Goal: Transaction & Acquisition: Purchase product/service

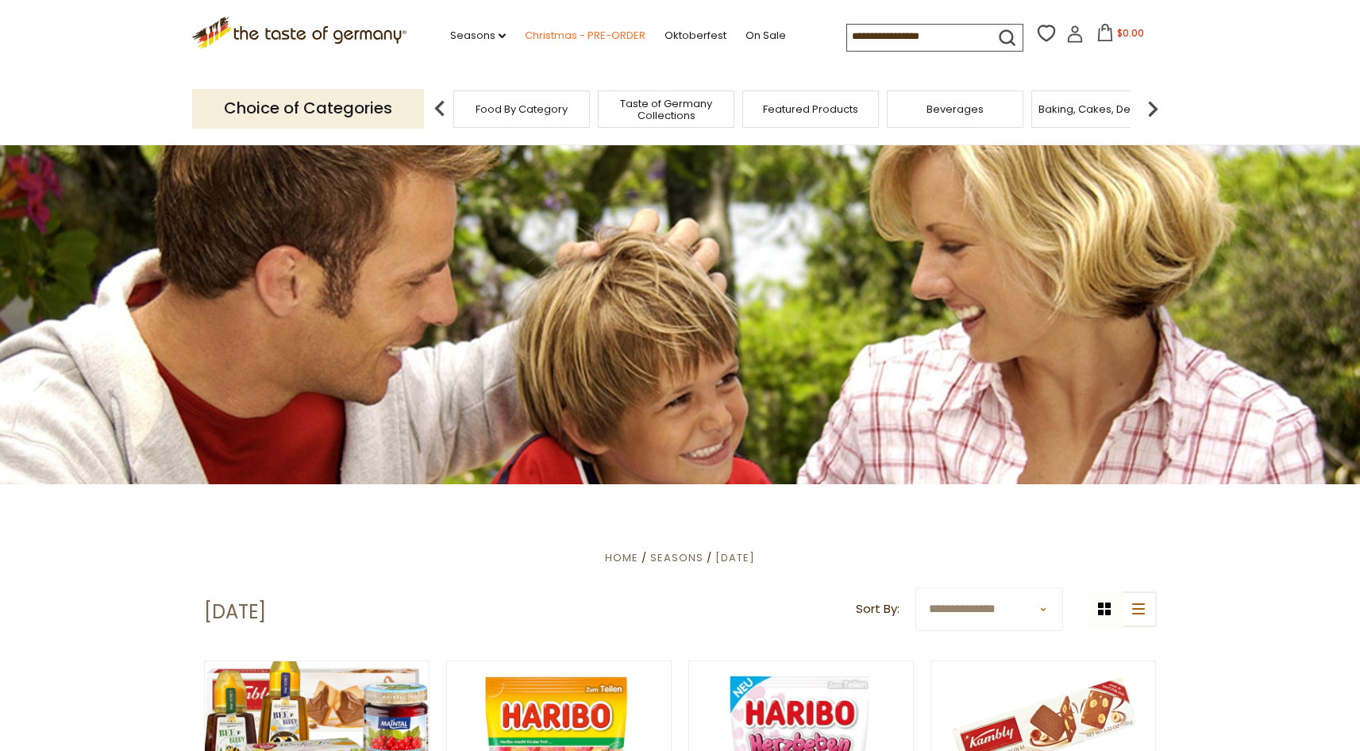
click at [572, 36] on link "Christmas - PRE-ORDER" at bounding box center [585, 35] width 121 height 17
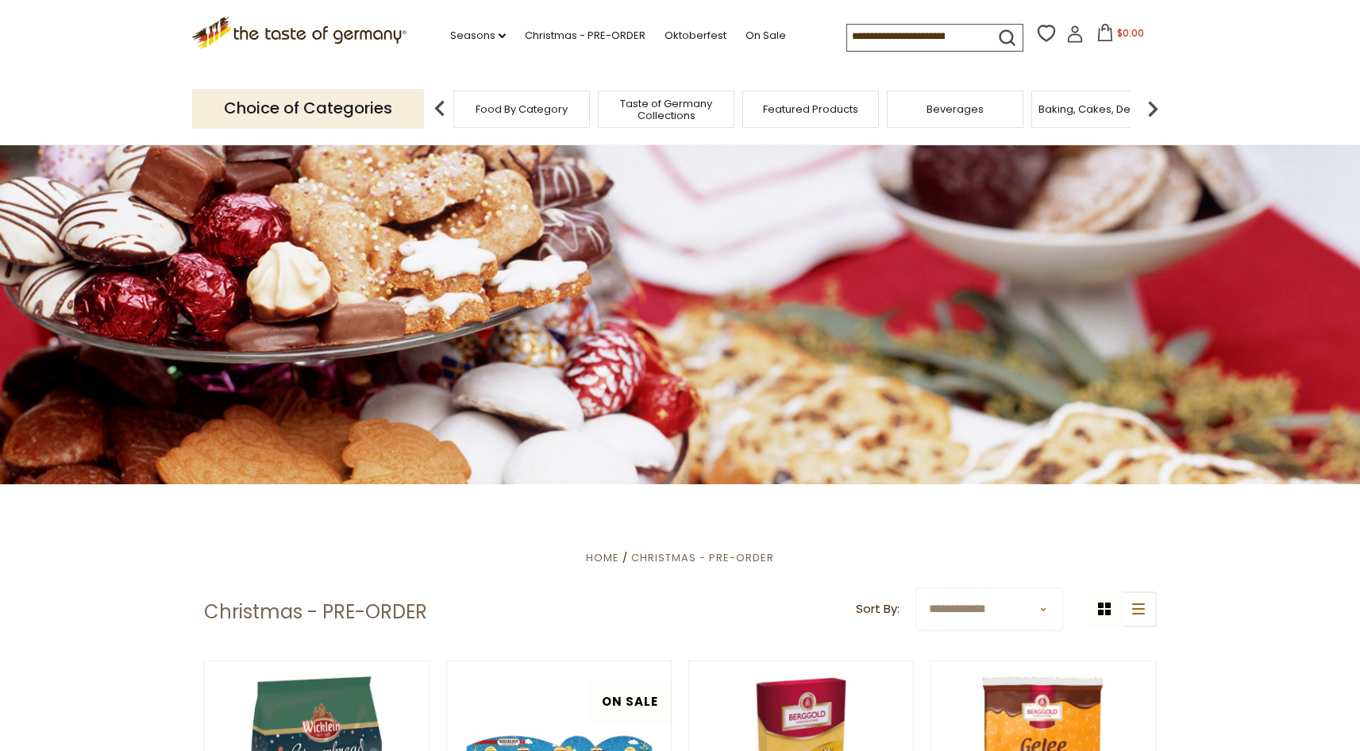
click at [359, 104] on p "Choice of Categories" at bounding box center [308, 108] width 232 height 39
click at [434, 105] on img at bounding box center [440, 109] width 32 height 32
click at [491, 35] on link "Seasons dropdown_arrow" at bounding box center [478, 35] width 56 height 17
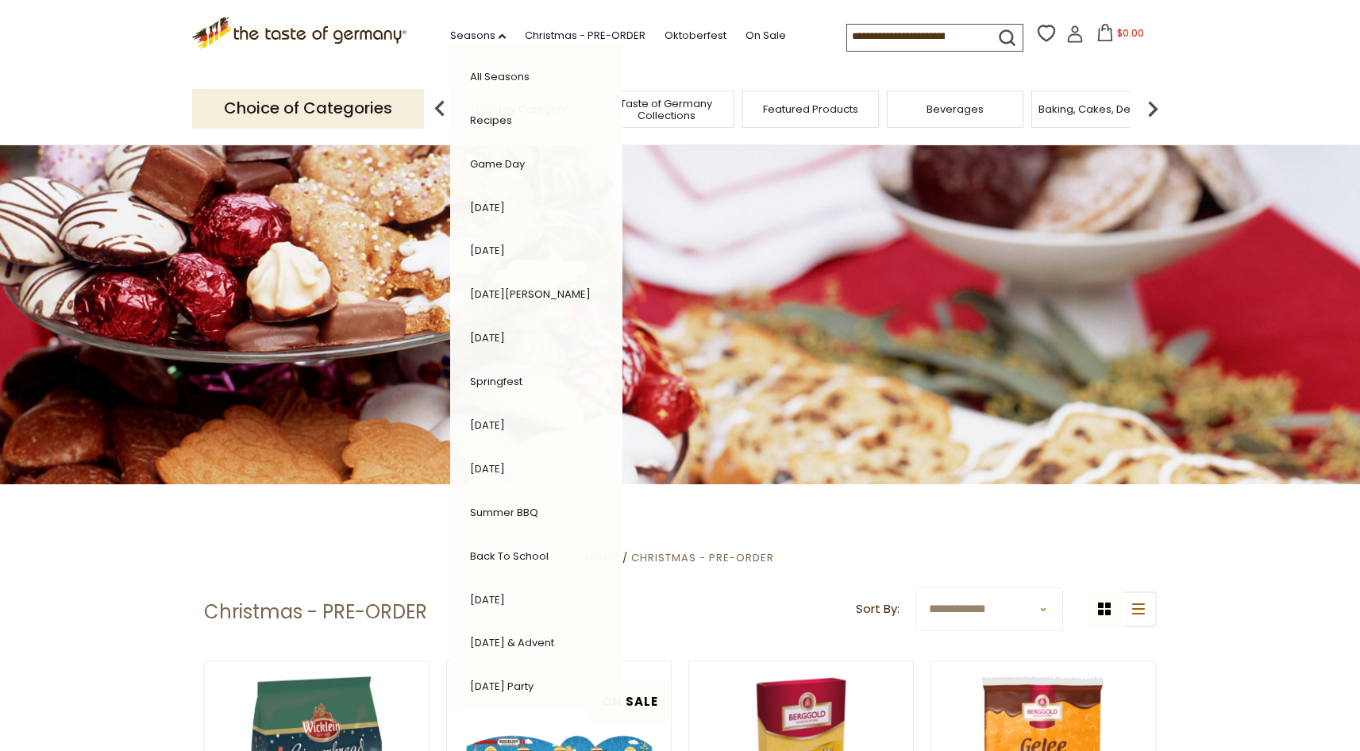
click at [859, 131] on div "Choice of Categories Food By Category Taste of Germany Collections Featured Pro…" at bounding box center [680, 108] width 977 height 71
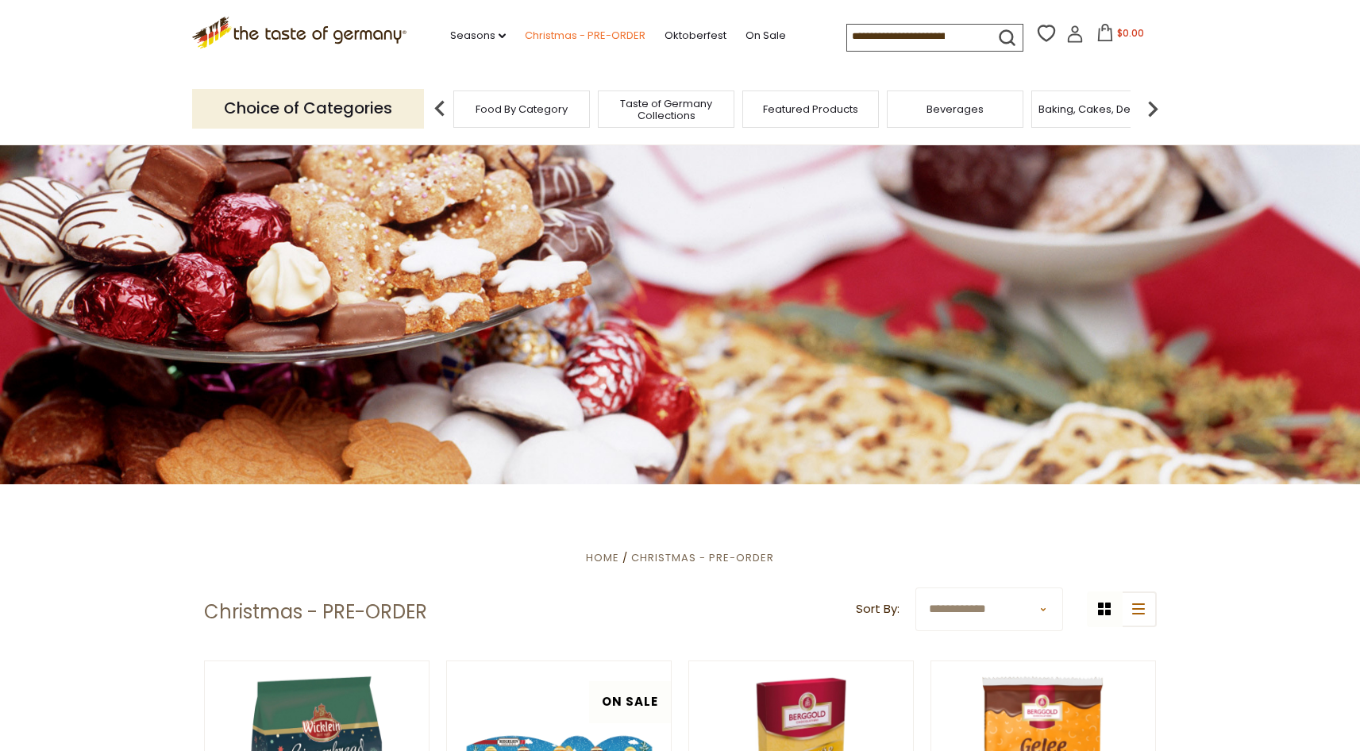
click at [580, 37] on link "Christmas - PRE-ORDER" at bounding box center [585, 35] width 121 height 17
click at [499, 36] on icon at bounding box center [502, 35] width 7 height 5
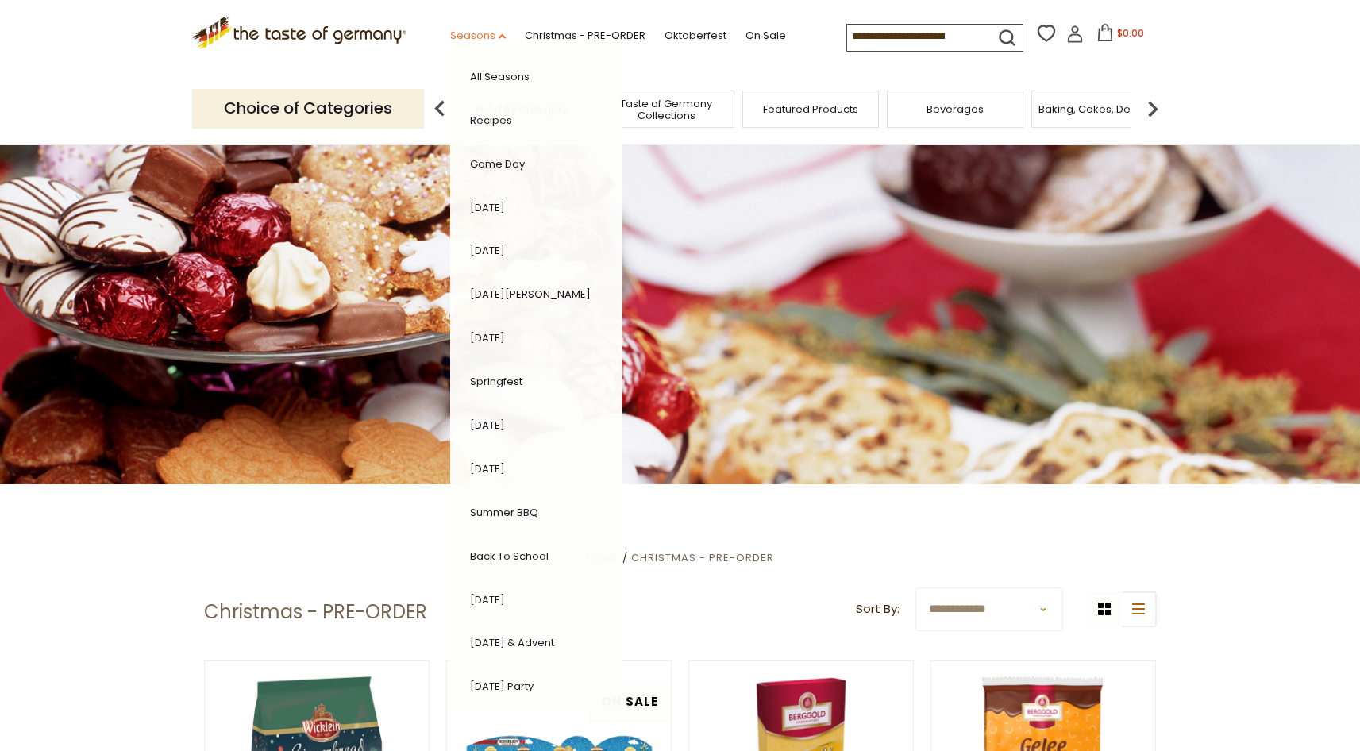
click at [499, 36] on icon "dropdown_arrow" at bounding box center [502, 36] width 7 height 6
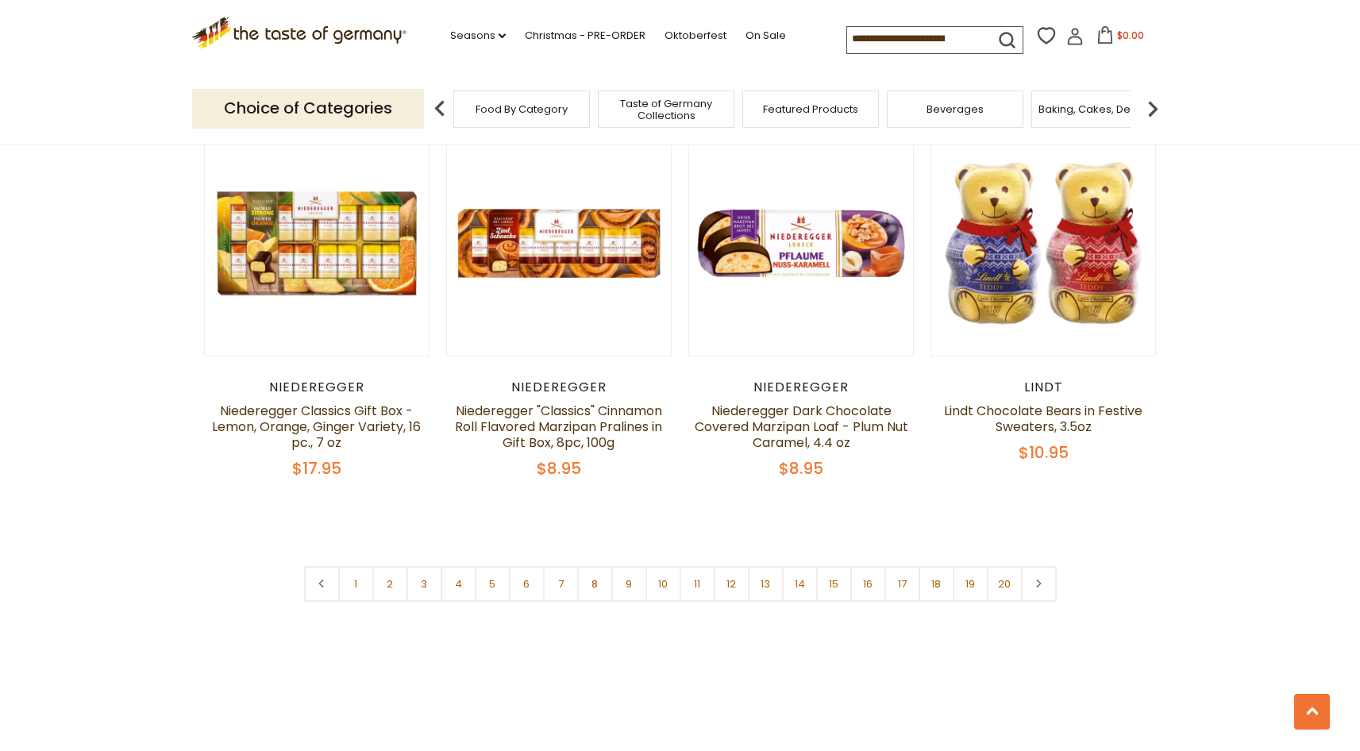
scroll to position [3783, 0]
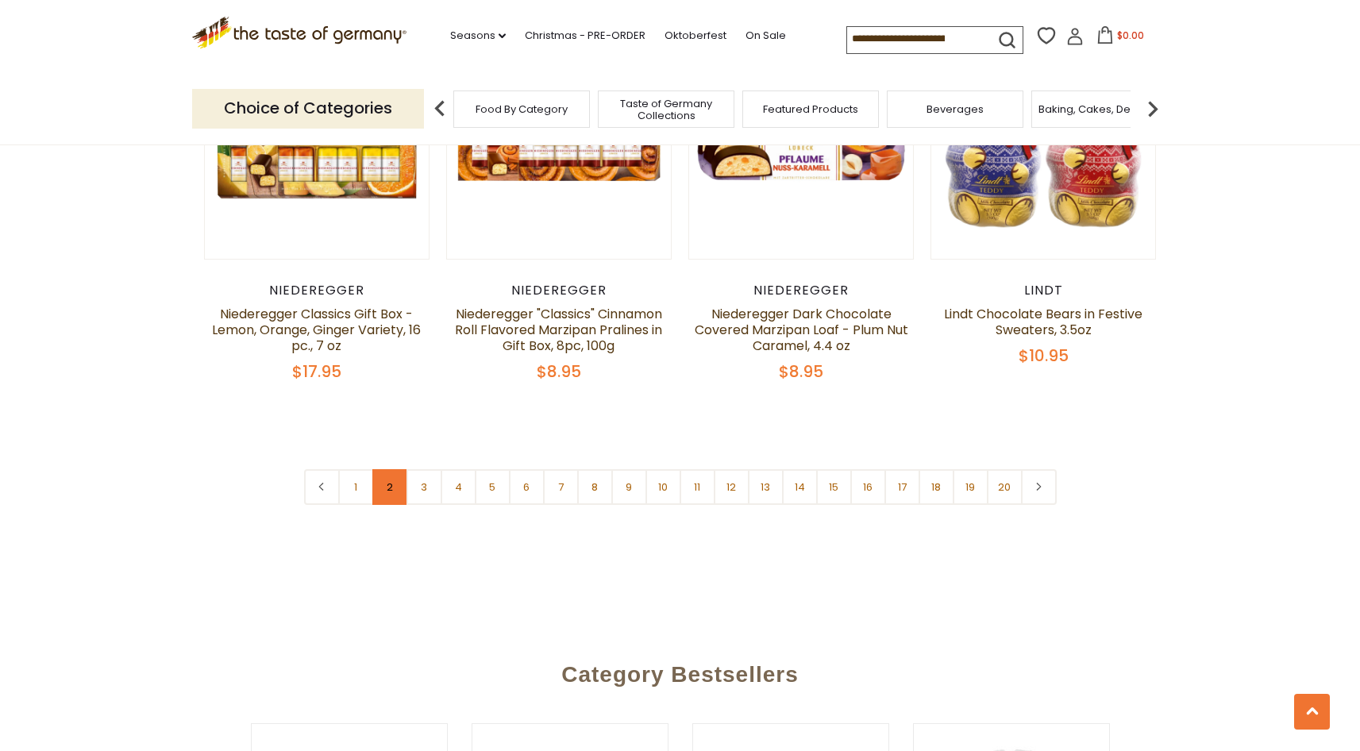
click at [390, 469] on link "2" at bounding box center [390, 487] width 36 height 36
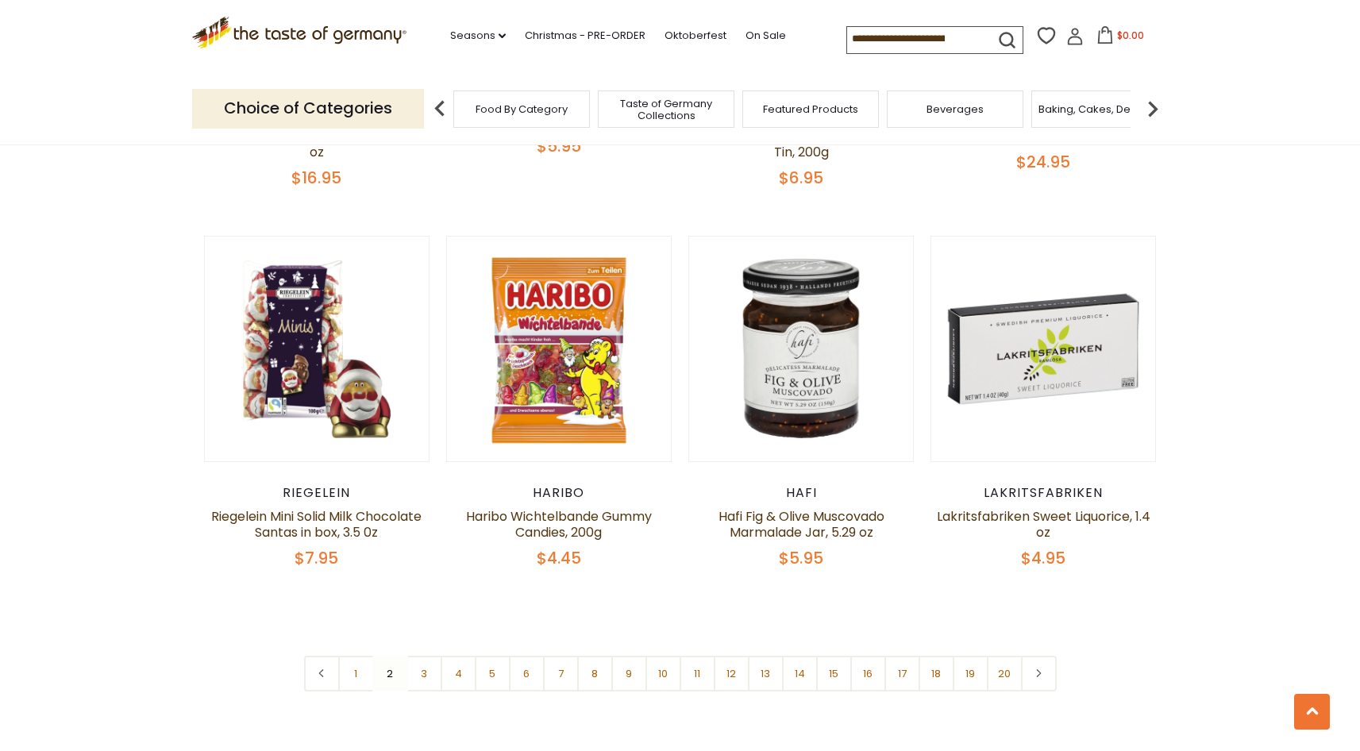
scroll to position [3633, 0]
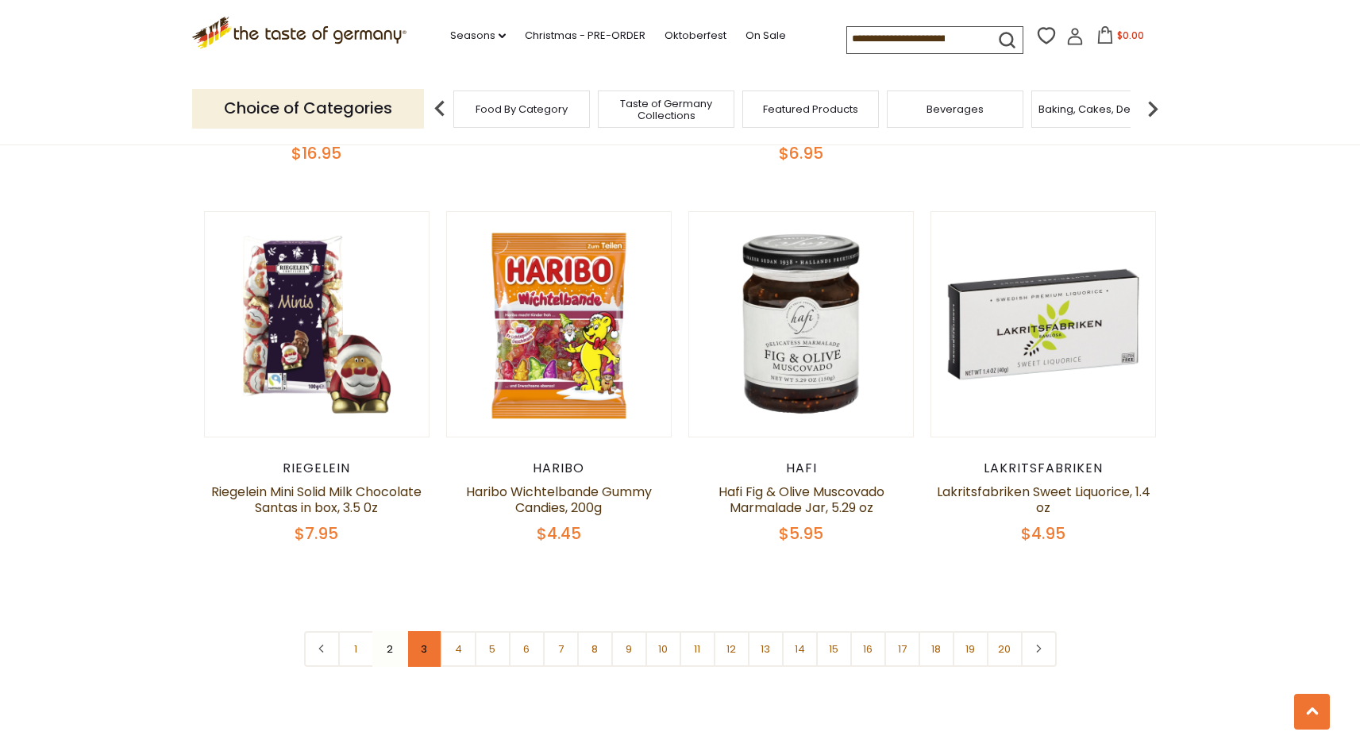
click at [420, 631] on link "3" at bounding box center [425, 649] width 36 height 36
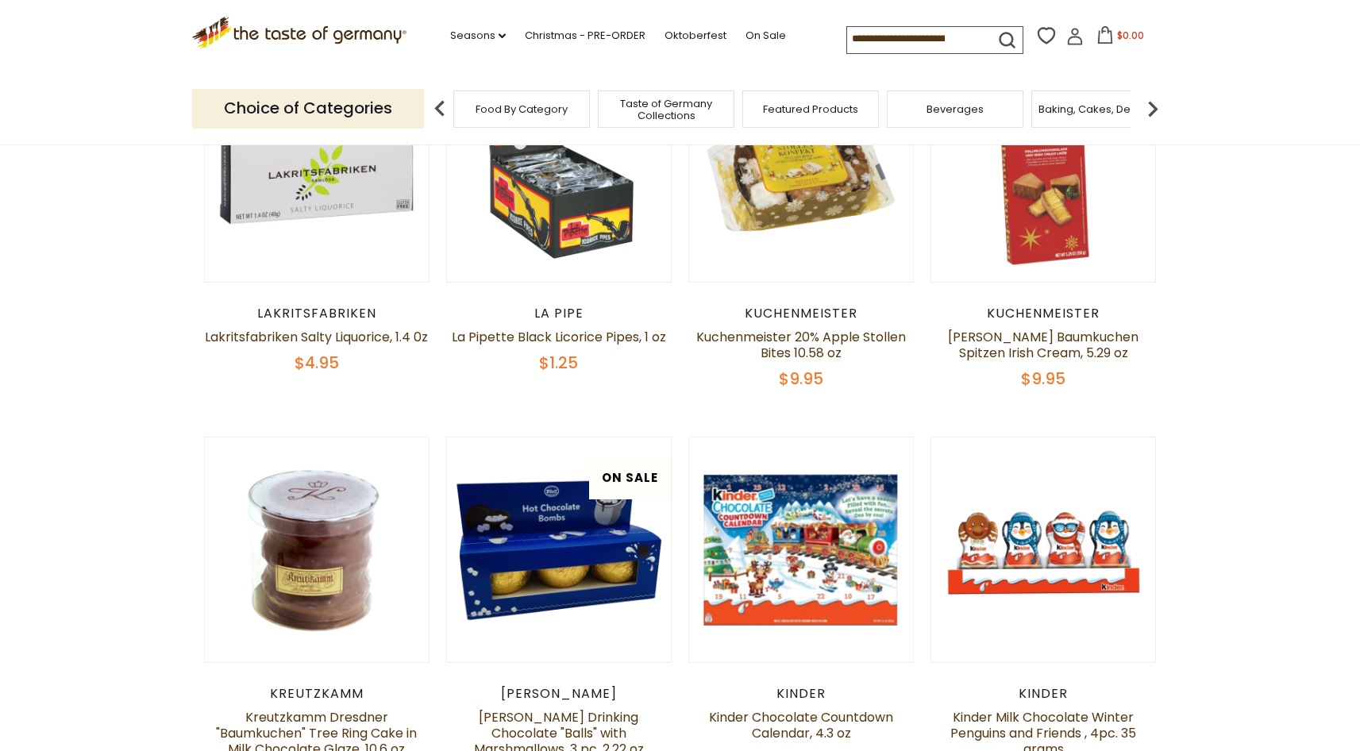
scroll to position [588, 0]
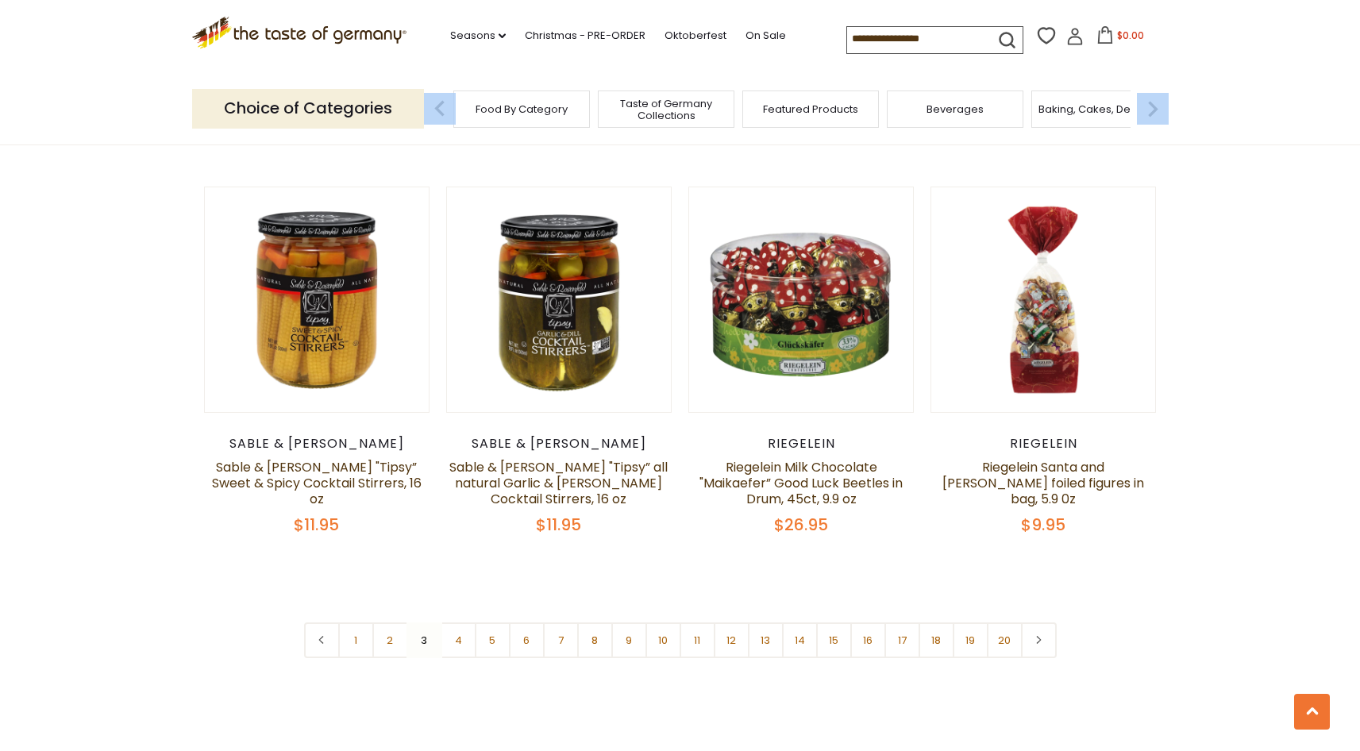
scroll to position [3610, 0]
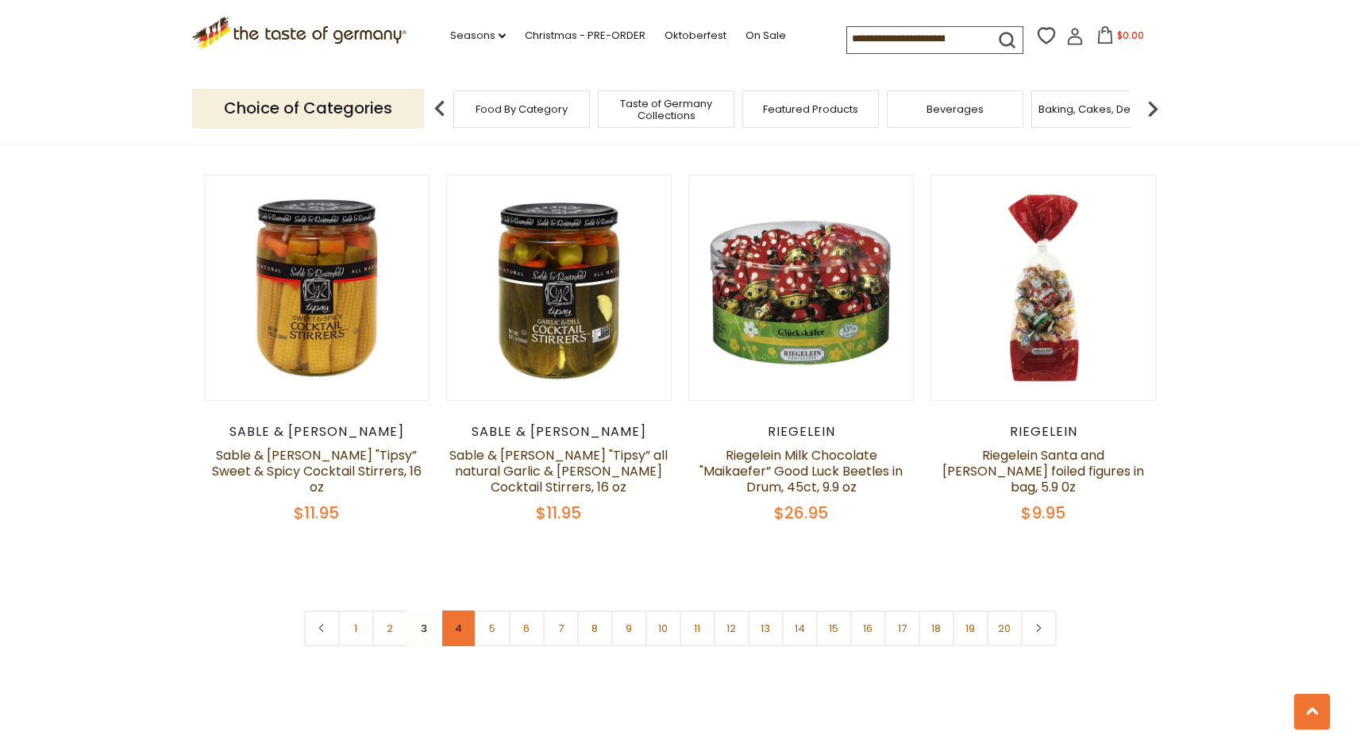
click at [456, 615] on link "4" at bounding box center [459, 629] width 36 height 36
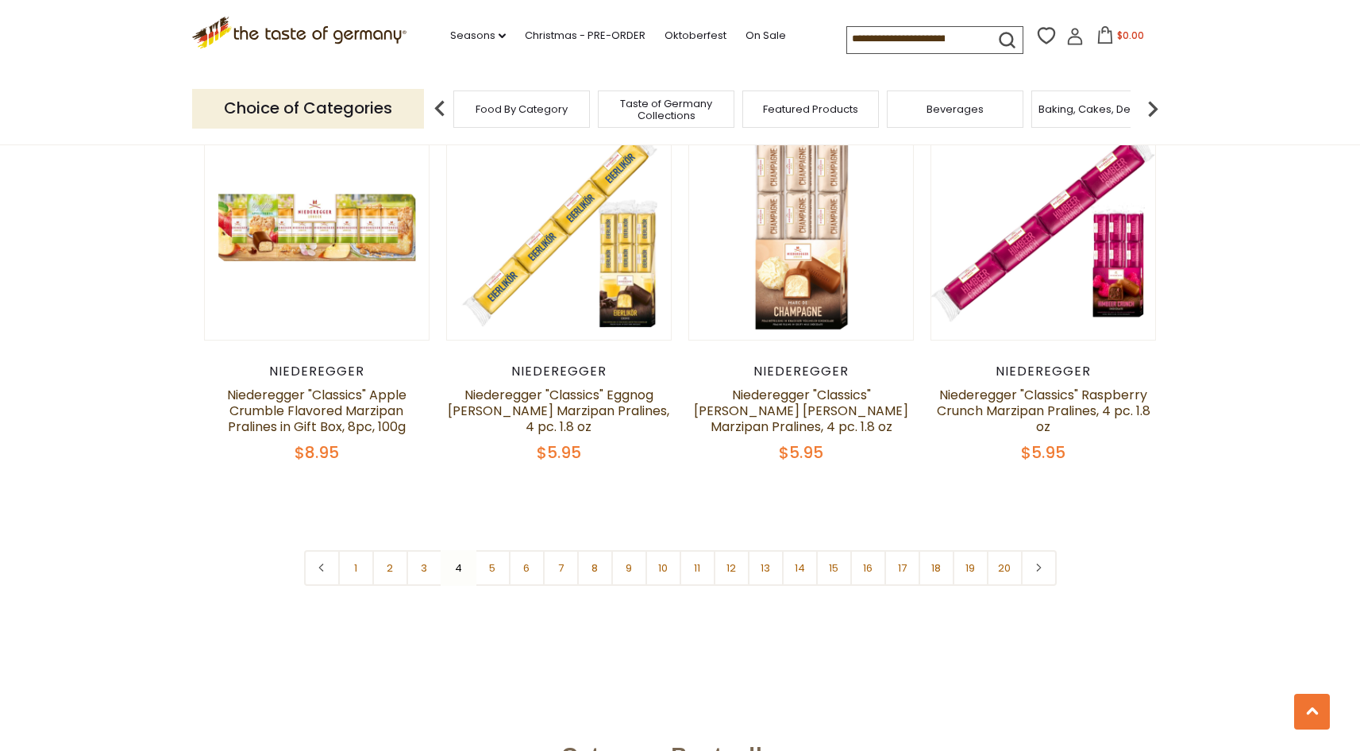
scroll to position [3709, 0]
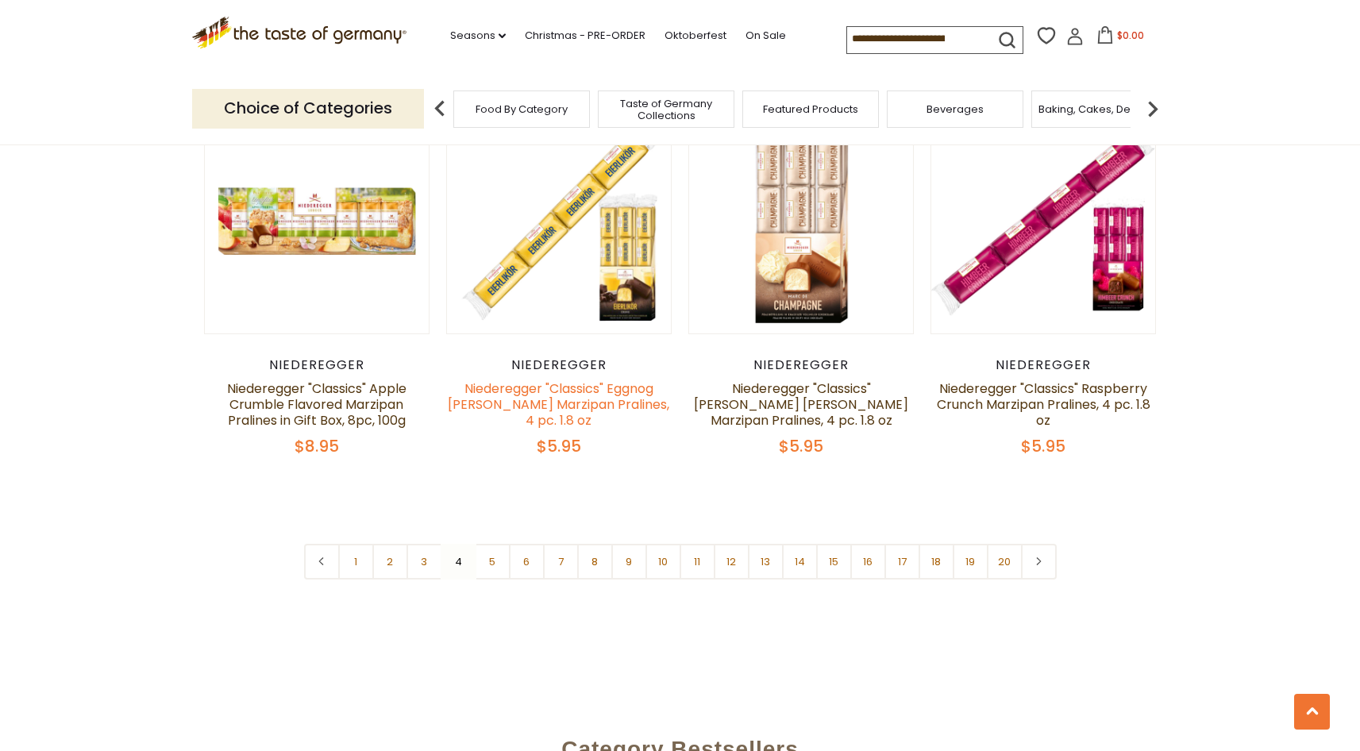
click at [563, 380] on link "Niederegger "Classics" Eggnog [PERSON_NAME] Marzipan Pralines, 4 pc. 1.8 oz" at bounding box center [559, 405] width 222 height 50
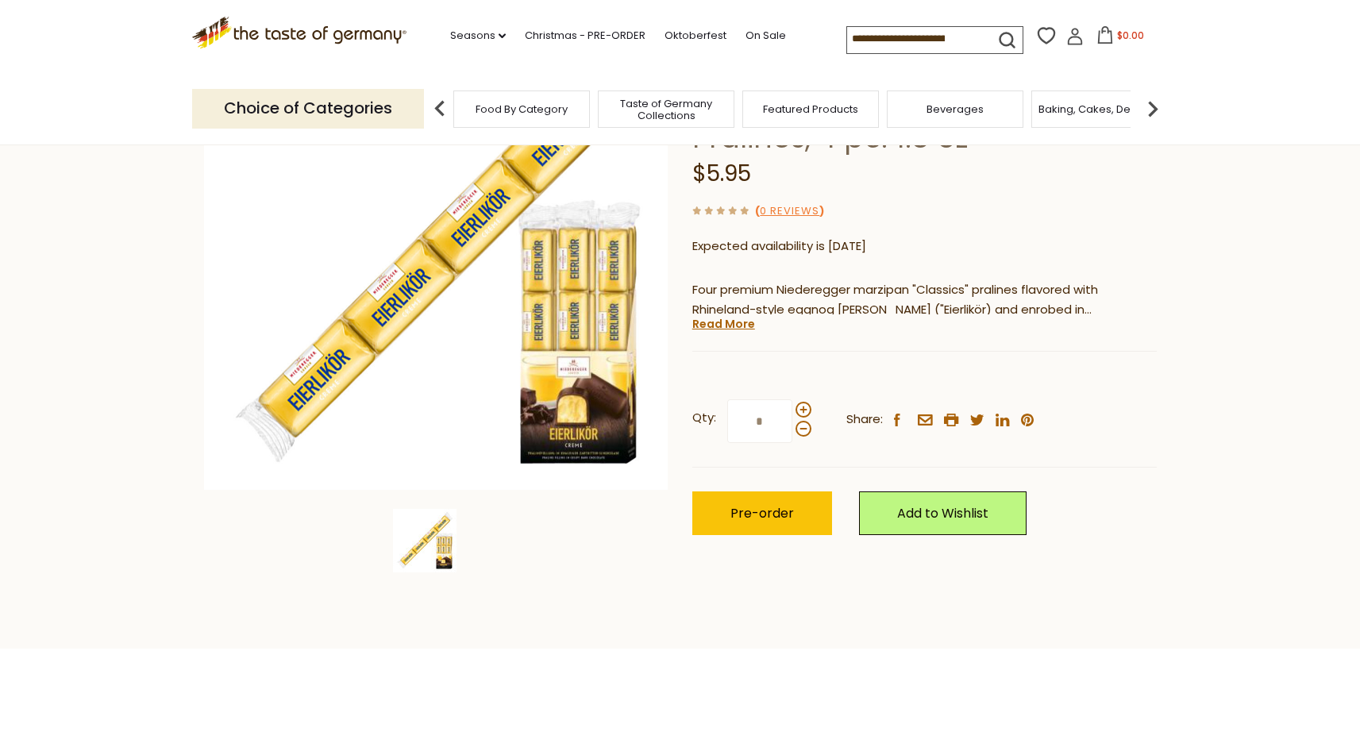
scroll to position [209, 0]
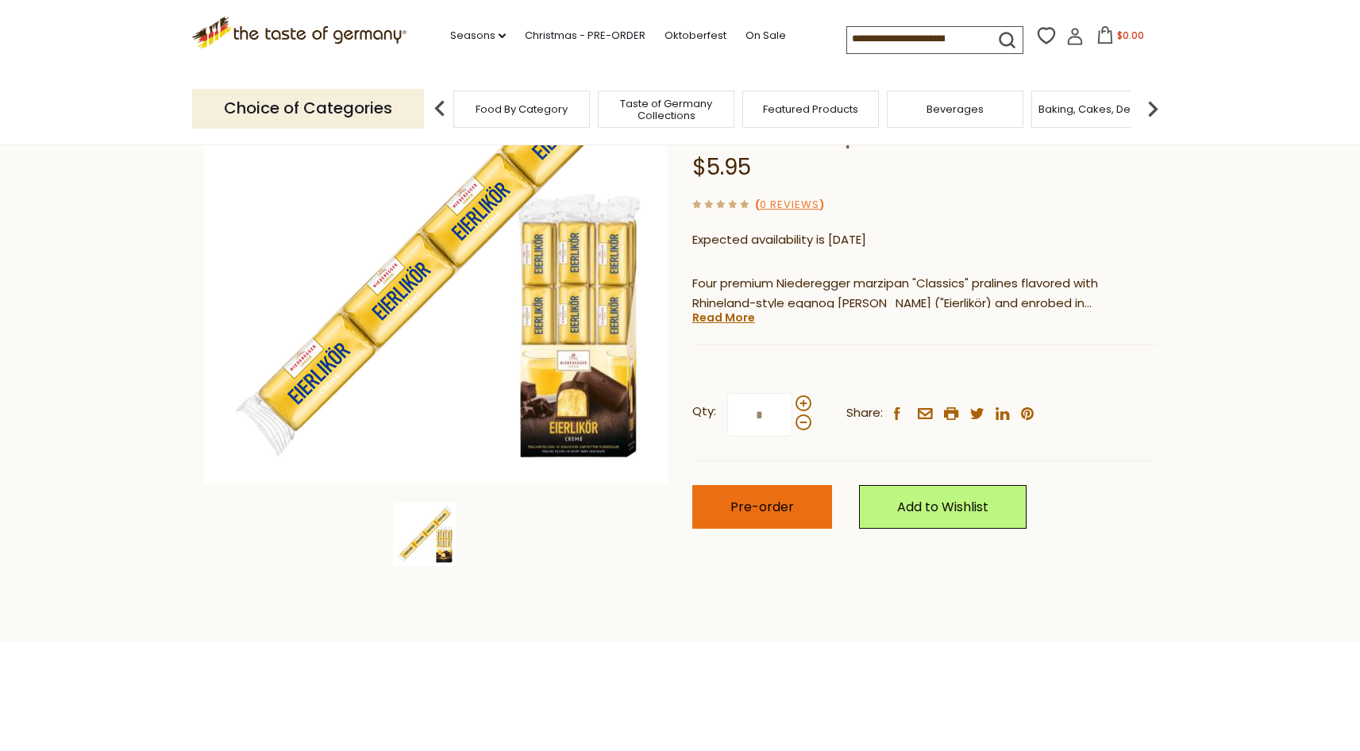
click at [761, 501] on span "Pre-order" at bounding box center [762, 507] width 64 height 18
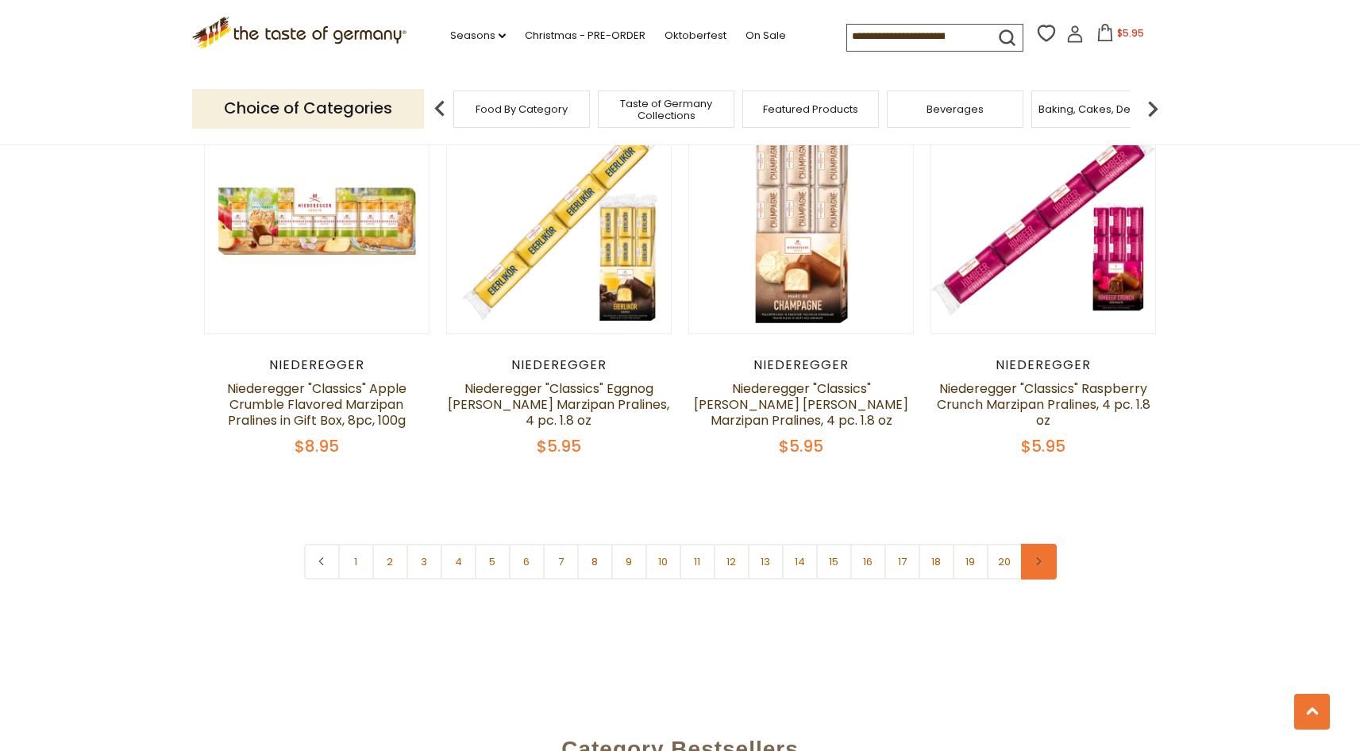
click at [1039, 557] on icon at bounding box center [1039, 561] width 10 height 8
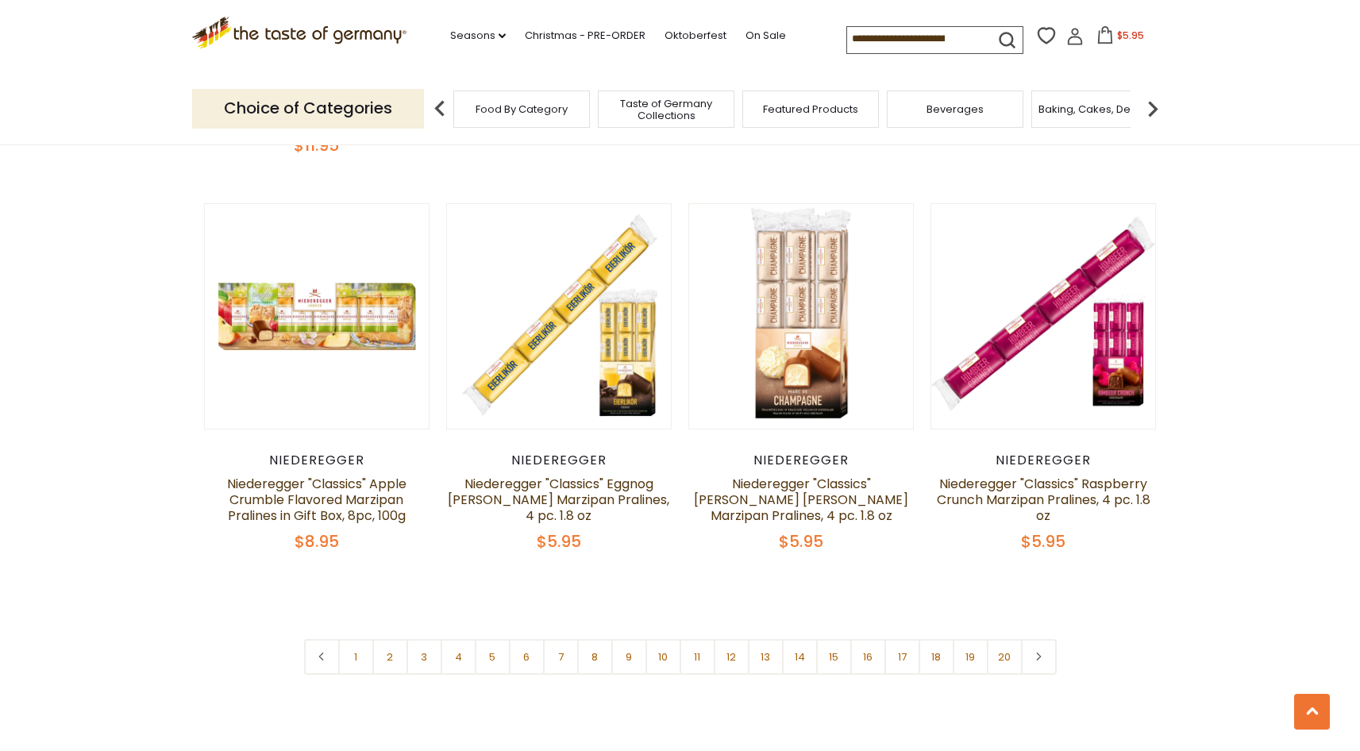
scroll to position [3650, 0]
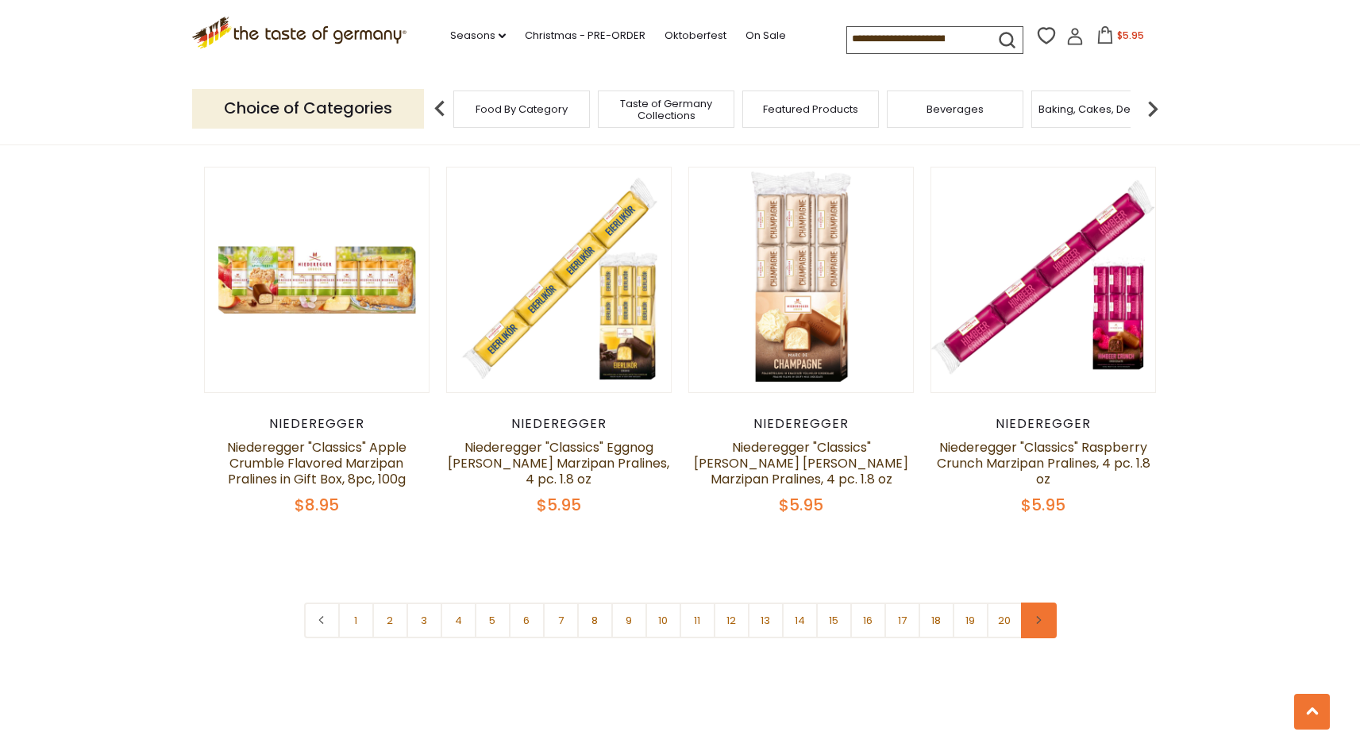
click at [1035, 616] on icon at bounding box center [1039, 620] width 10 height 8
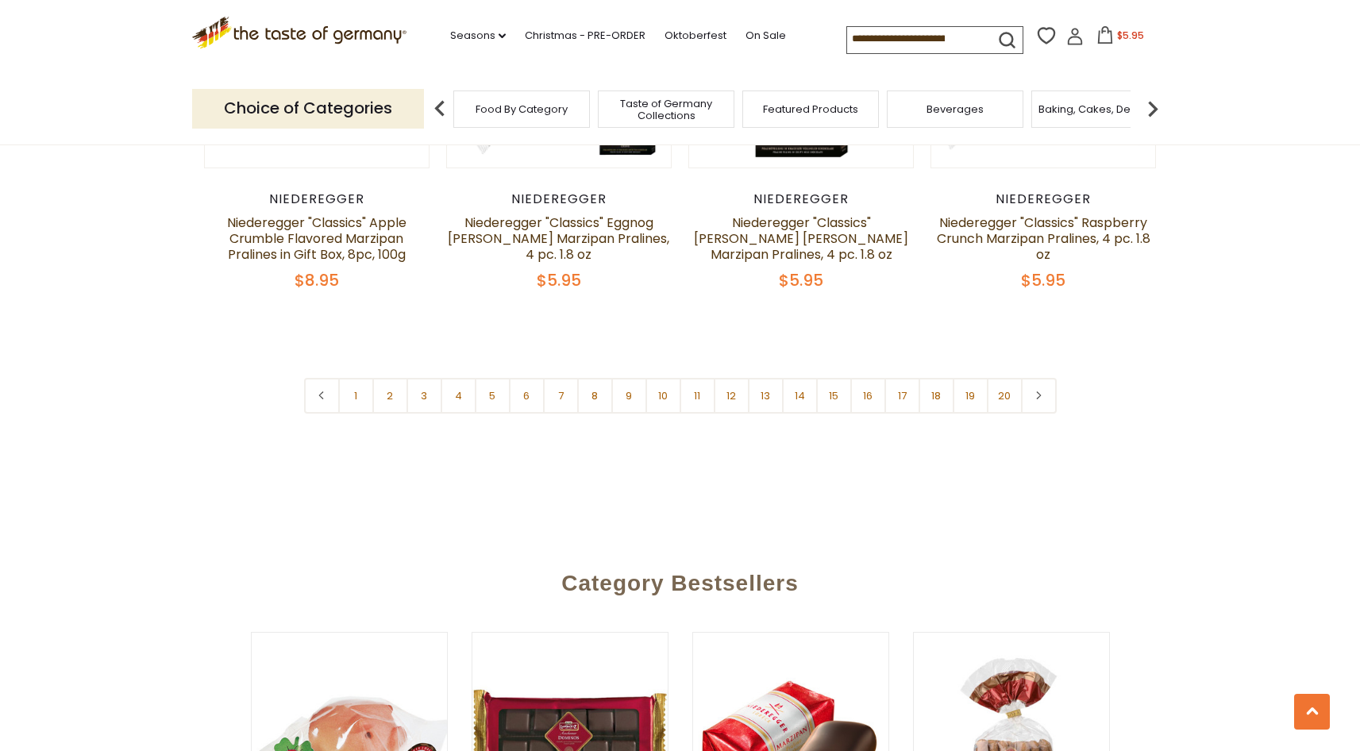
scroll to position [3936, 0]
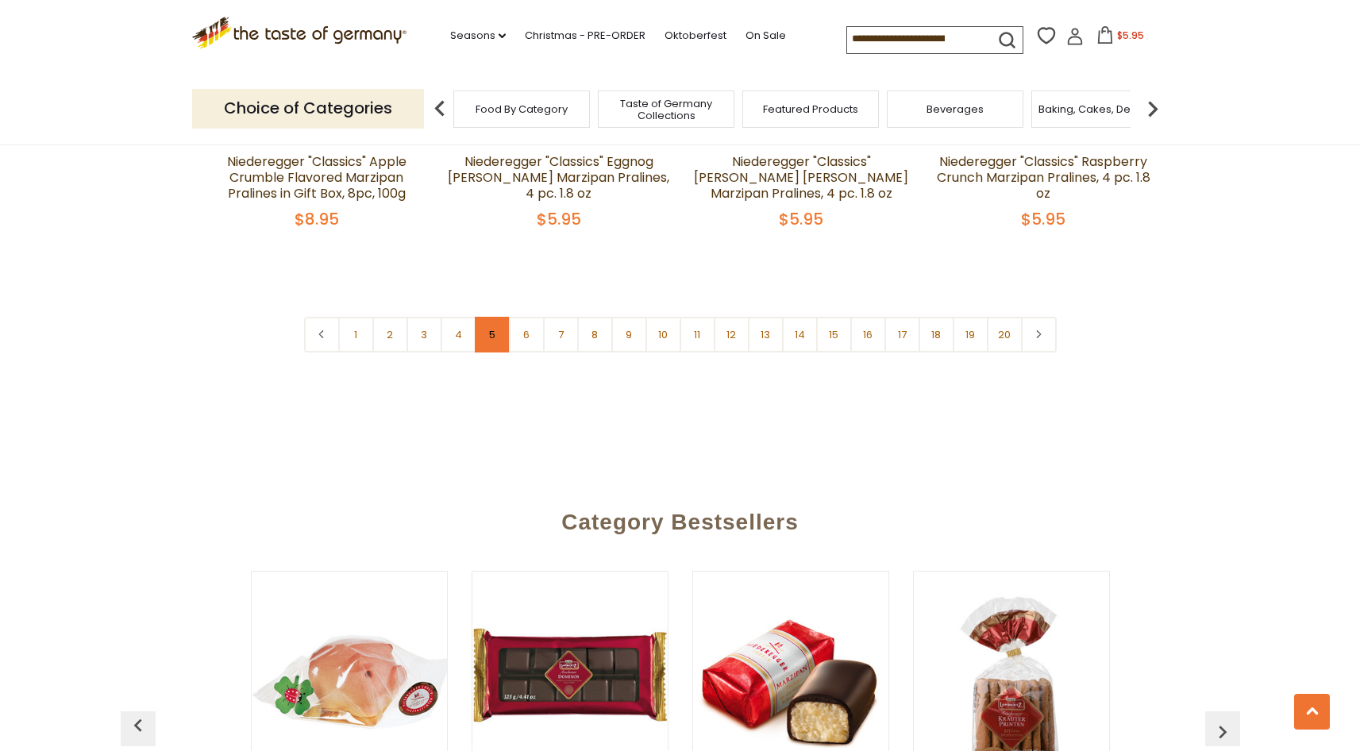
click at [492, 317] on link "5" at bounding box center [493, 335] width 36 height 36
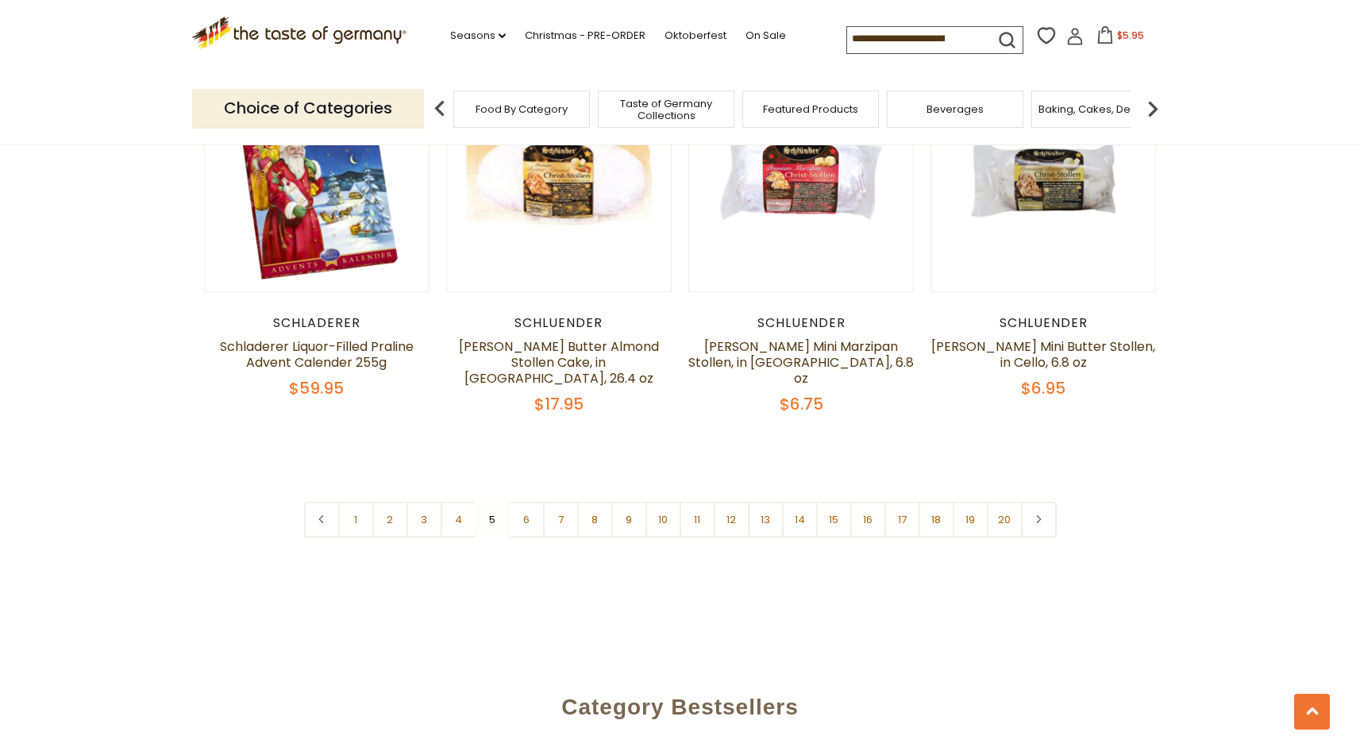
scroll to position [3753, 0]
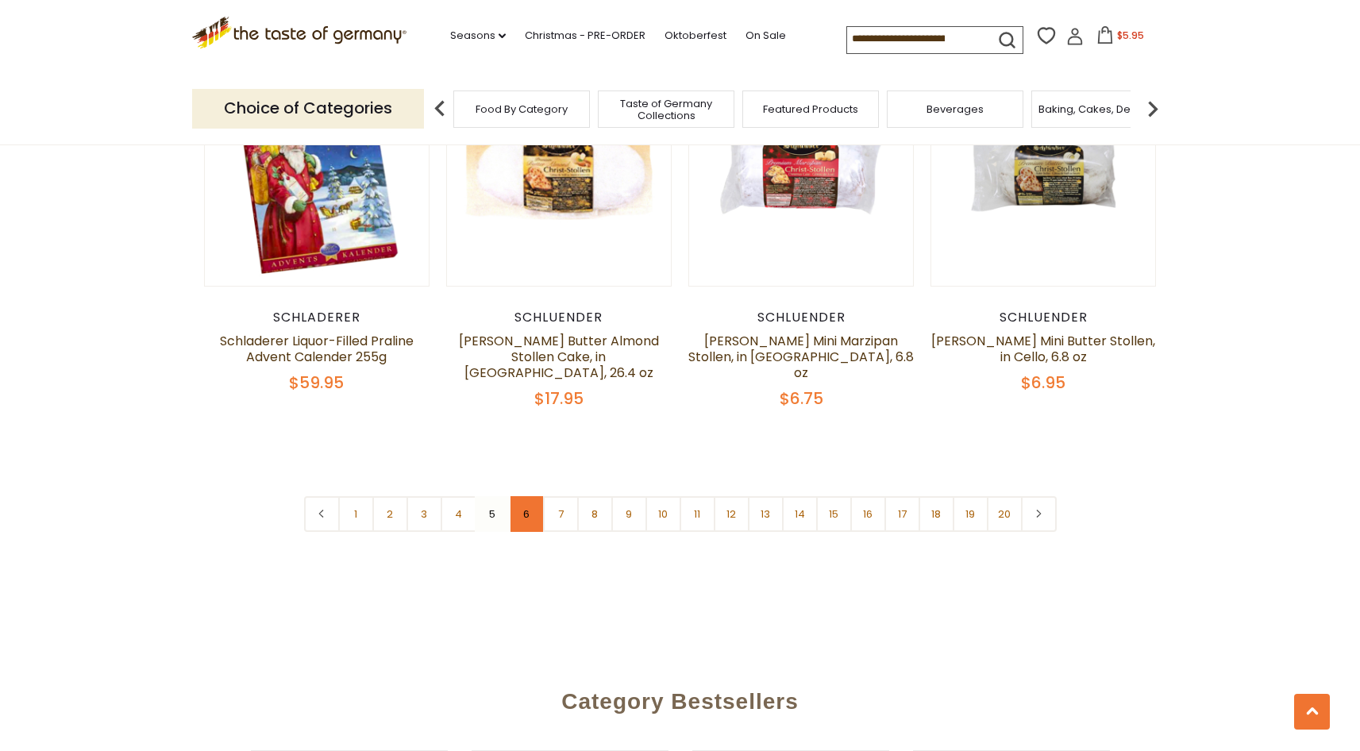
click at [522, 500] on link "6" at bounding box center [527, 514] width 36 height 36
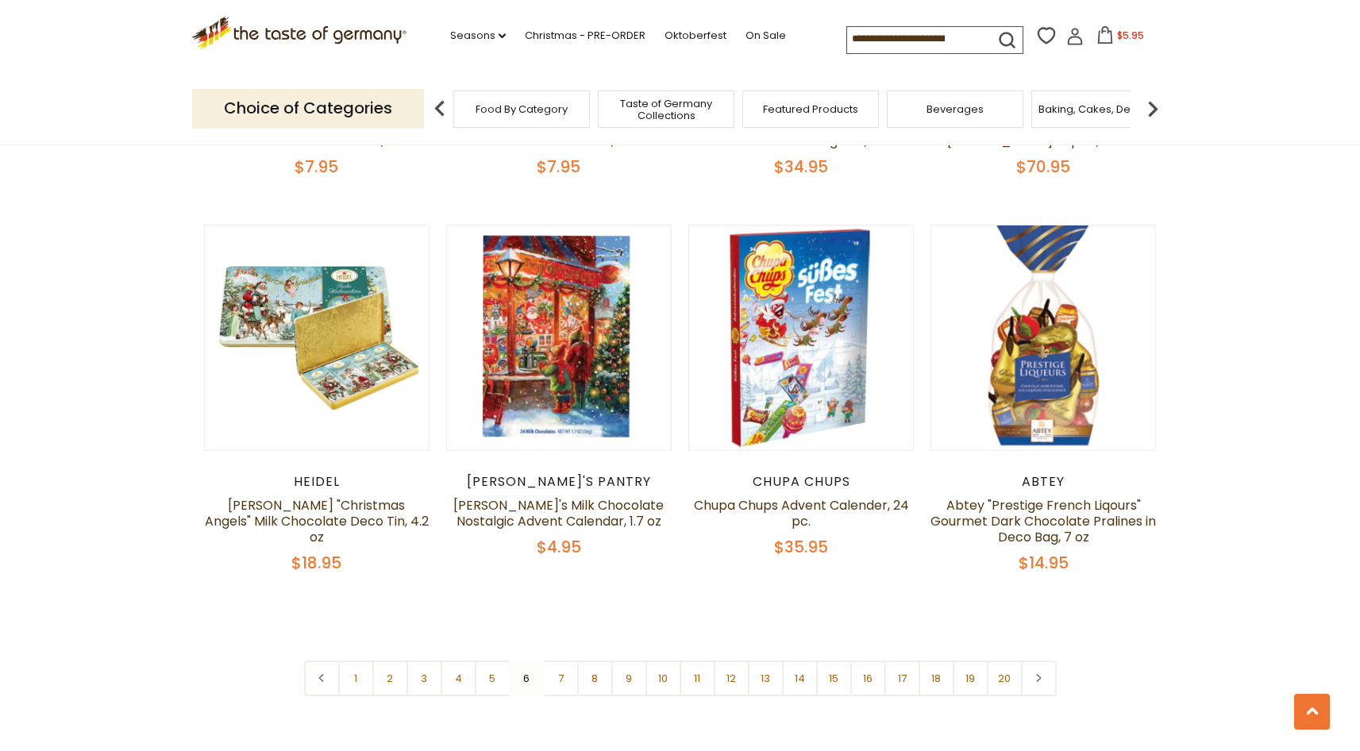
scroll to position [3574, 0]
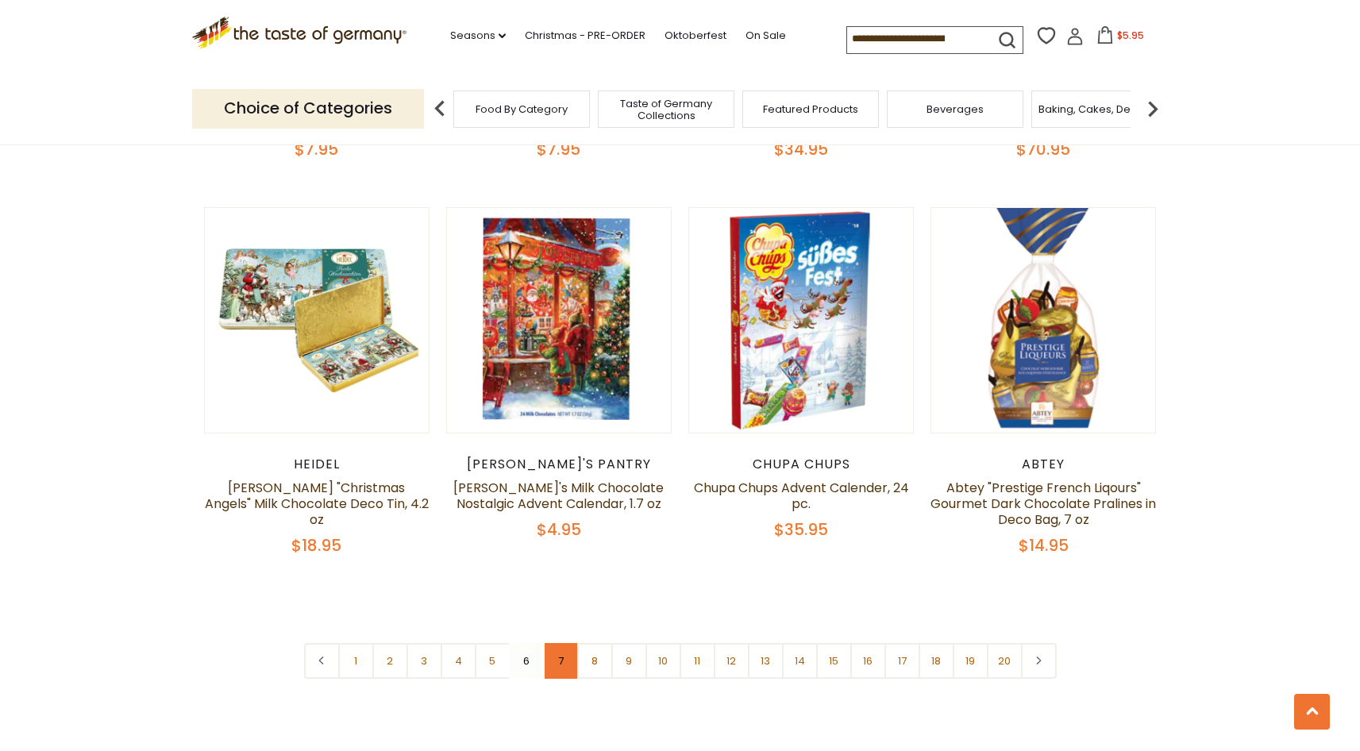
click at [561, 643] on link "7" at bounding box center [561, 661] width 36 height 36
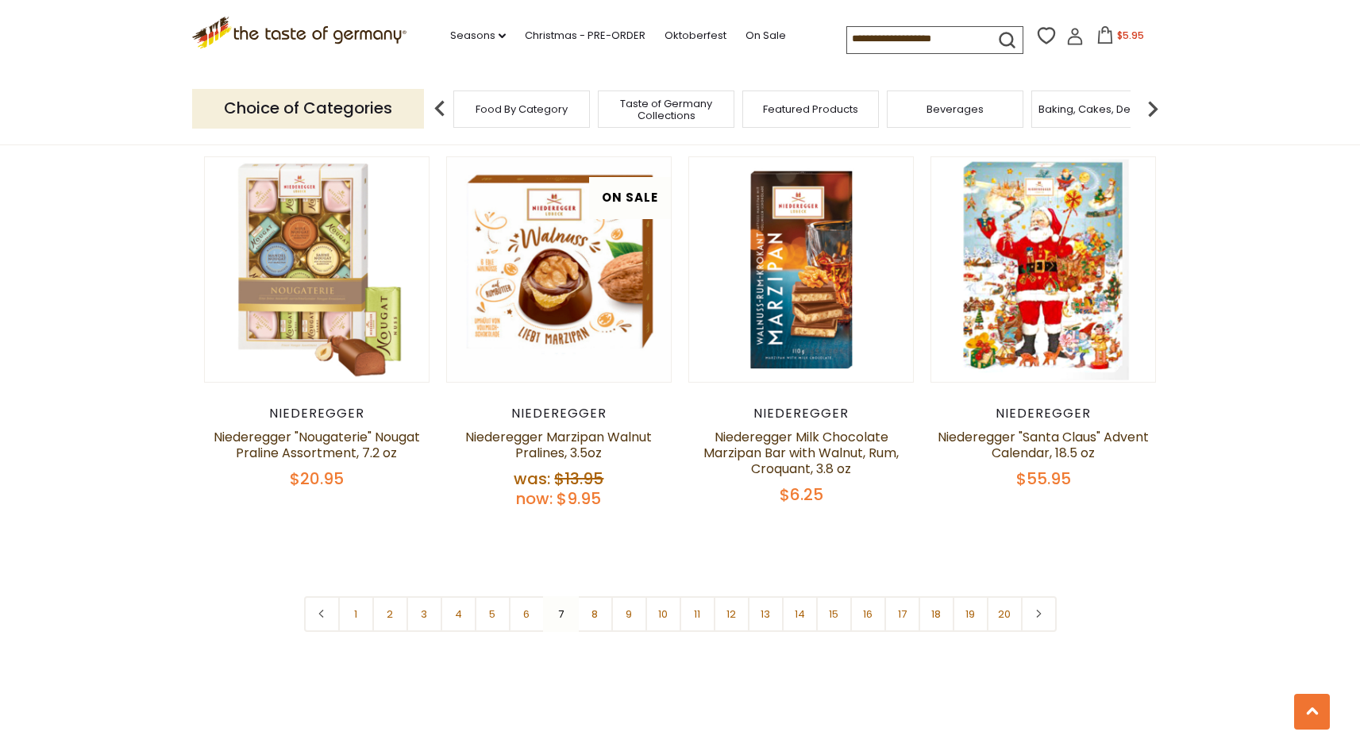
scroll to position [3673, 0]
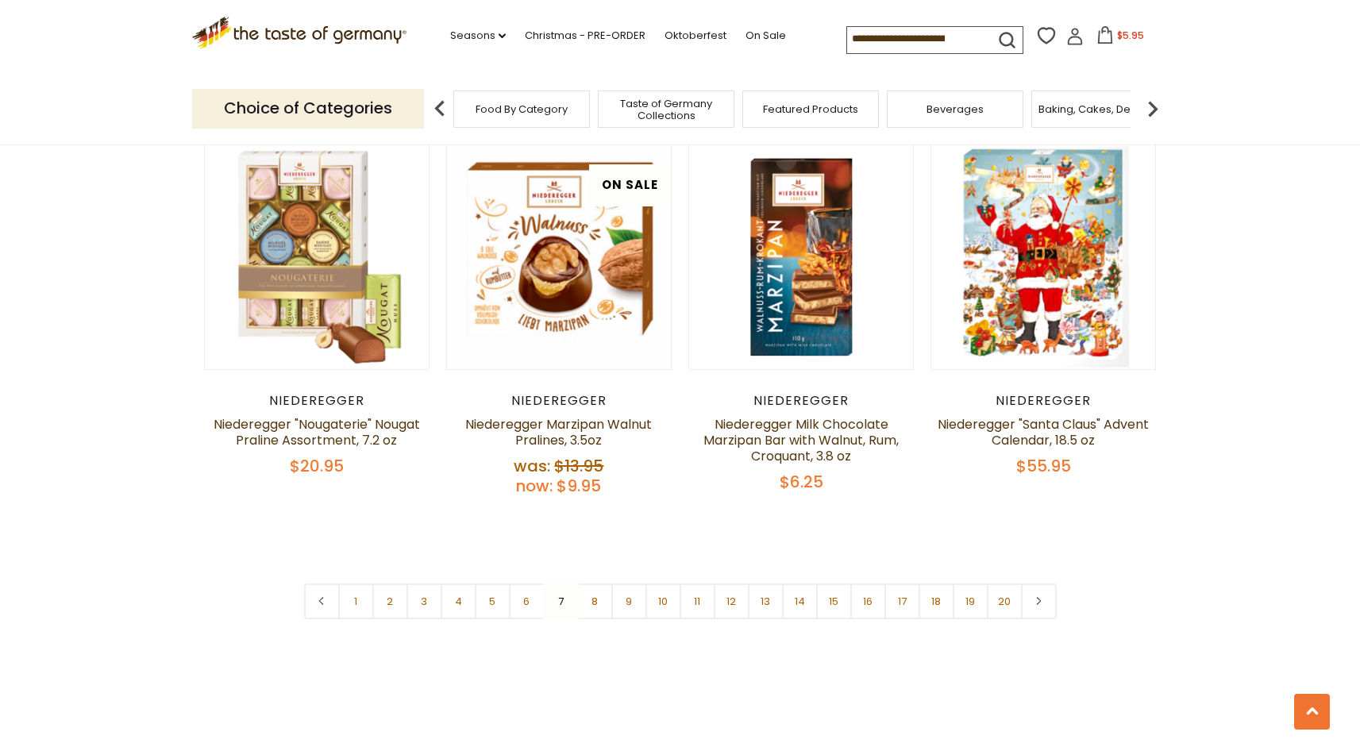
click at [583, 584] on link "8" at bounding box center [595, 602] width 36 height 36
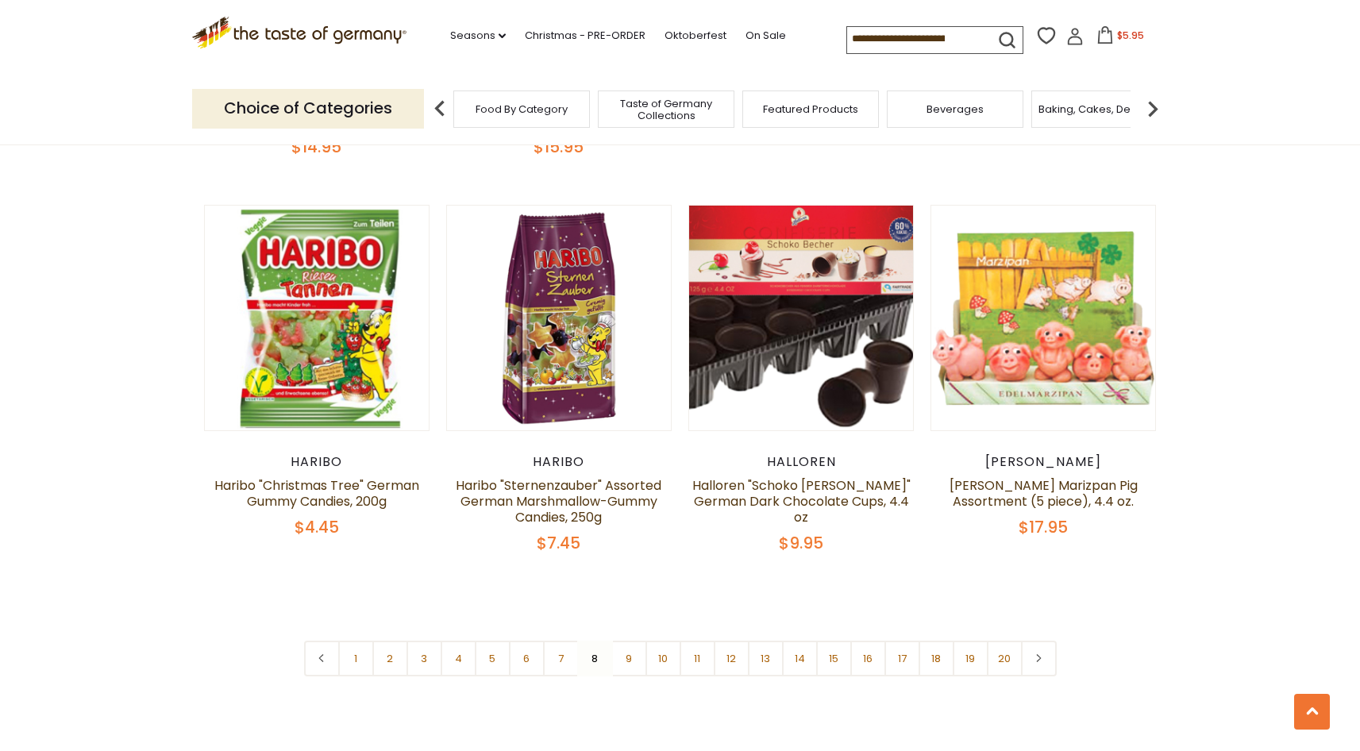
scroll to position [3598, 0]
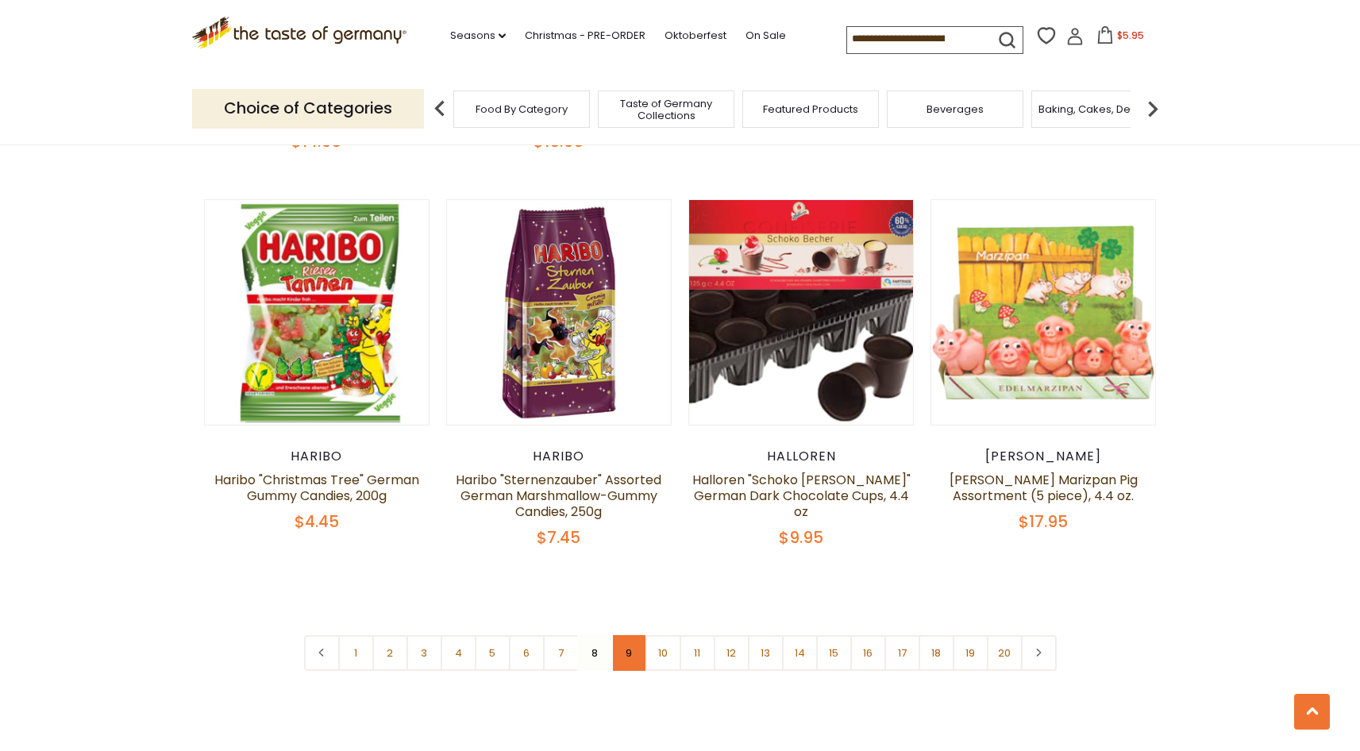
click at [634, 635] on link "9" at bounding box center [629, 653] width 36 height 36
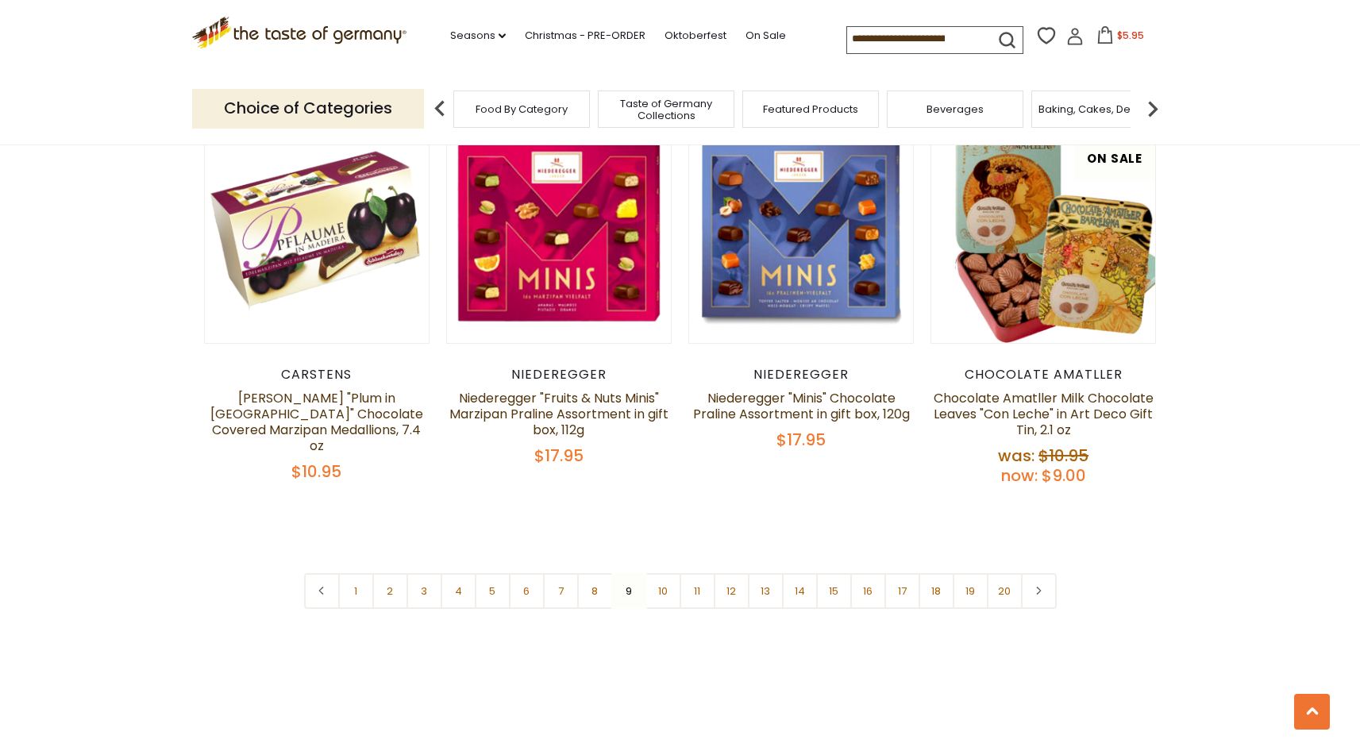
scroll to position [3801, 0]
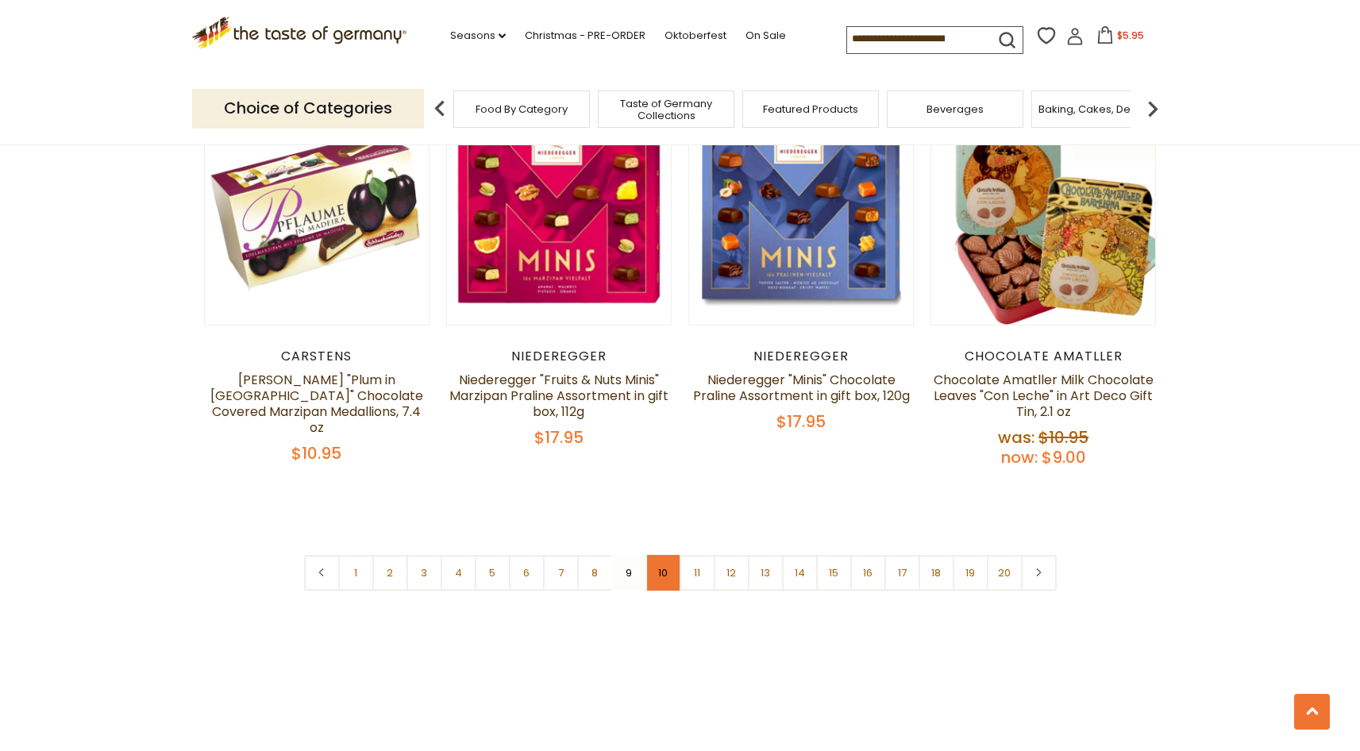
click at [668, 555] on link "10" at bounding box center [664, 573] width 36 height 36
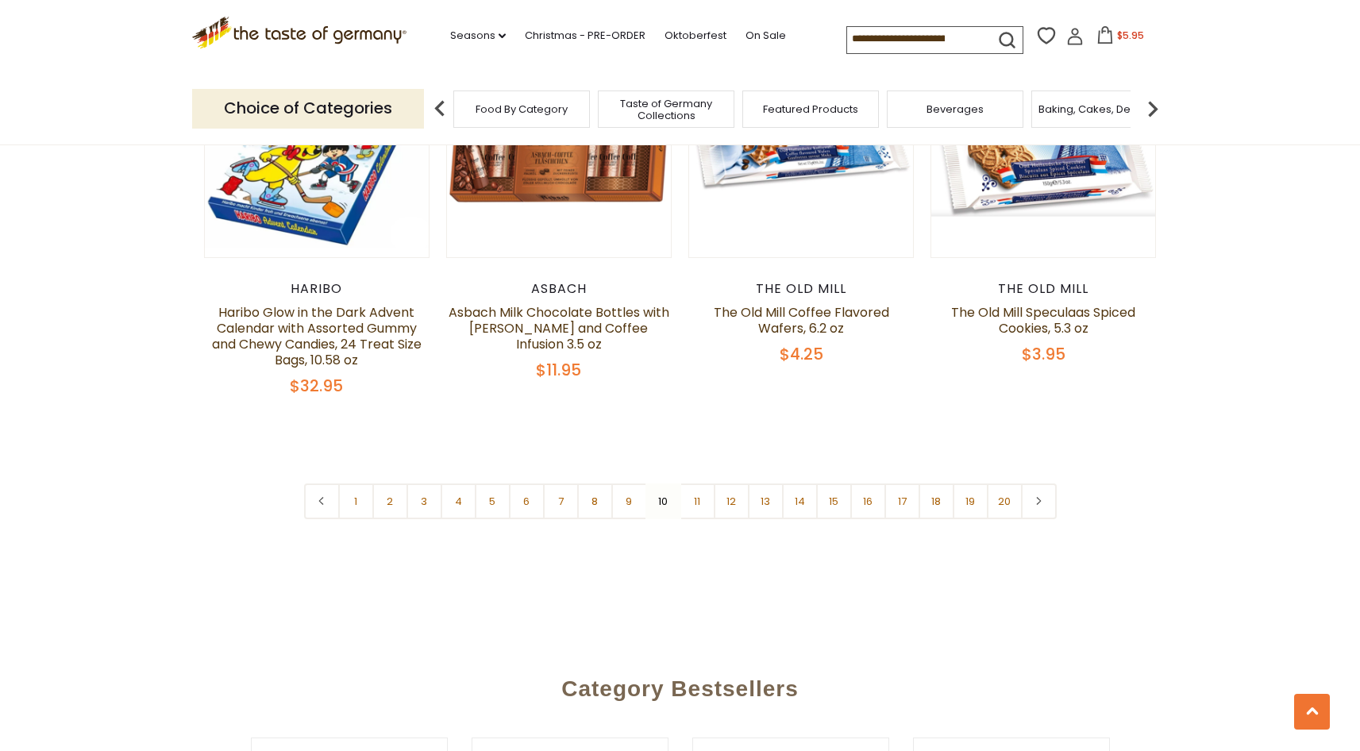
scroll to position [3839, 0]
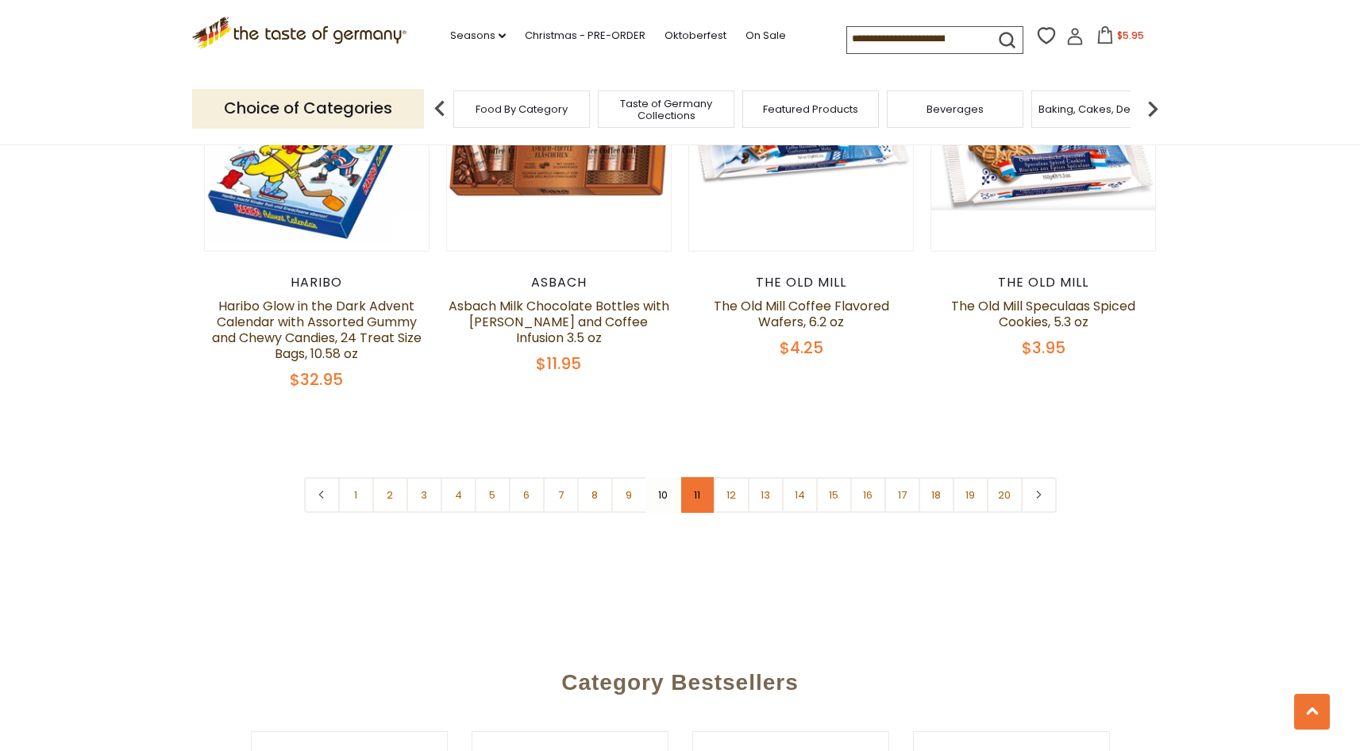
click at [692, 477] on link "11" at bounding box center [698, 495] width 36 height 36
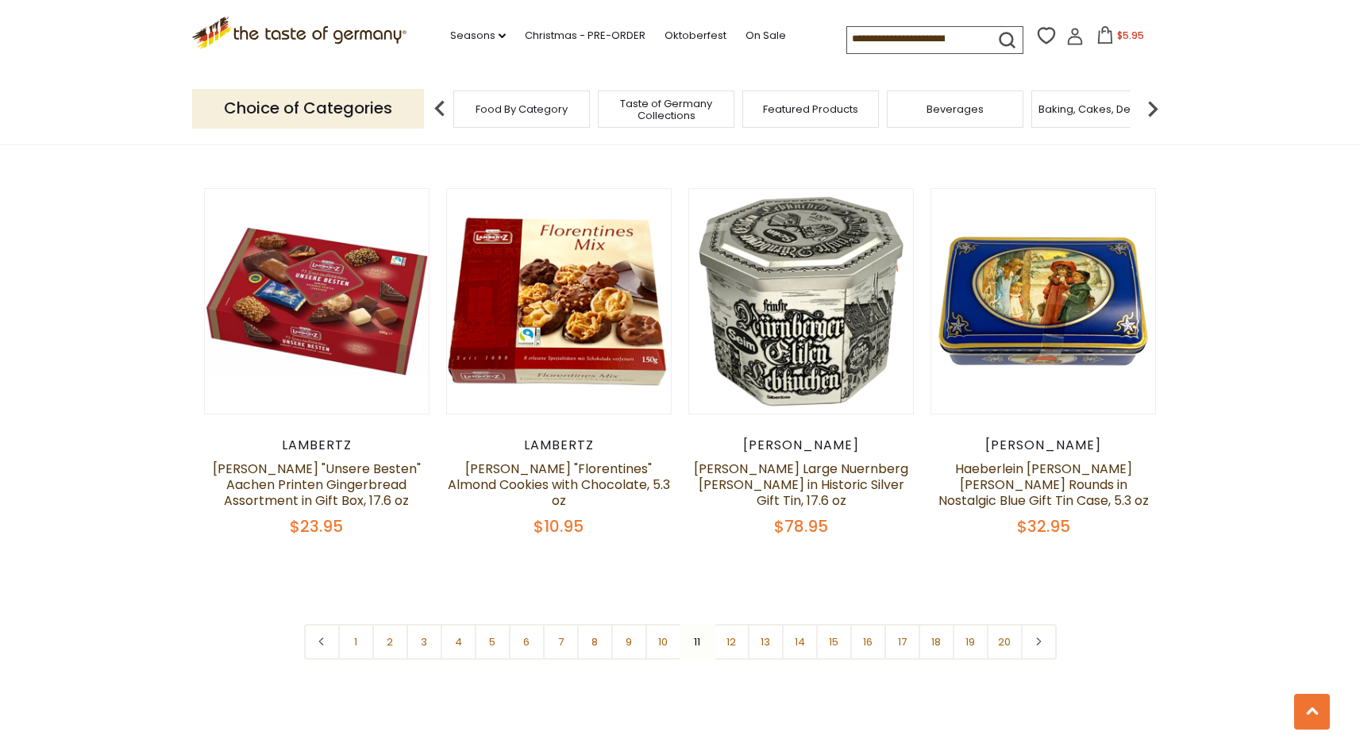
scroll to position [3647, 0]
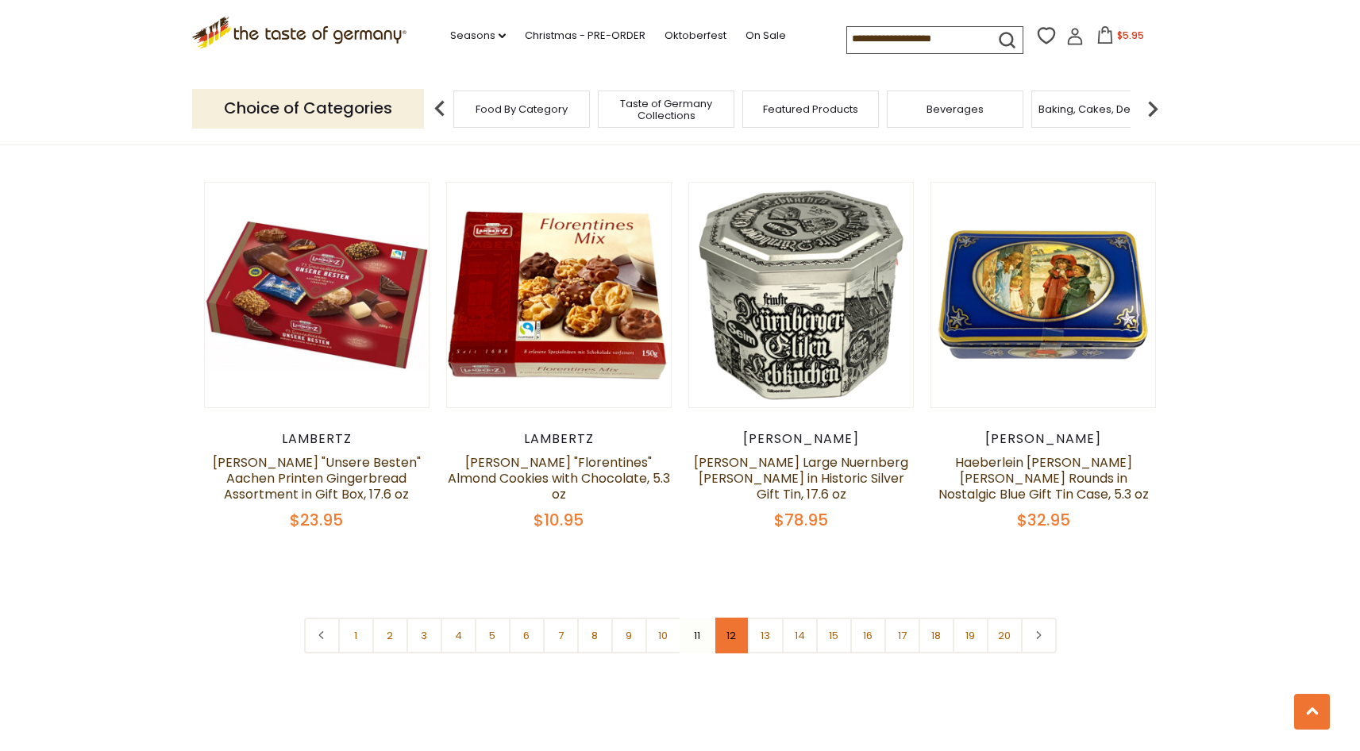
click at [731, 628] on link "12" at bounding box center [732, 636] width 36 height 36
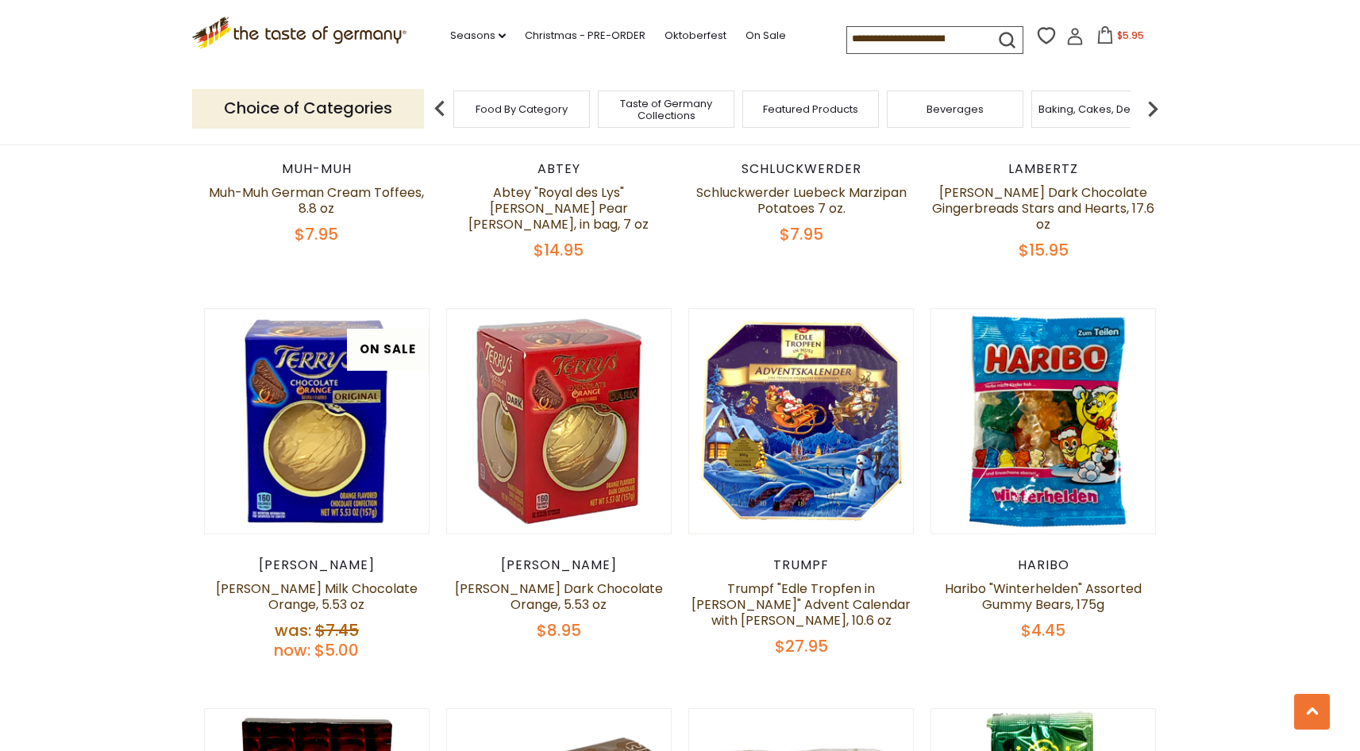
scroll to position [2361, 0]
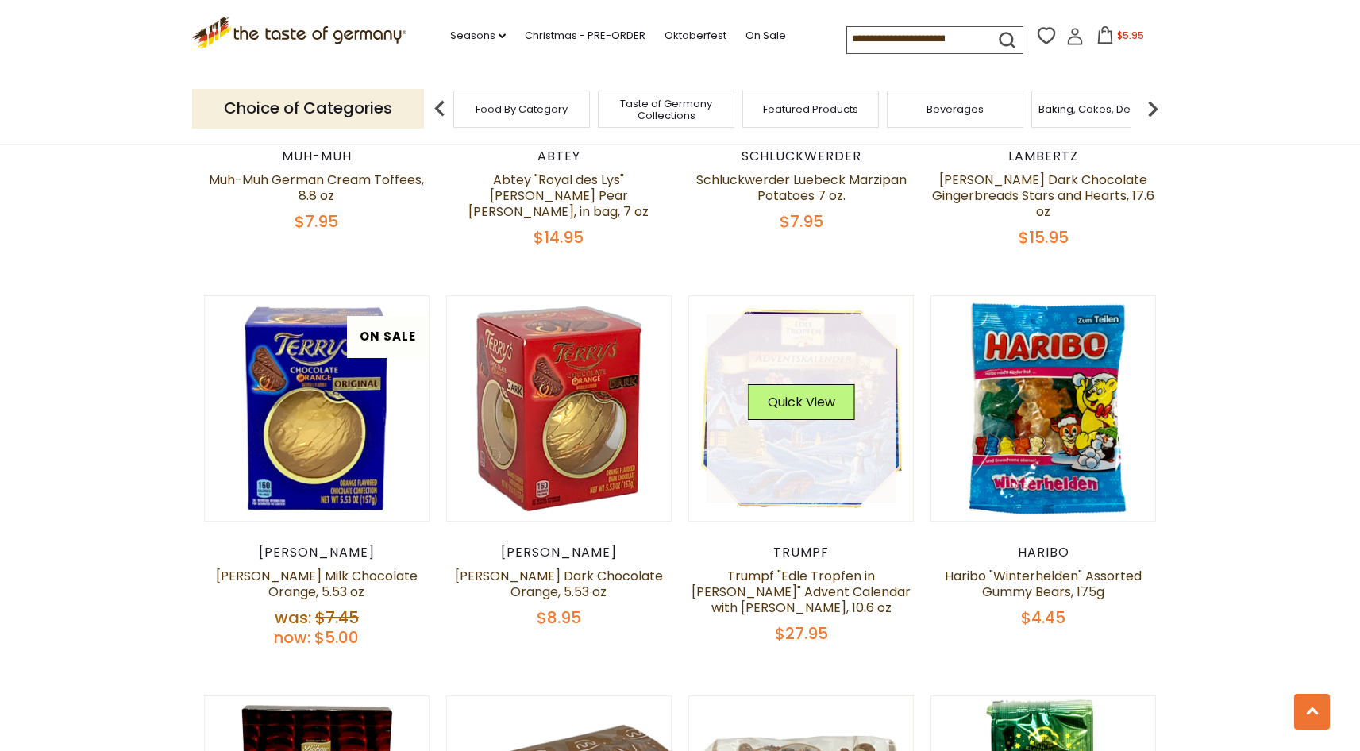
click at [799, 429] on link at bounding box center [801, 408] width 189 height 189
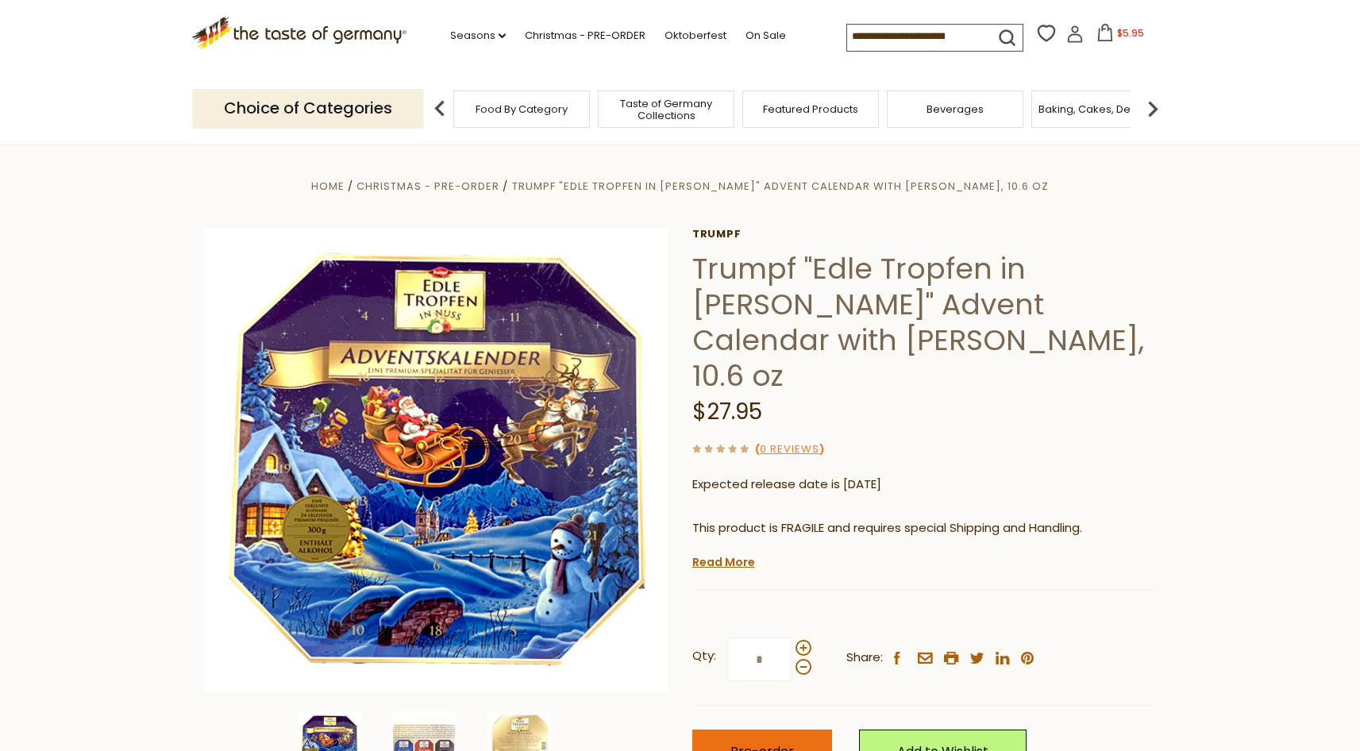
click at [768, 742] on span "Pre-order" at bounding box center [762, 751] width 64 height 18
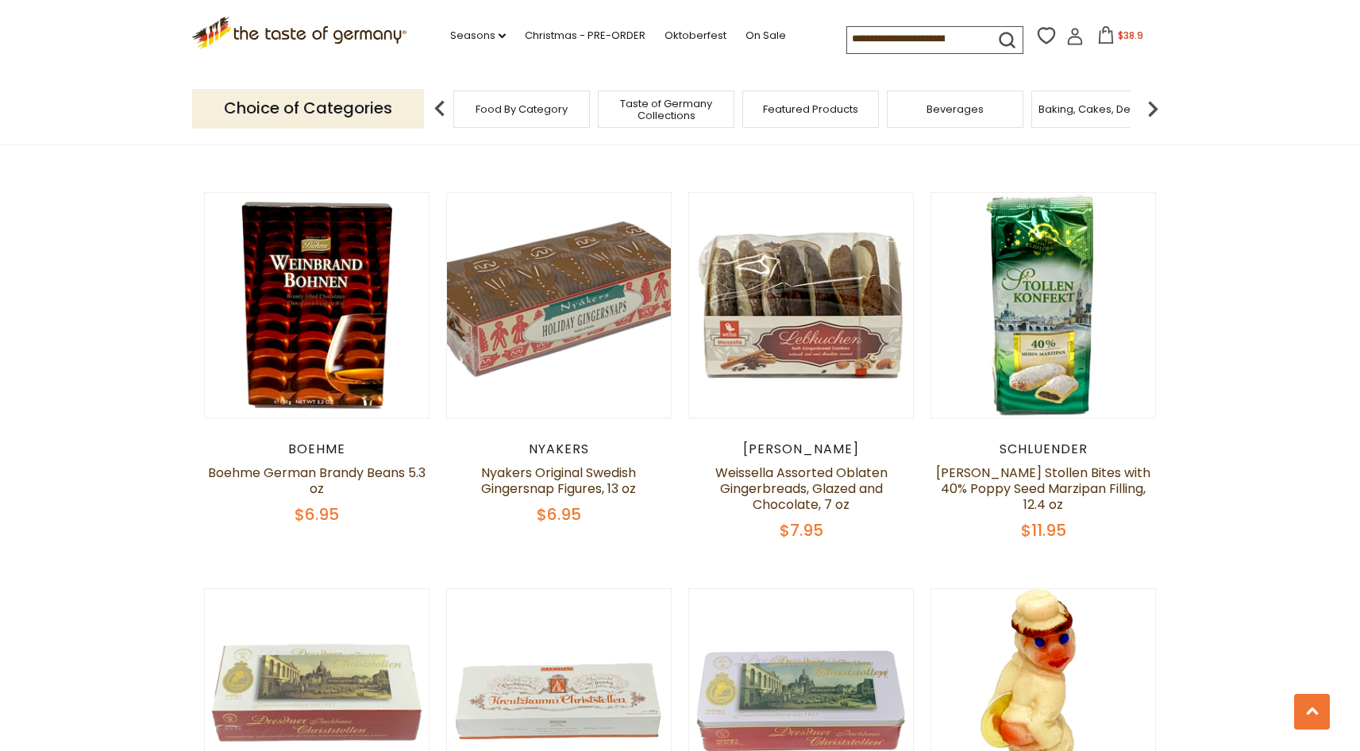
scroll to position [2877, 0]
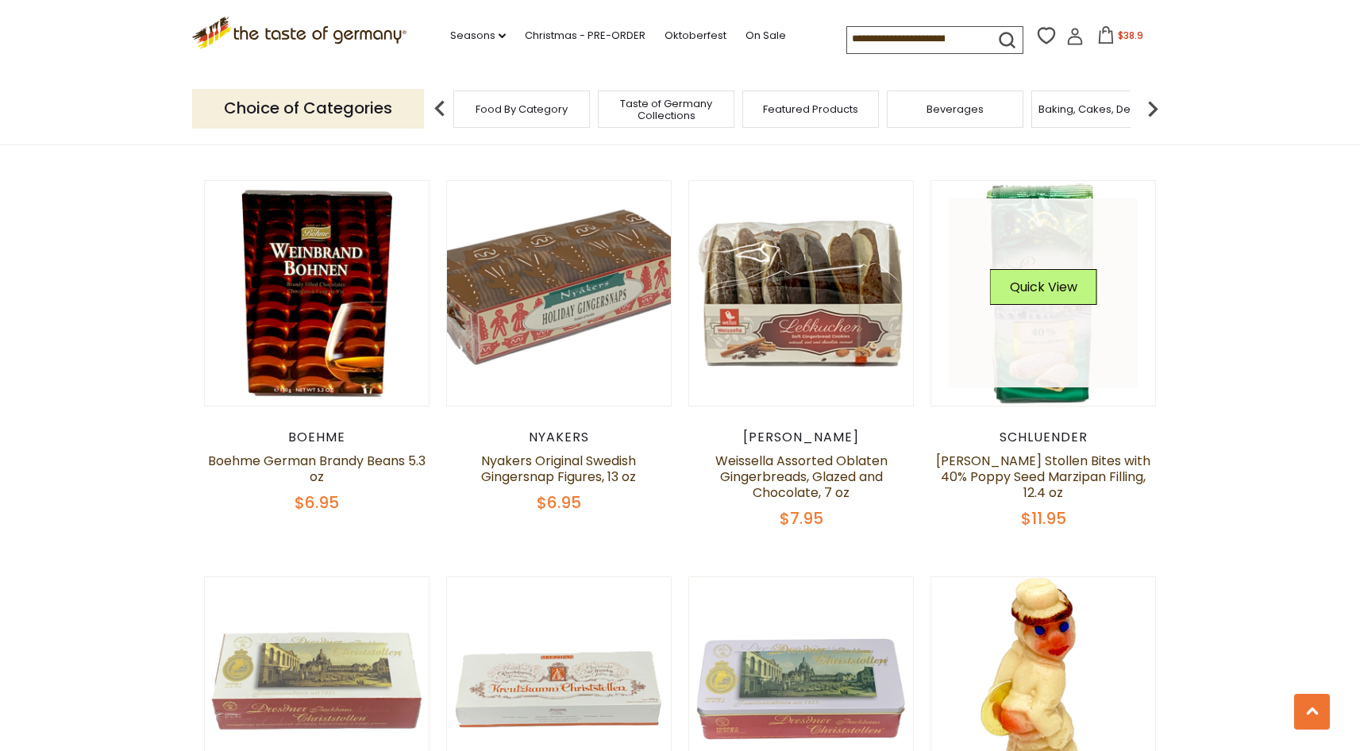
click at [1044, 310] on link at bounding box center [1043, 293] width 189 height 189
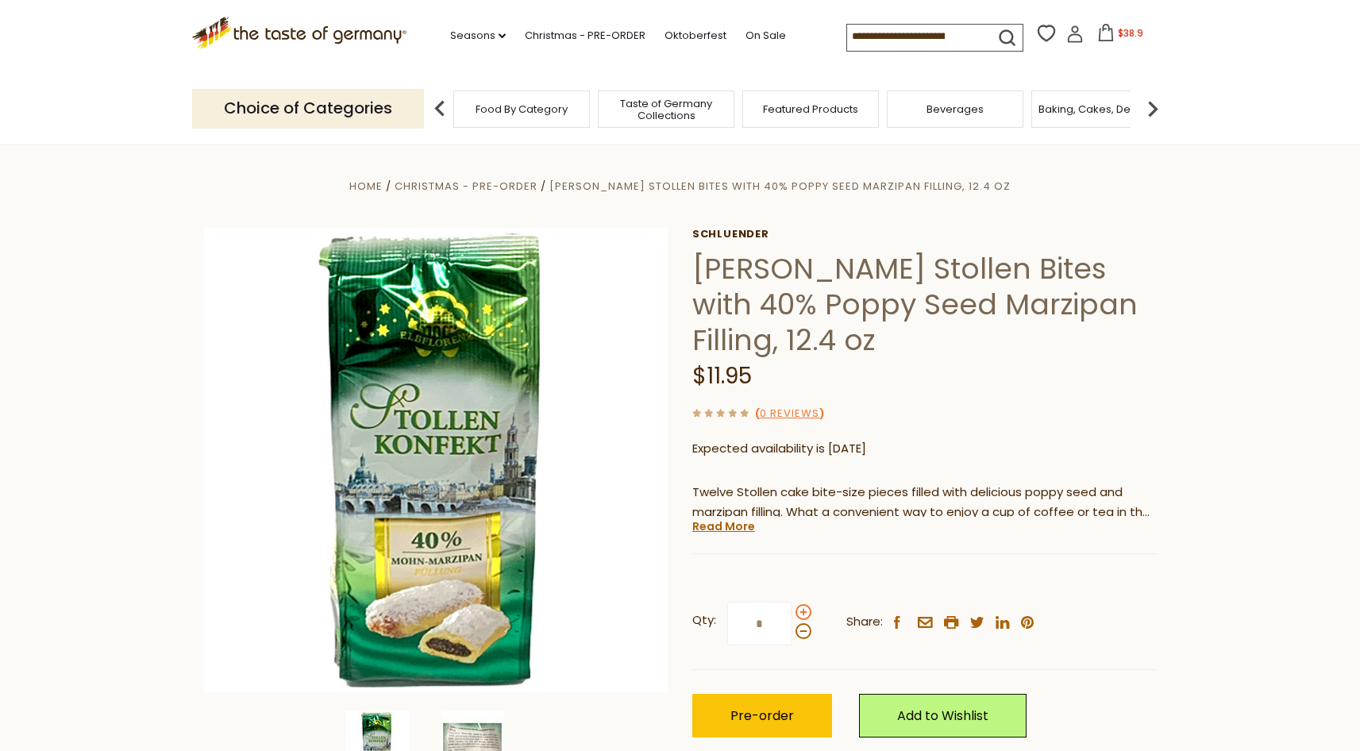
click at [801, 611] on span at bounding box center [804, 612] width 16 height 16
click at [792, 611] on input "*" at bounding box center [759, 624] width 65 height 44
click at [801, 611] on span at bounding box center [804, 612] width 16 height 16
click at [792, 611] on input "*" at bounding box center [759, 624] width 65 height 44
type input "*"
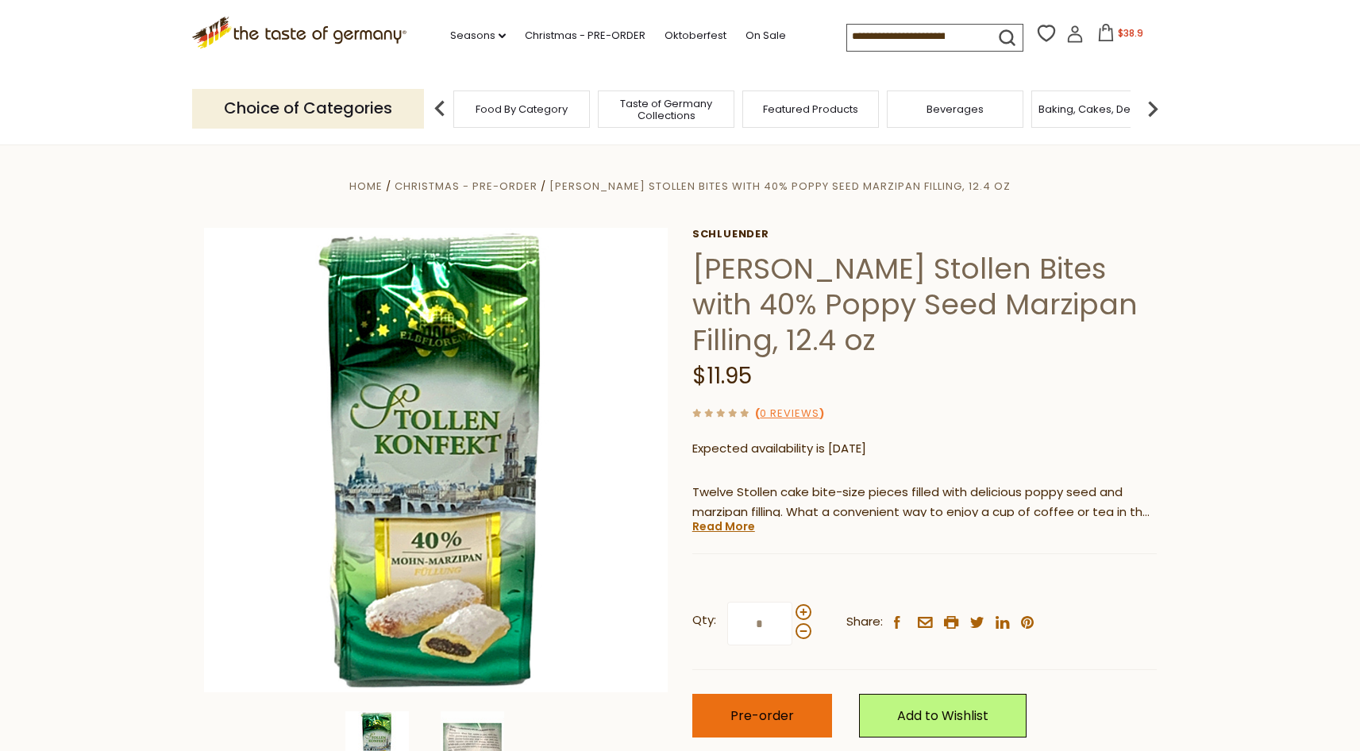
click at [766, 715] on span "Pre-order" at bounding box center [762, 716] width 64 height 18
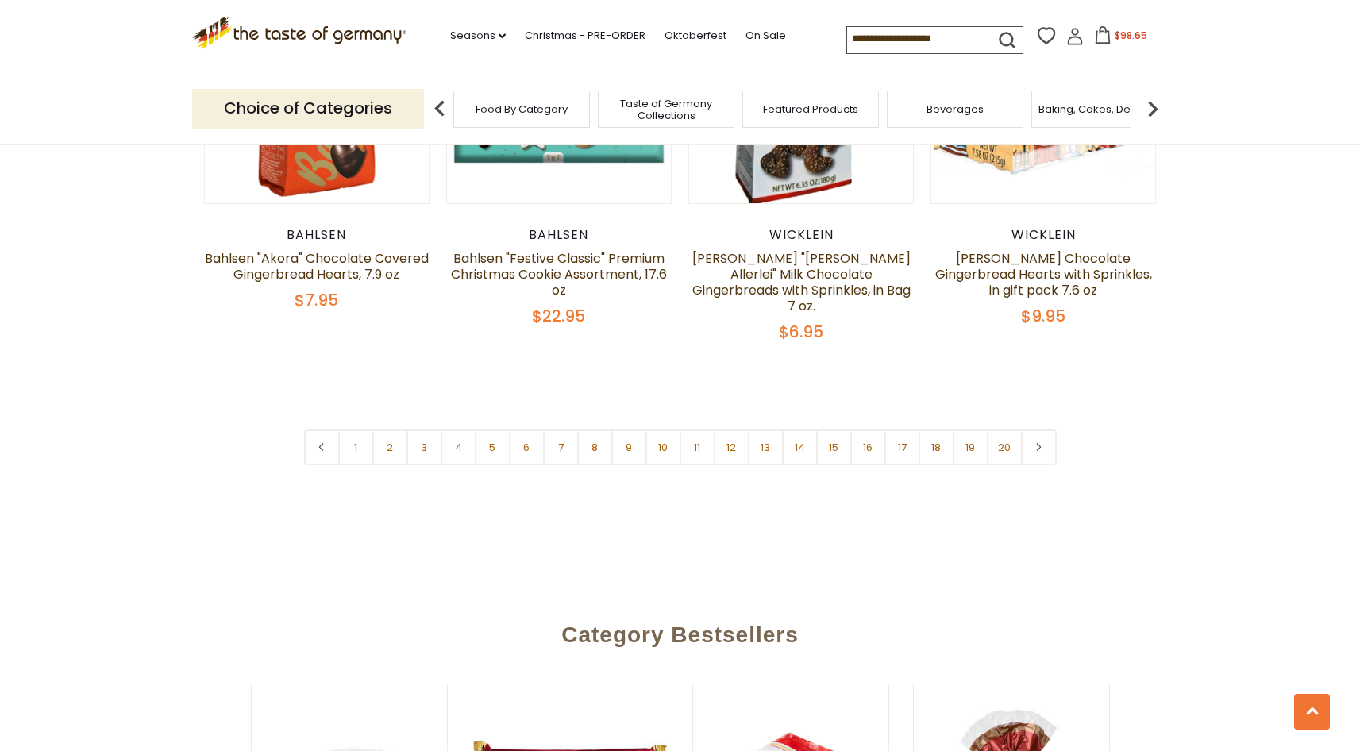
scroll to position [3877, 0]
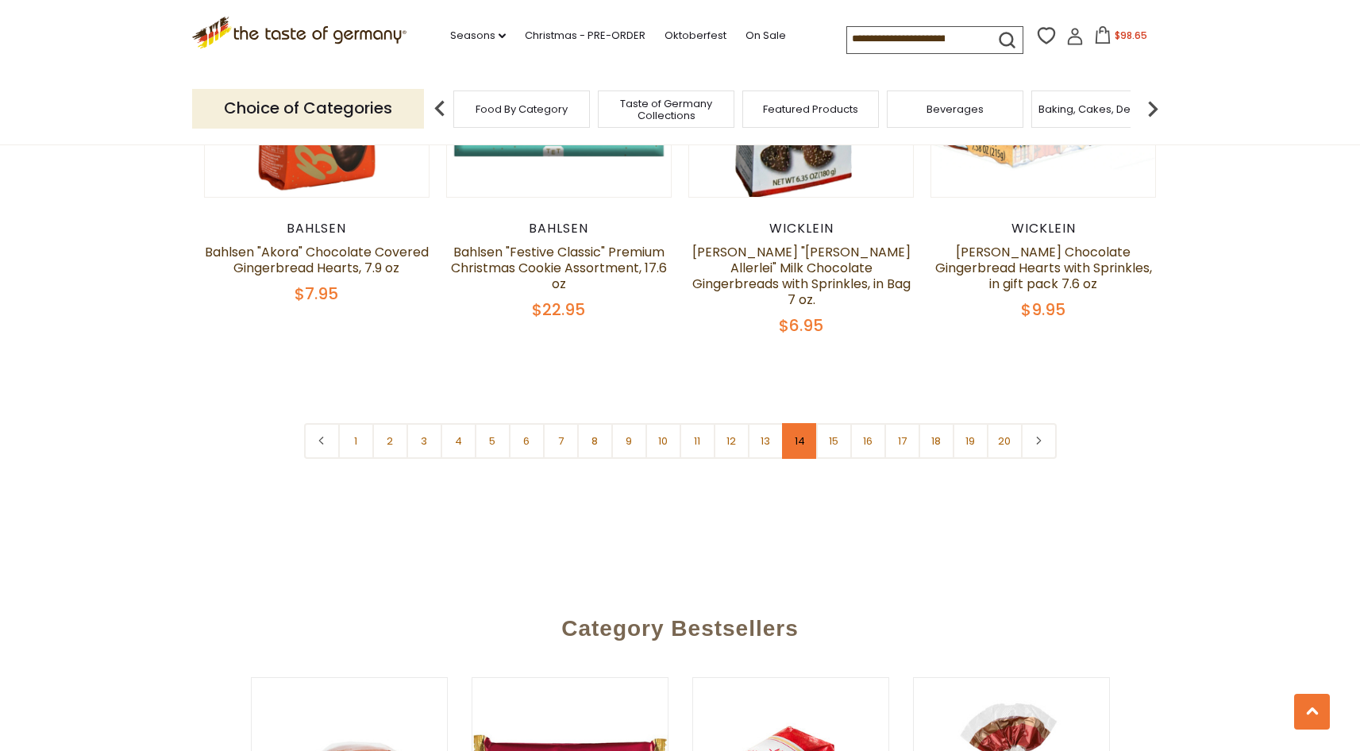
click at [800, 423] on link "14" at bounding box center [800, 441] width 36 height 36
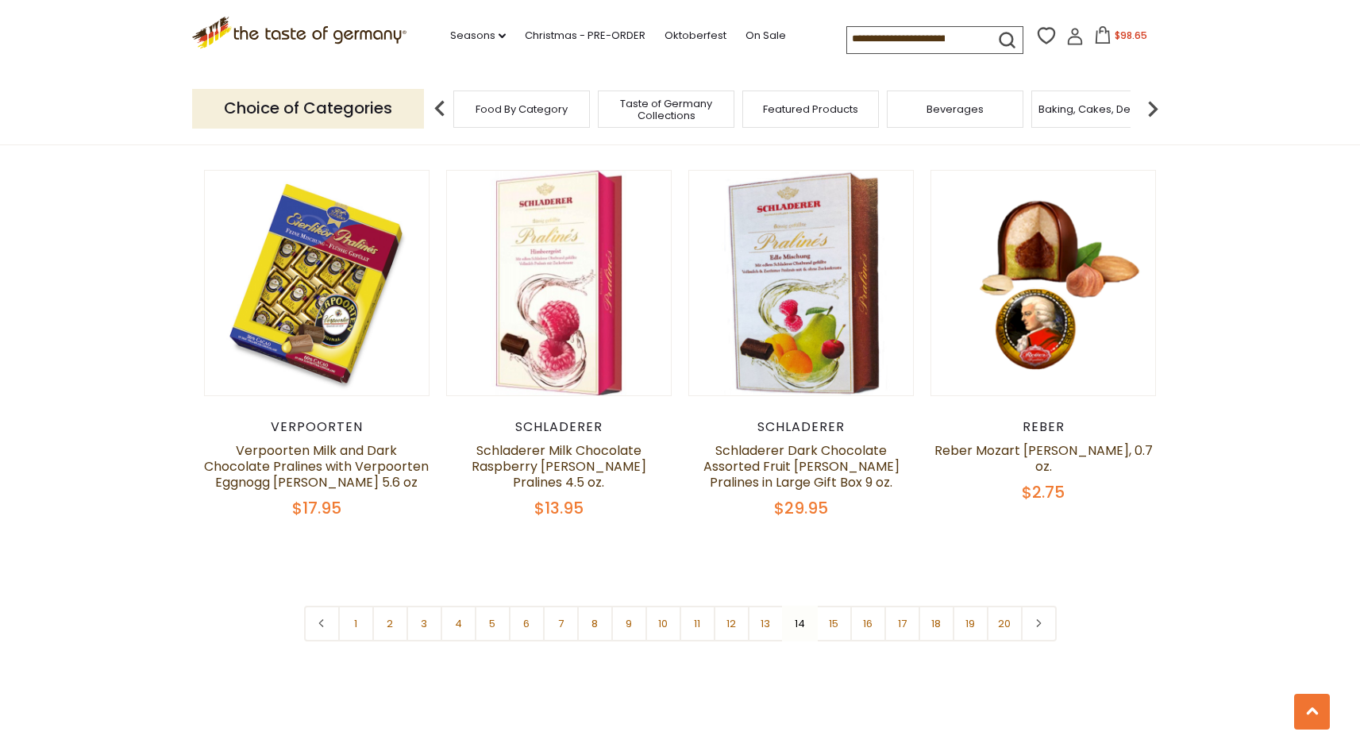
scroll to position [3702, 0]
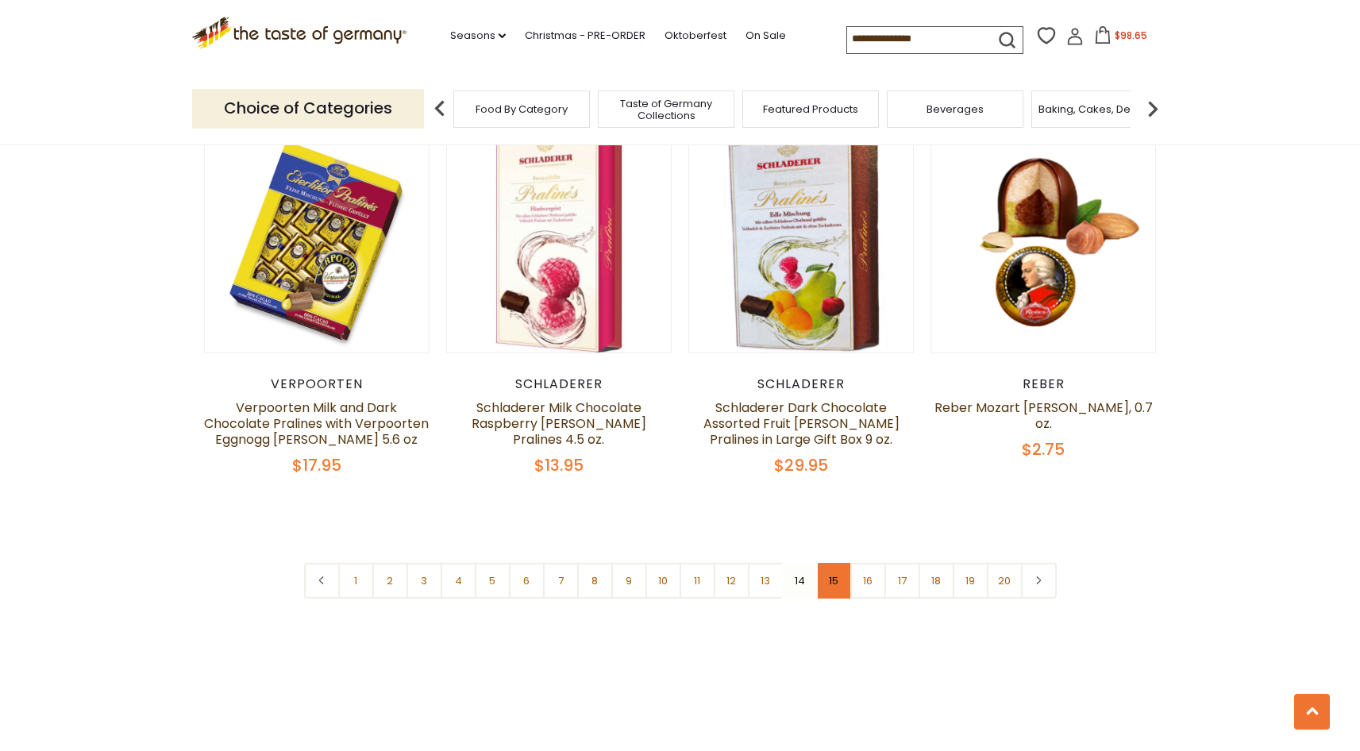
click at [836, 575] on link "15" at bounding box center [834, 581] width 36 height 36
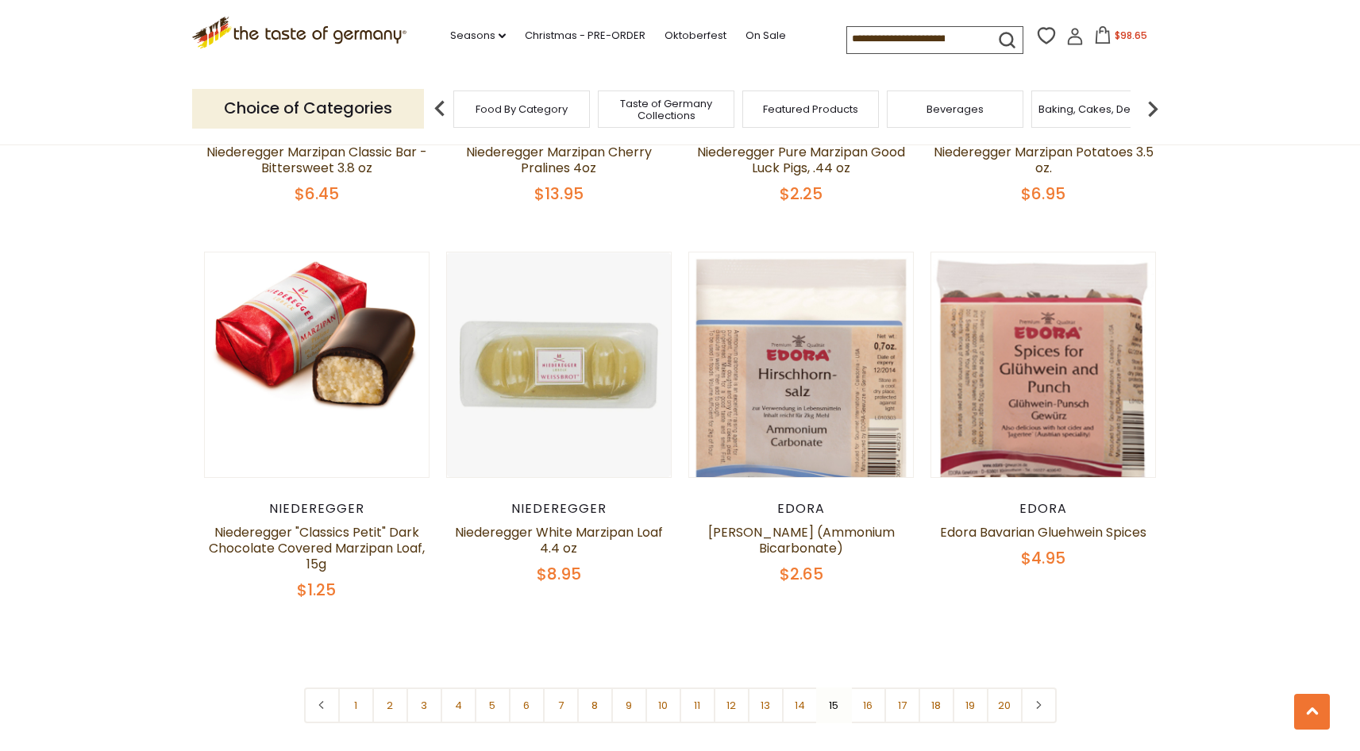
scroll to position [3587, 0]
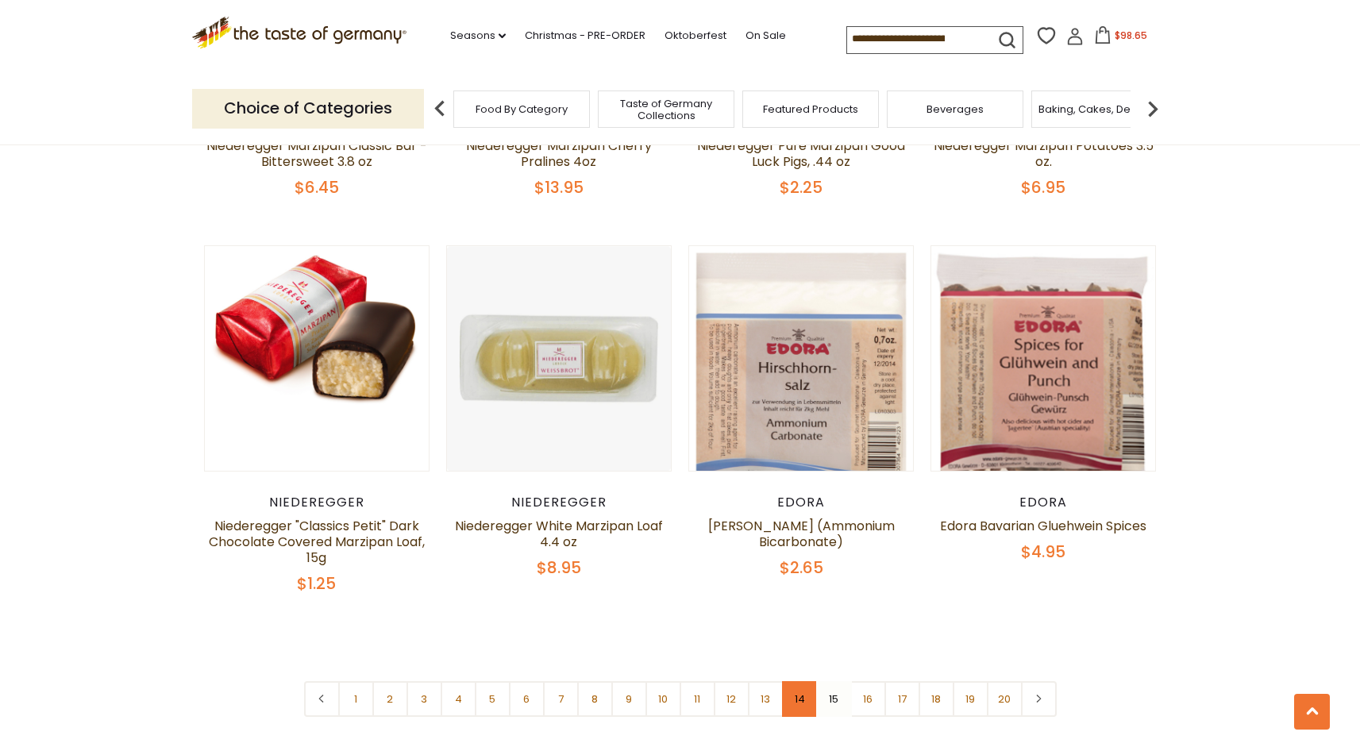
click at [793, 681] on link "14" at bounding box center [800, 699] width 36 height 36
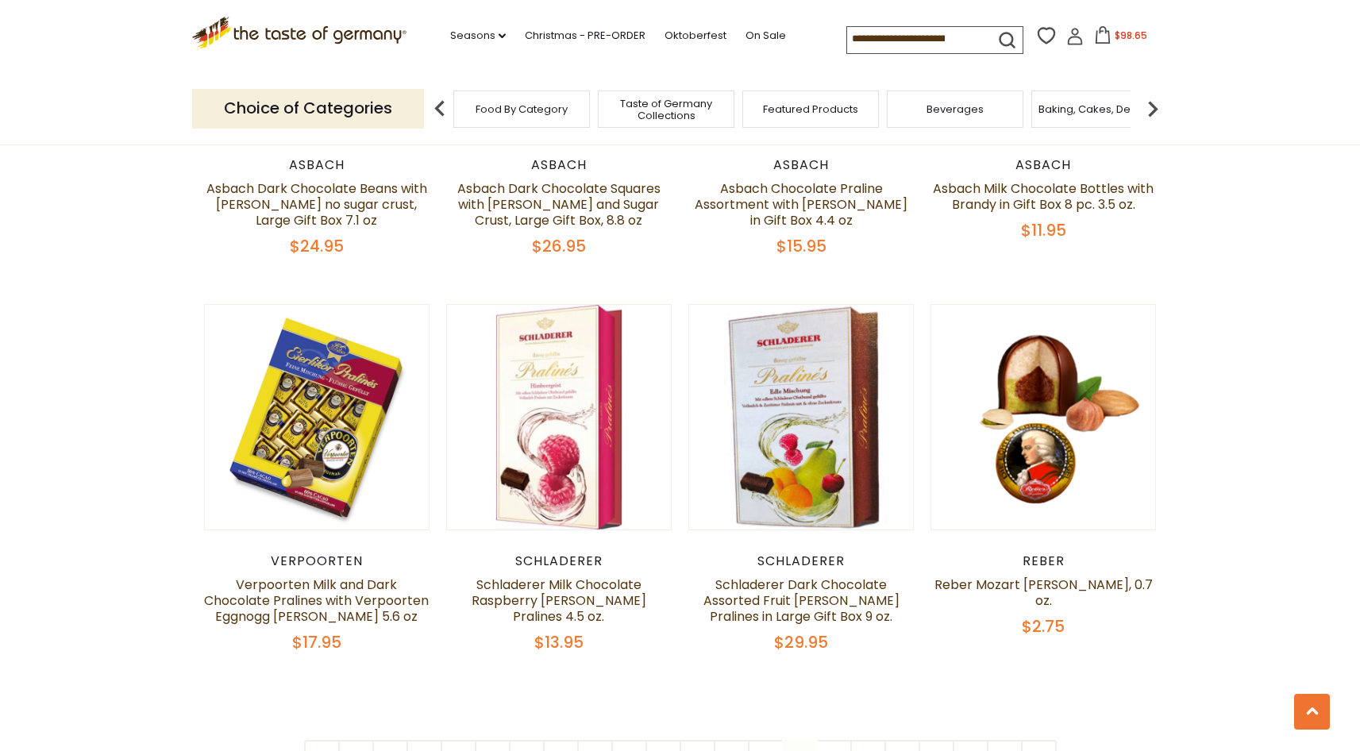
scroll to position [3598, 0]
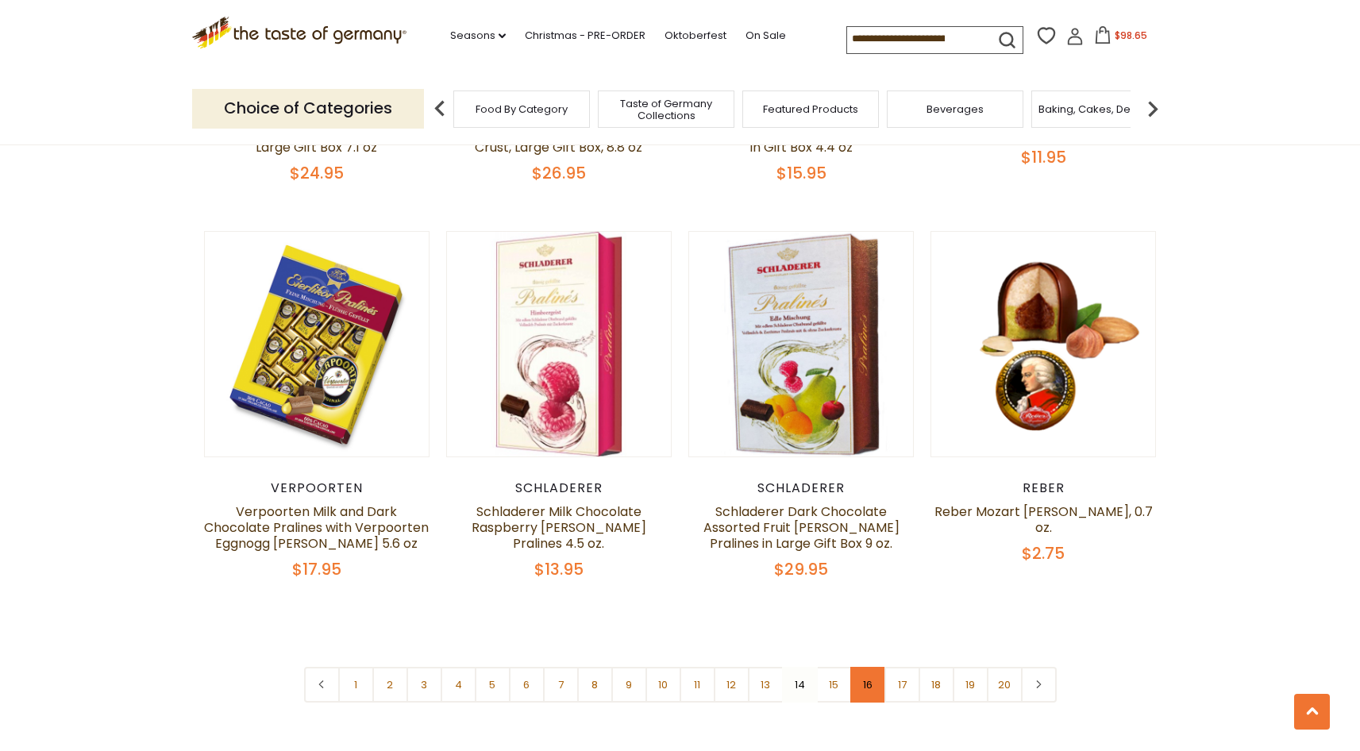
click at [872, 668] on link "16" at bounding box center [868, 685] width 36 height 36
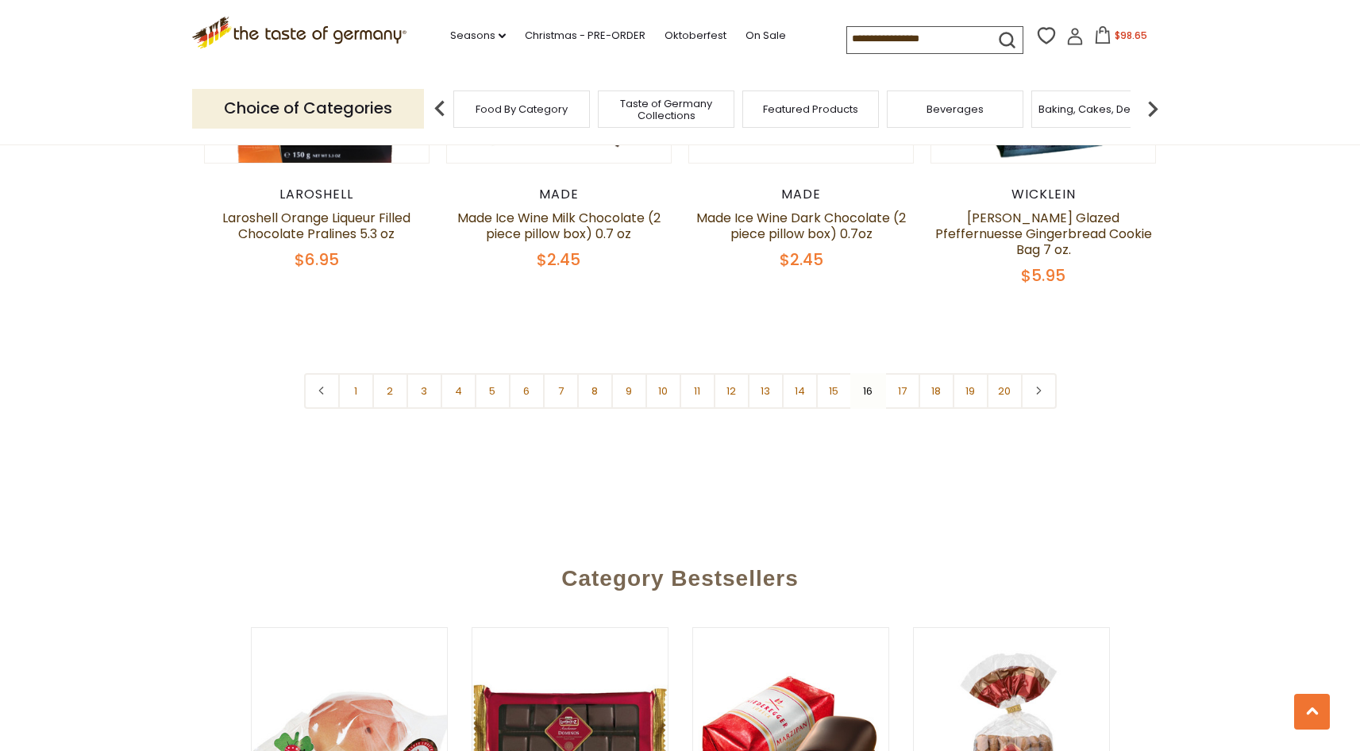
scroll to position [3846, 0]
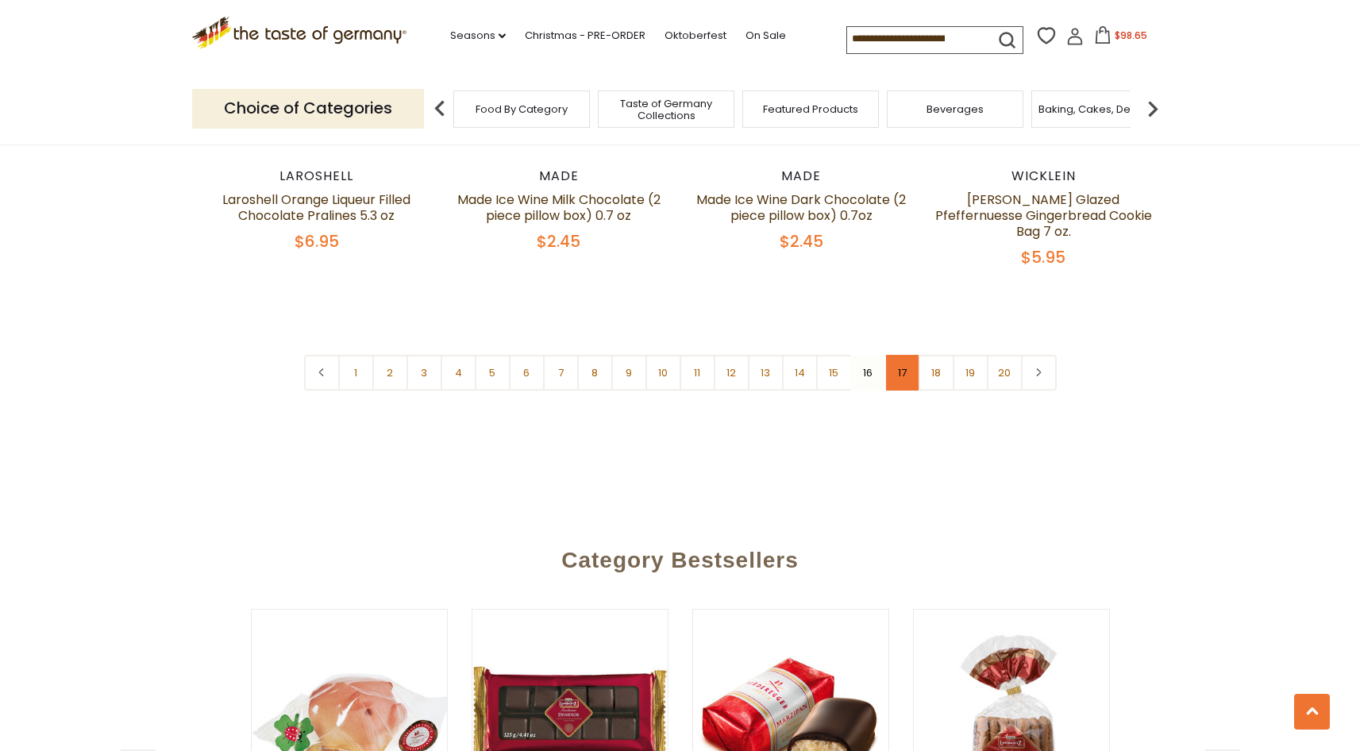
click at [892, 355] on link "17" at bounding box center [903, 373] width 36 height 36
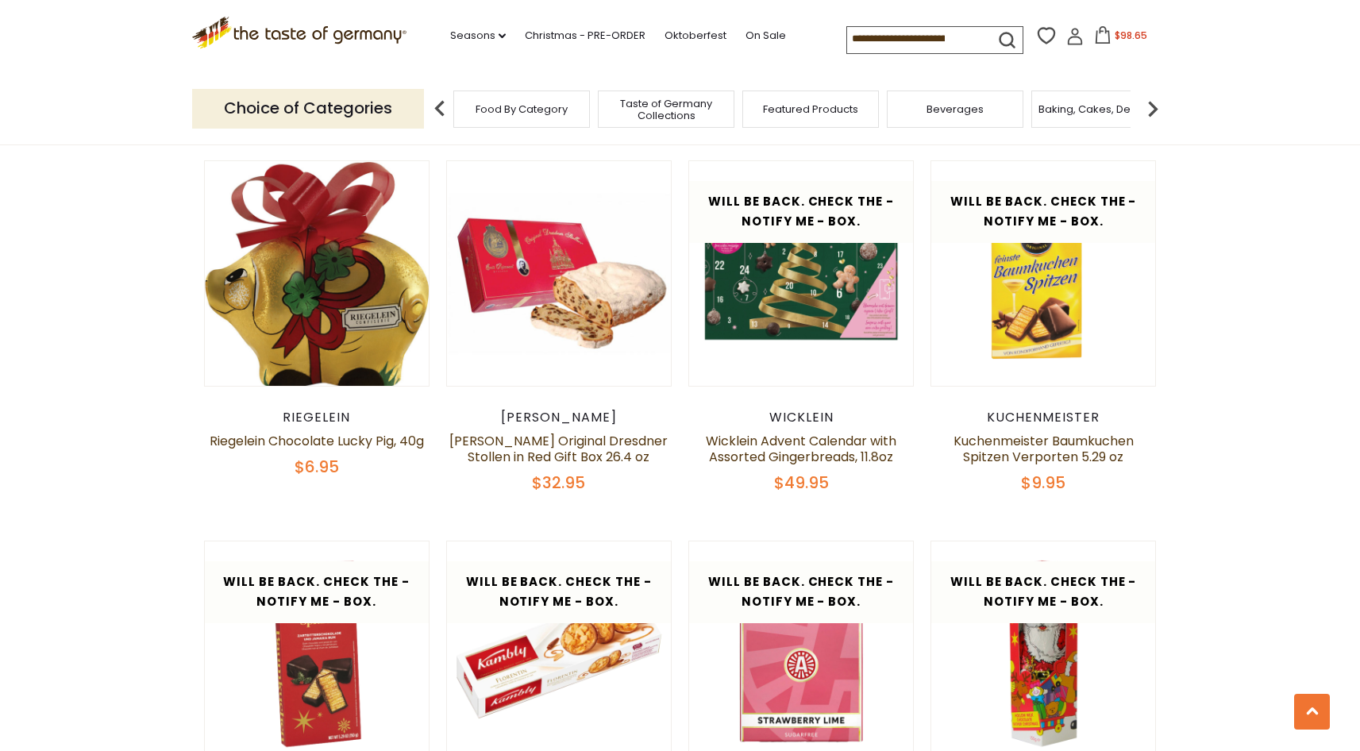
scroll to position [1979, 0]
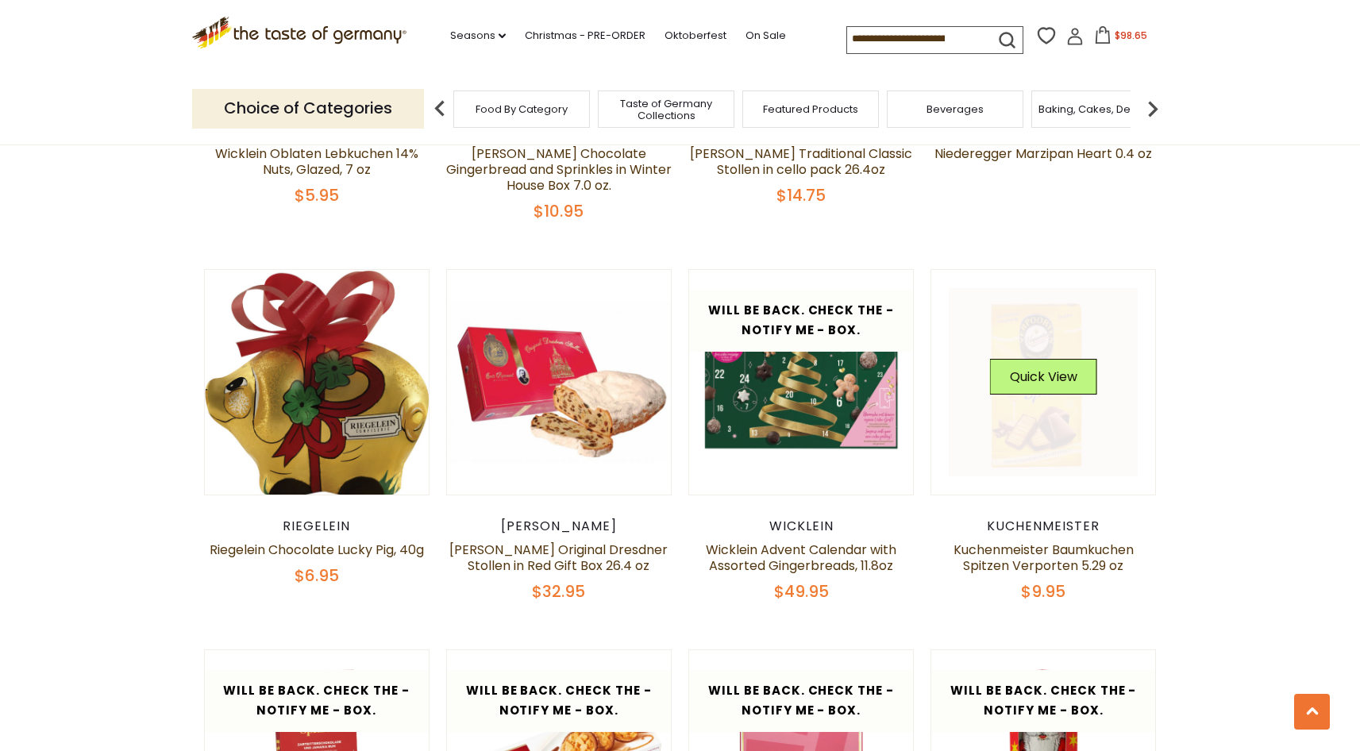
click at [1035, 380] on link at bounding box center [1043, 382] width 189 height 189
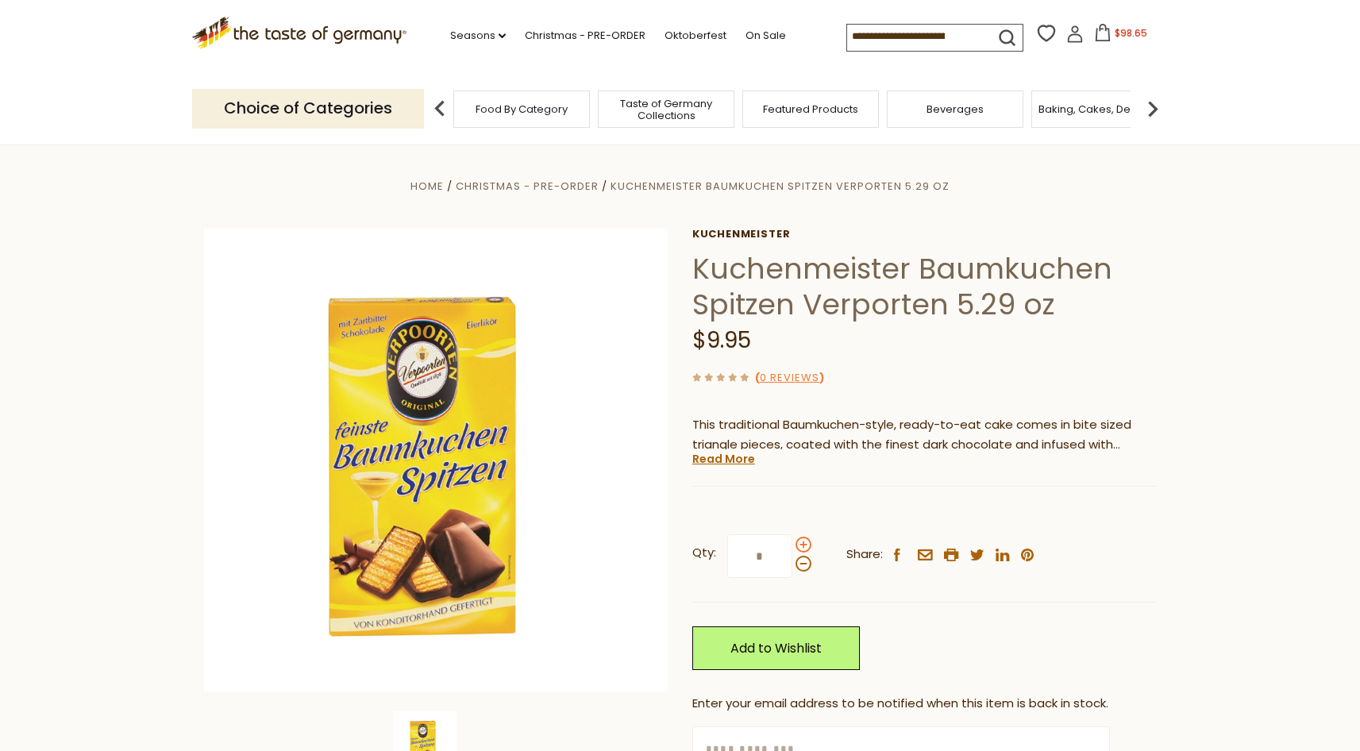
click at [805, 543] on span at bounding box center [804, 545] width 16 height 16
click at [792, 543] on input "*" at bounding box center [759, 556] width 65 height 44
click at [805, 543] on span at bounding box center [804, 545] width 16 height 16
click at [792, 543] on input "*" at bounding box center [759, 556] width 65 height 44
click at [804, 566] on span at bounding box center [804, 564] width 16 height 16
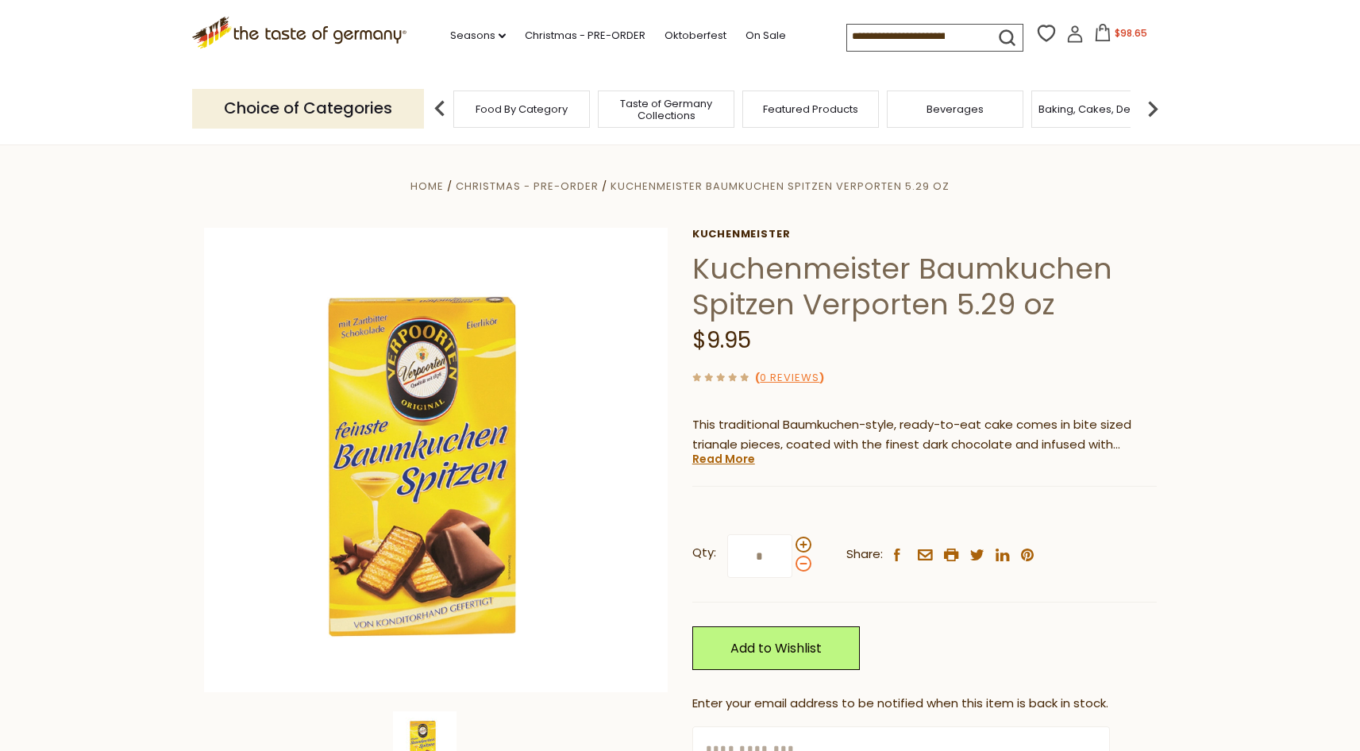
click at [792, 566] on input "*" at bounding box center [759, 556] width 65 height 44
drag, startPoint x: 763, startPoint y: 556, endPoint x: 733, endPoint y: 553, distance: 30.3
click at [733, 553] on input "*" at bounding box center [759, 556] width 65 height 44
type input "*"
click at [784, 653] on link "Add to Wishlist" at bounding box center [776, 648] width 168 height 44
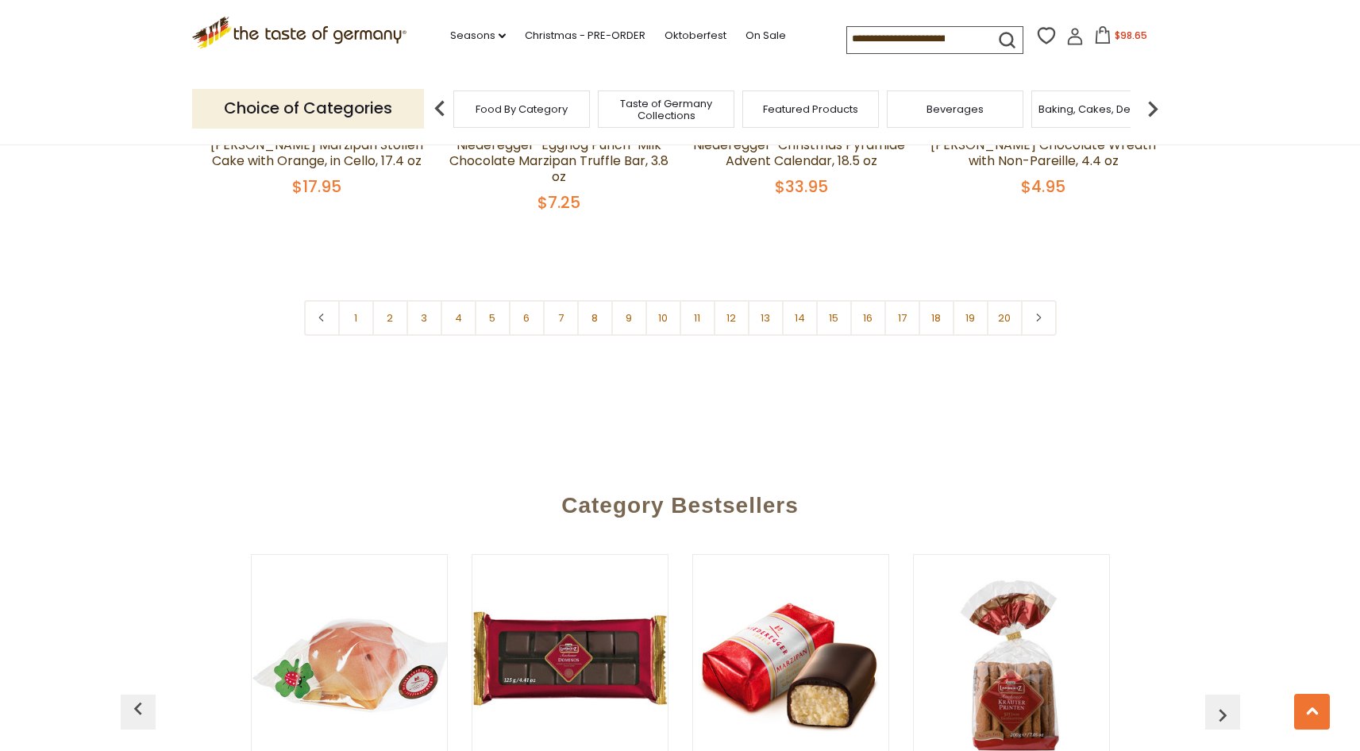
scroll to position [3812, 0]
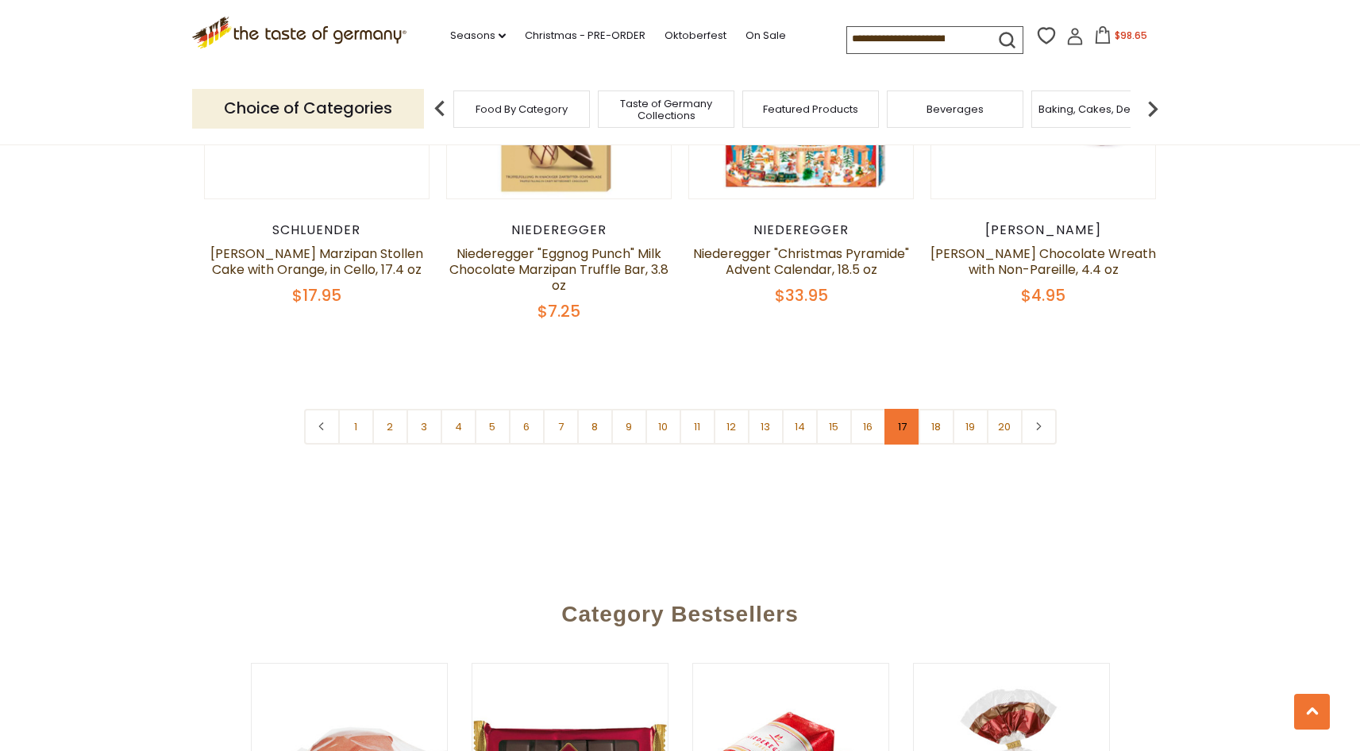
click at [900, 409] on link "17" at bounding box center [903, 427] width 36 height 36
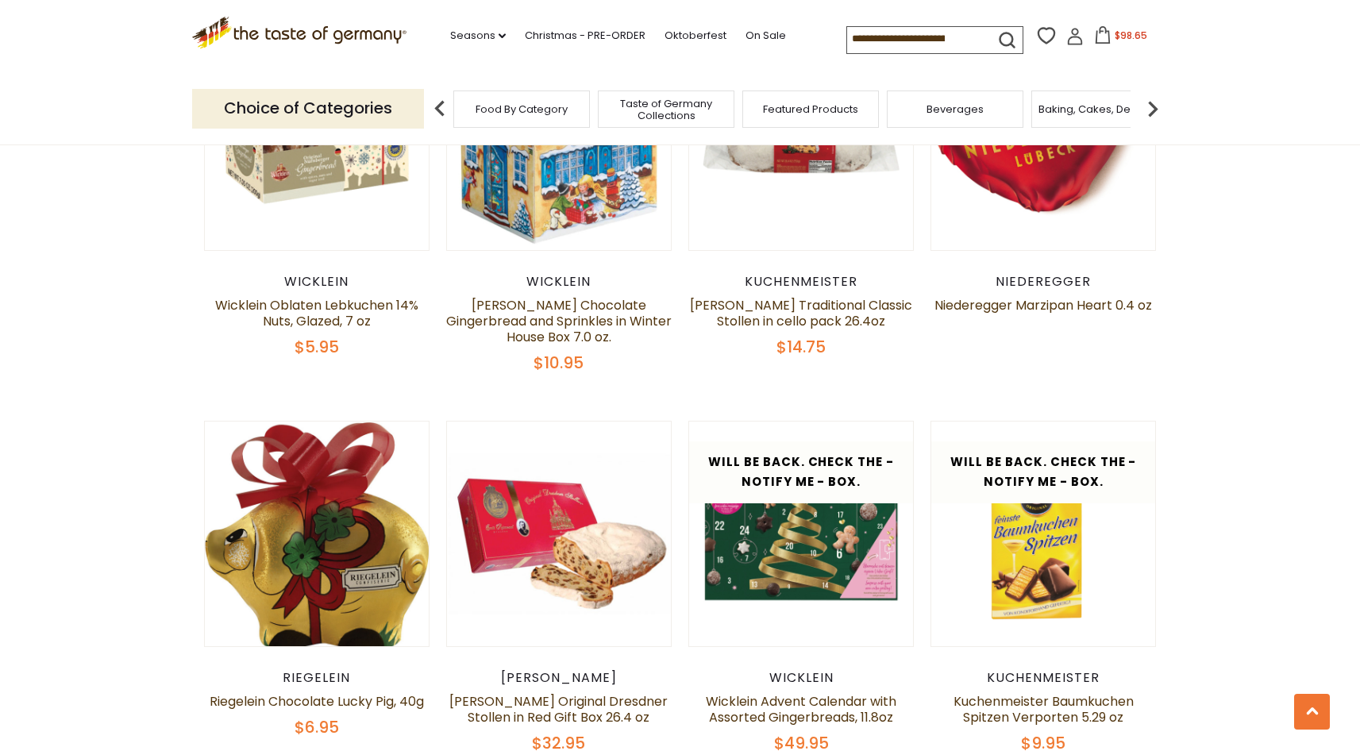
scroll to position [0, 0]
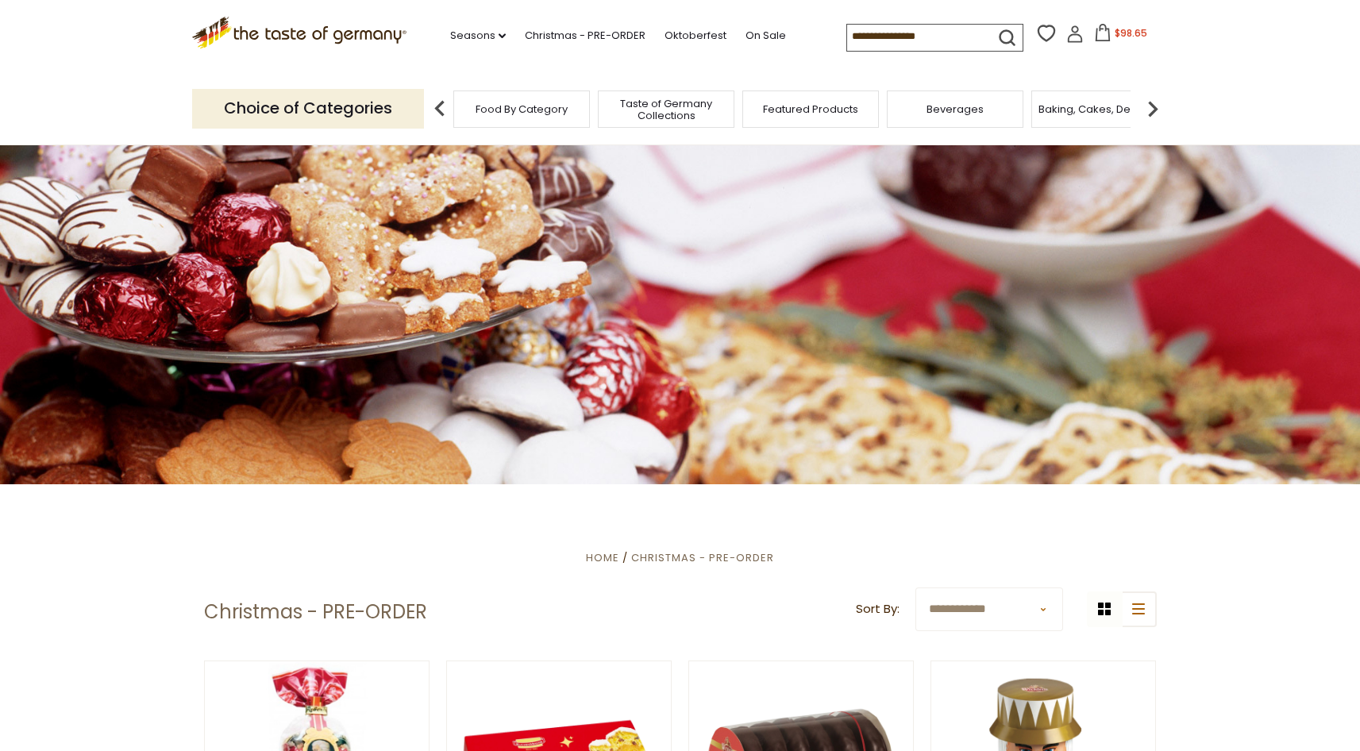
click at [523, 111] on span "Food By Category" at bounding box center [522, 109] width 92 height 12
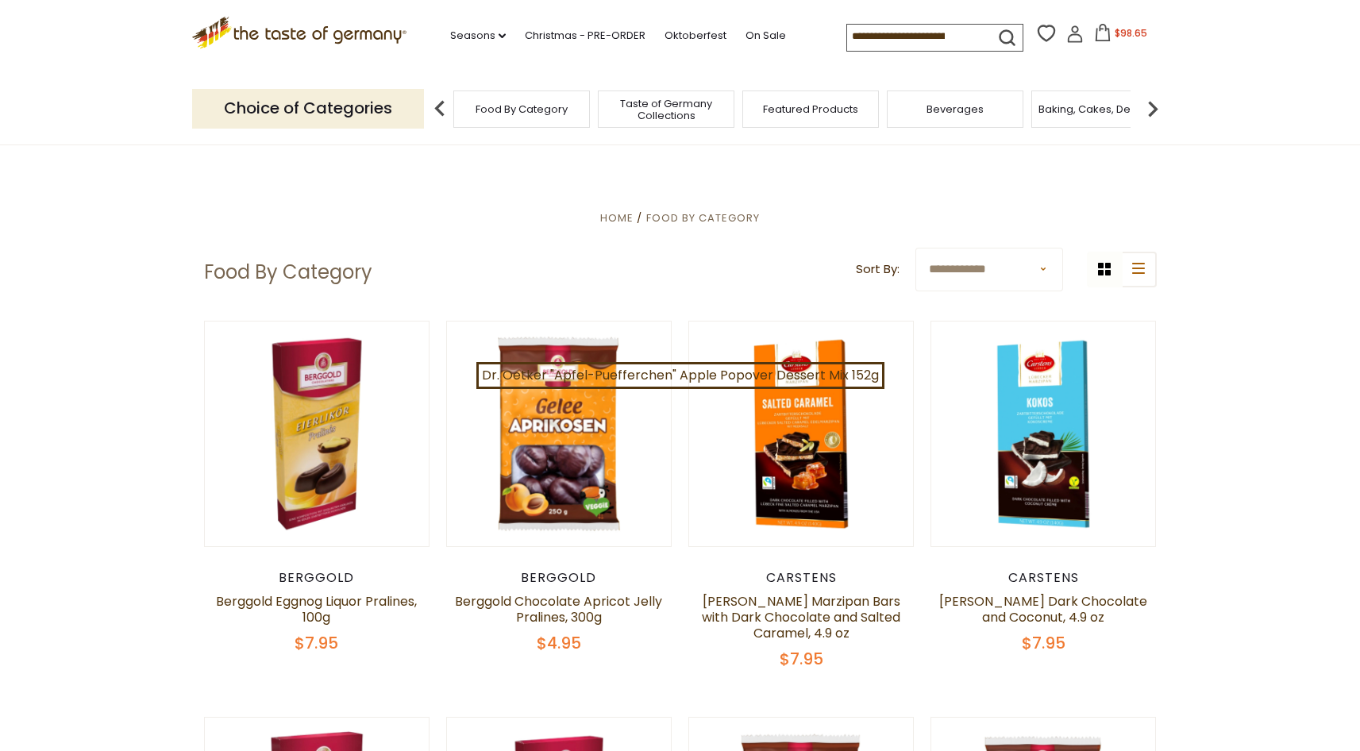
click at [326, 36] on icon ".st0{fill:#EDD300;} .st1{fill:#D33E21;}" at bounding box center [299, 33] width 215 height 33
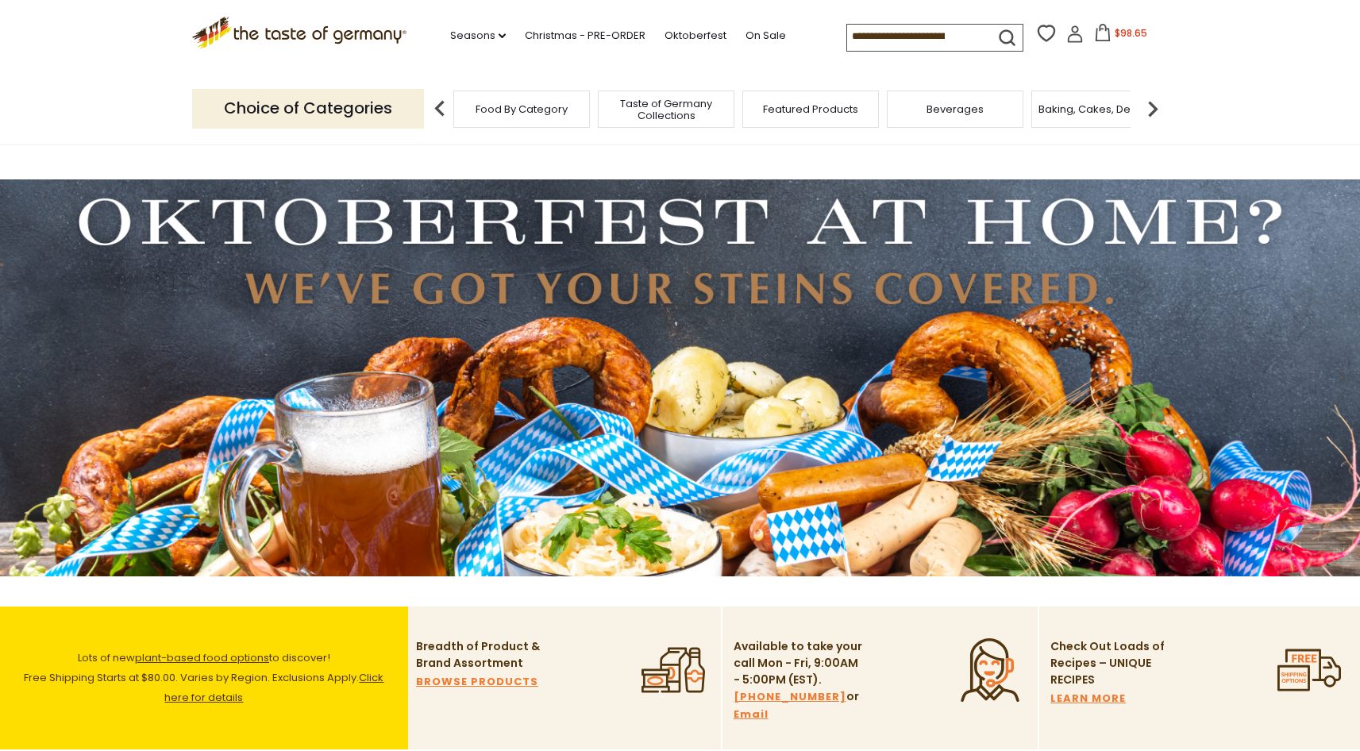
click at [1159, 105] on img at bounding box center [1153, 109] width 32 height 32
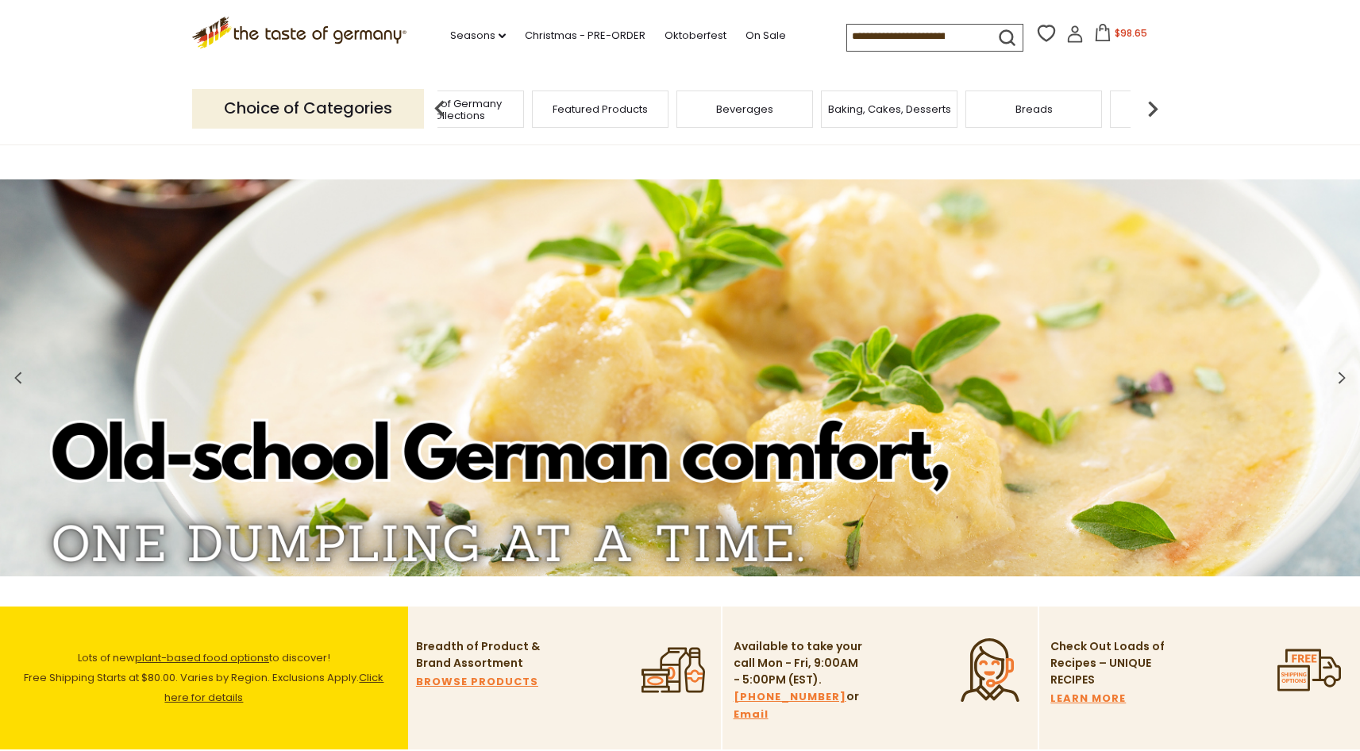
click at [1157, 106] on img at bounding box center [1153, 109] width 32 height 32
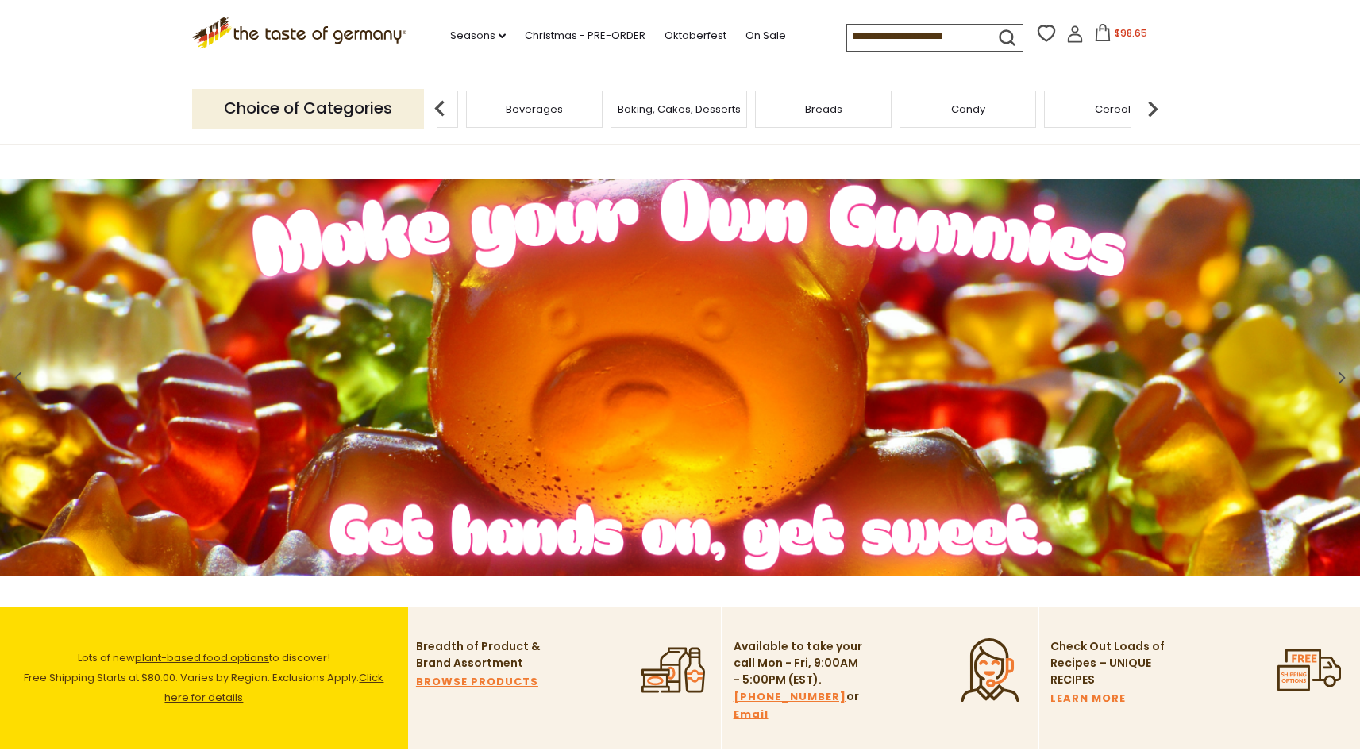
click at [1157, 106] on img at bounding box center [1153, 109] width 32 height 32
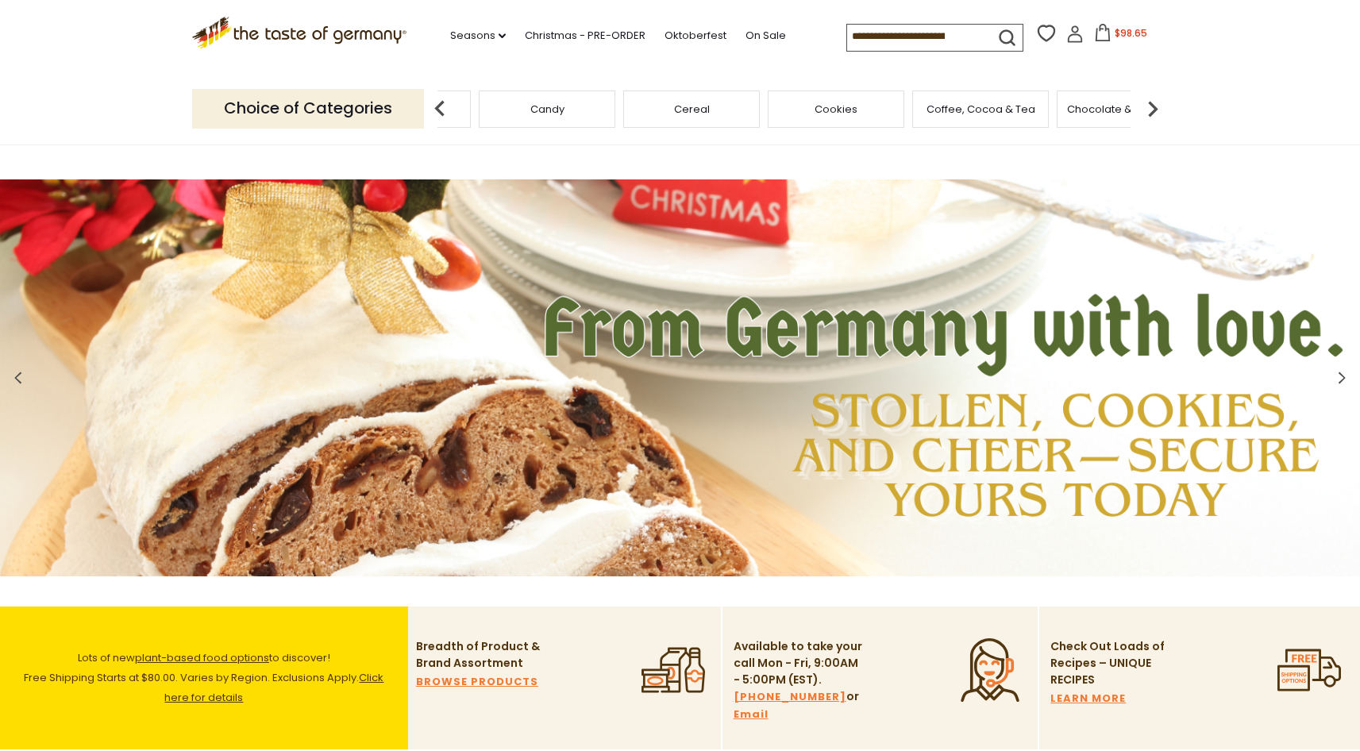
click at [1157, 106] on img at bounding box center [1153, 109] width 32 height 32
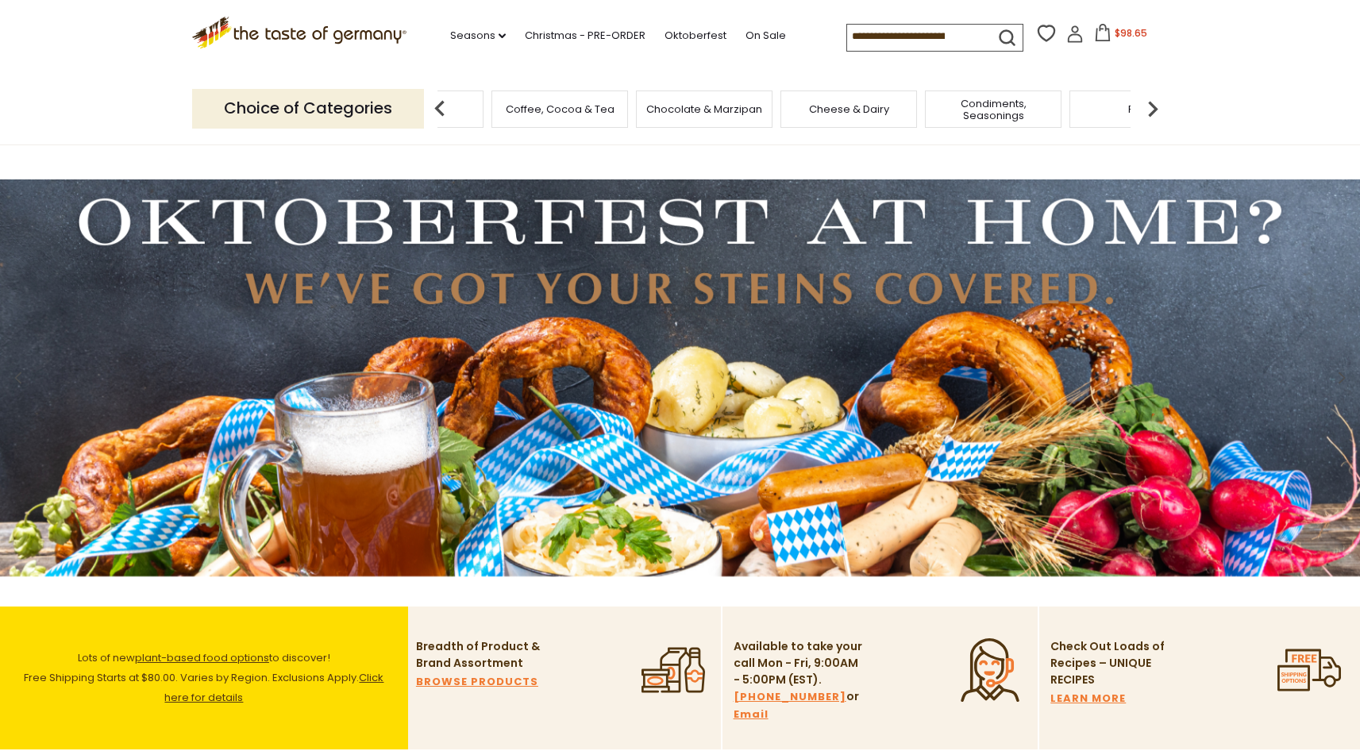
click at [1157, 106] on img at bounding box center [1153, 109] width 32 height 32
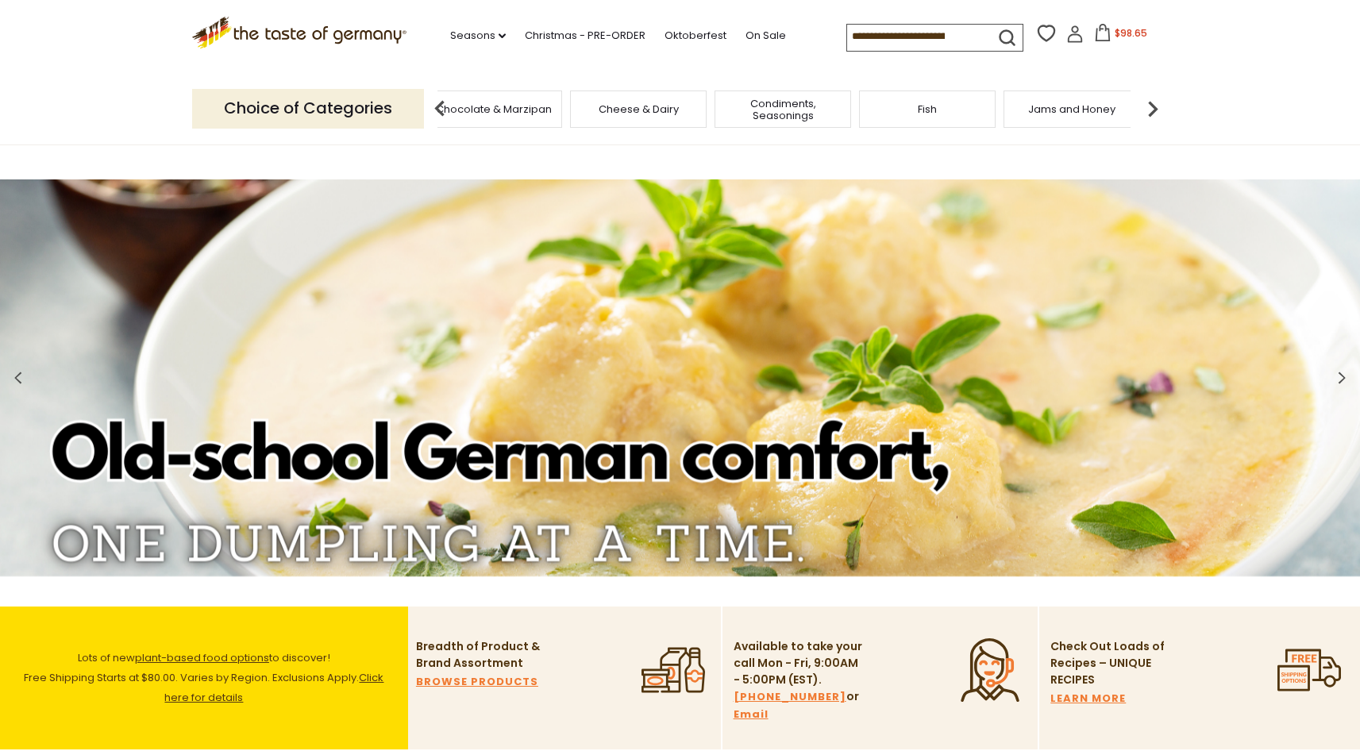
click at [1152, 107] on img at bounding box center [1153, 109] width 32 height 32
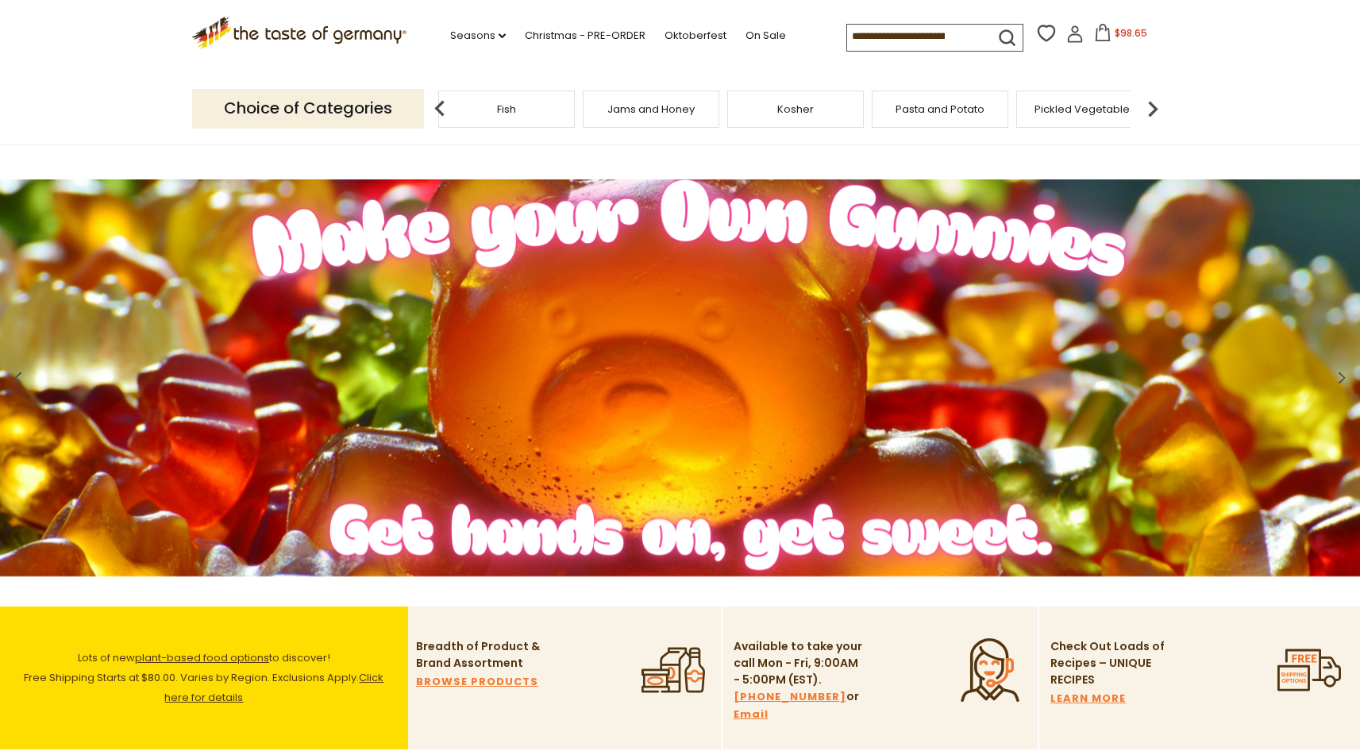
click at [1152, 107] on img at bounding box center [1153, 109] width 32 height 32
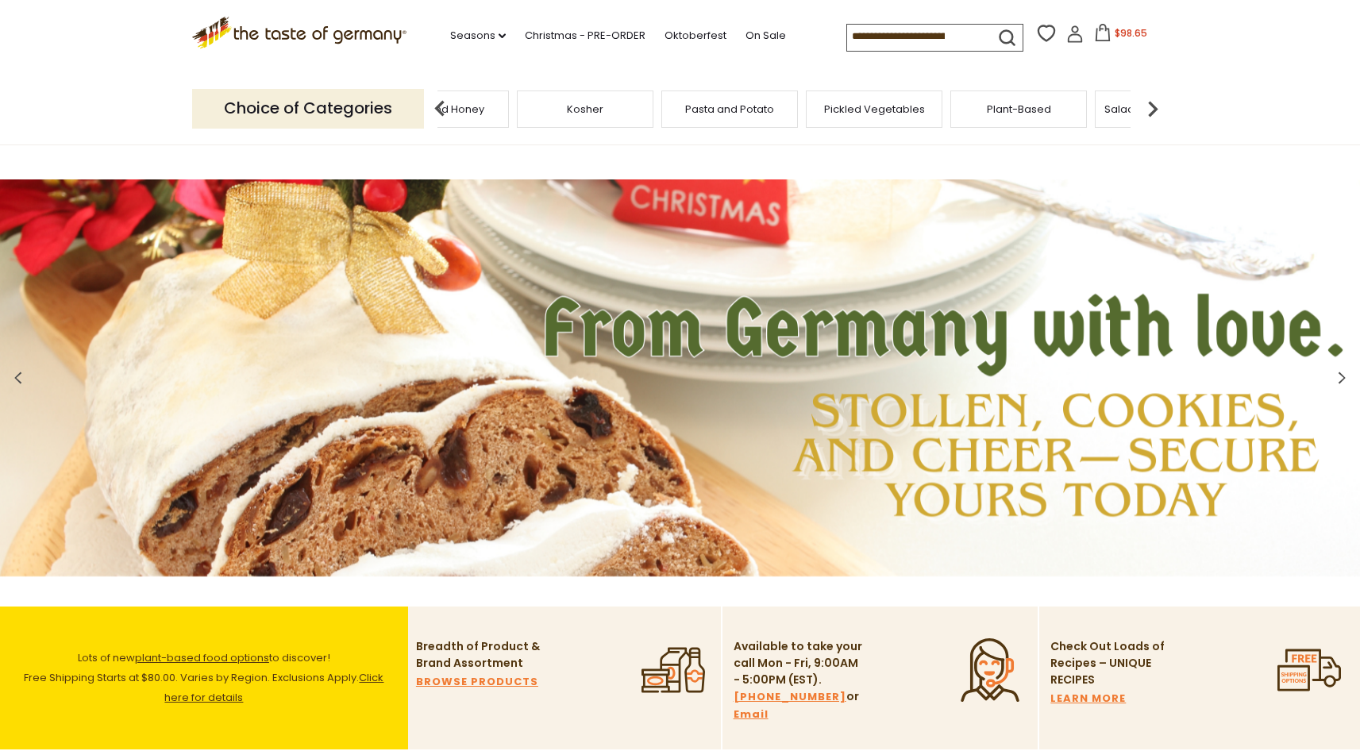
click at [858, 110] on span "Pickled Vegetables" at bounding box center [874, 109] width 101 height 12
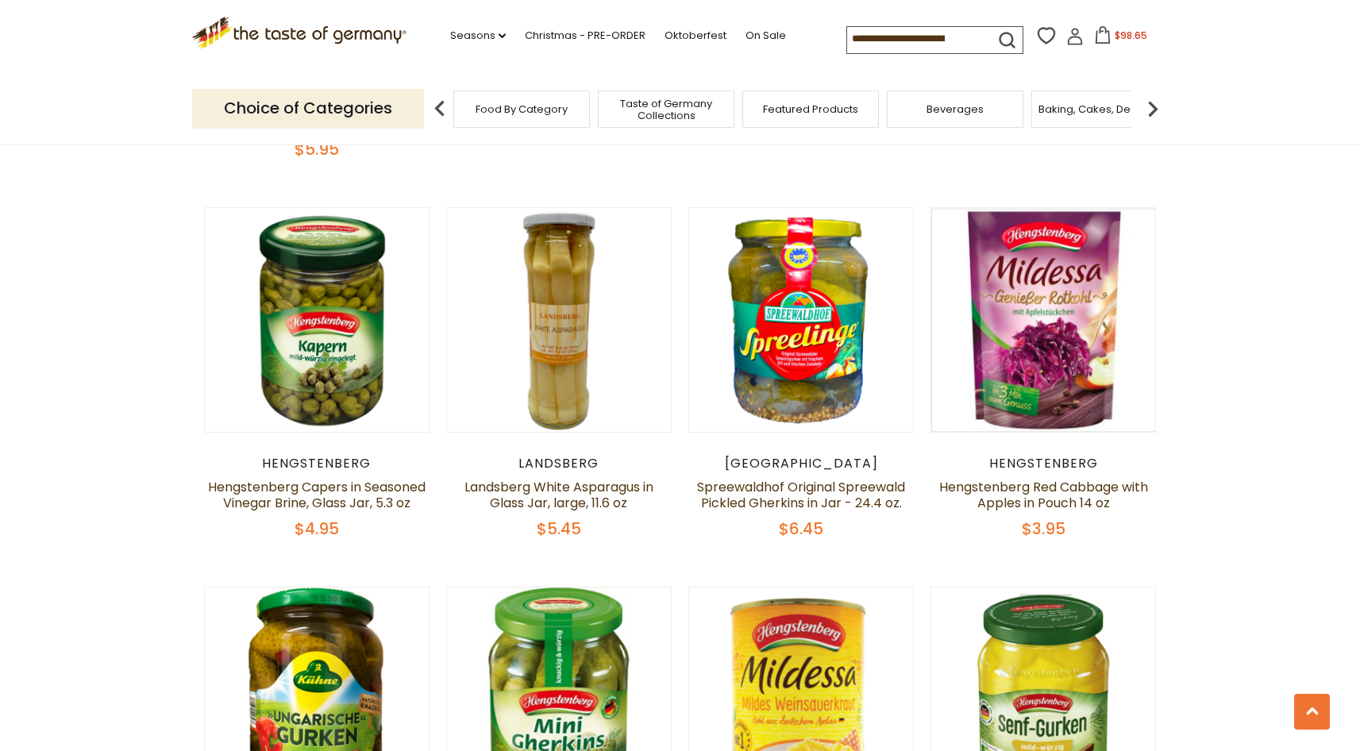
scroll to position [3232, 0]
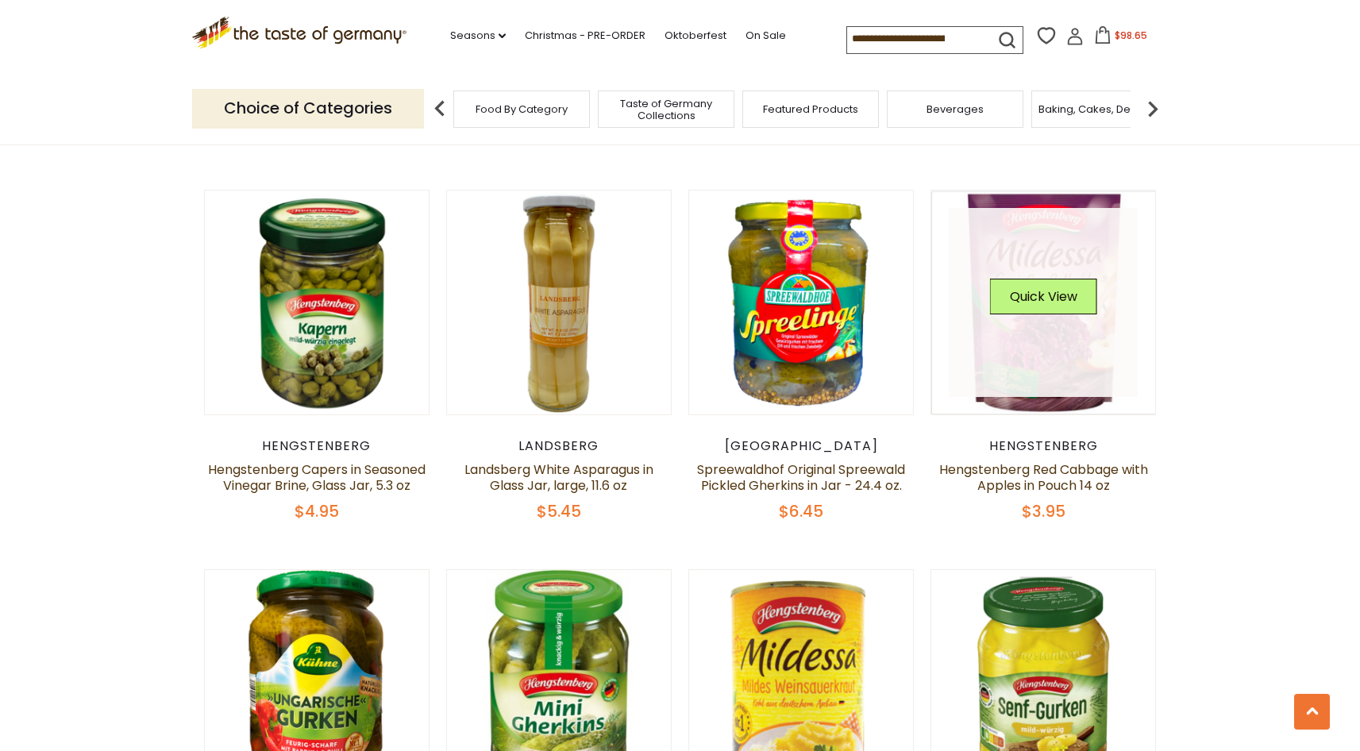
click at [1043, 295] on link at bounding box center [1043, 302] width 189 height 189
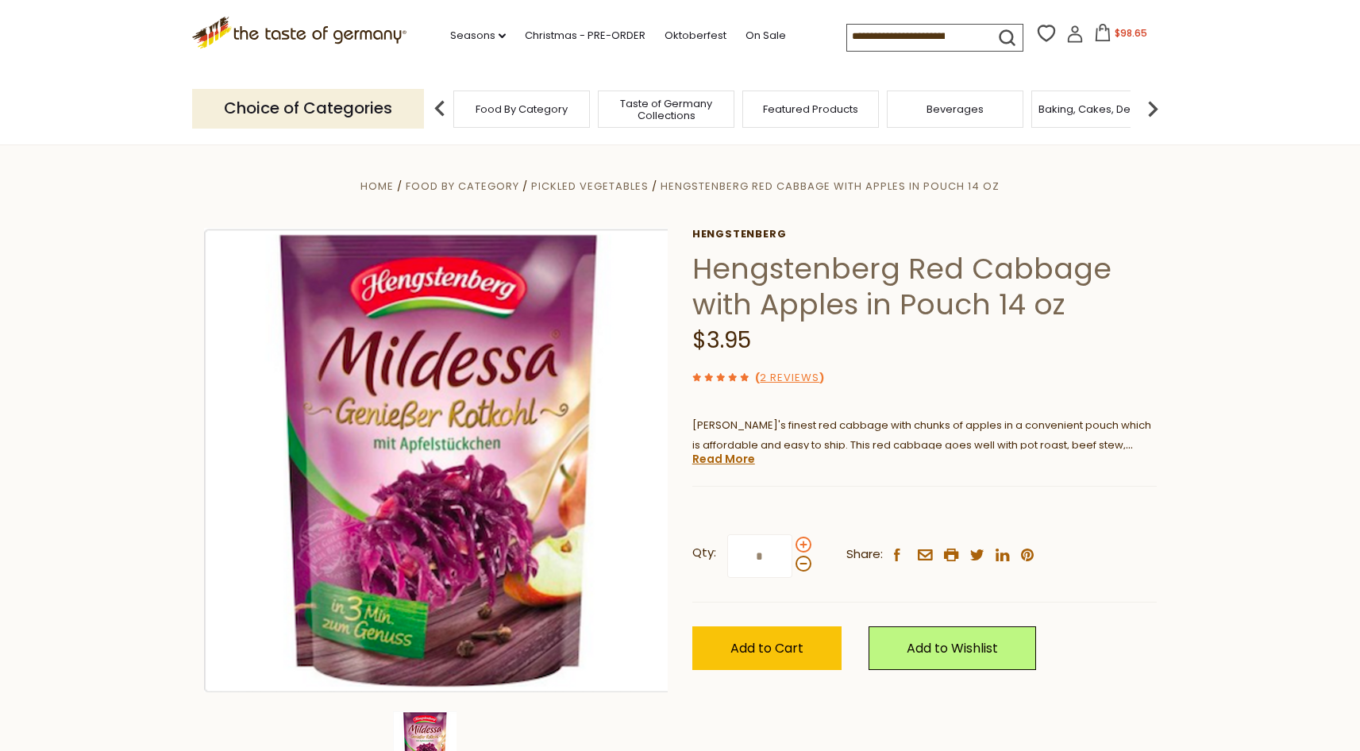
click at [801, 544] on span at bounding box center [804, 545] width 16 height 16
click at [792, 544] on input "*" at bounding box center [759, 556] width 65 height 44
click at [804, 567] on span at bounding box center [804, 564] width 16 height 16
click at [792, 567] on input "*" at bounding box center [759, 556] width 65 height 44
drag, startPoint x: 760, startPoint y: 556, endPoint x: 735, endPoint y: 553, distance: 24.7
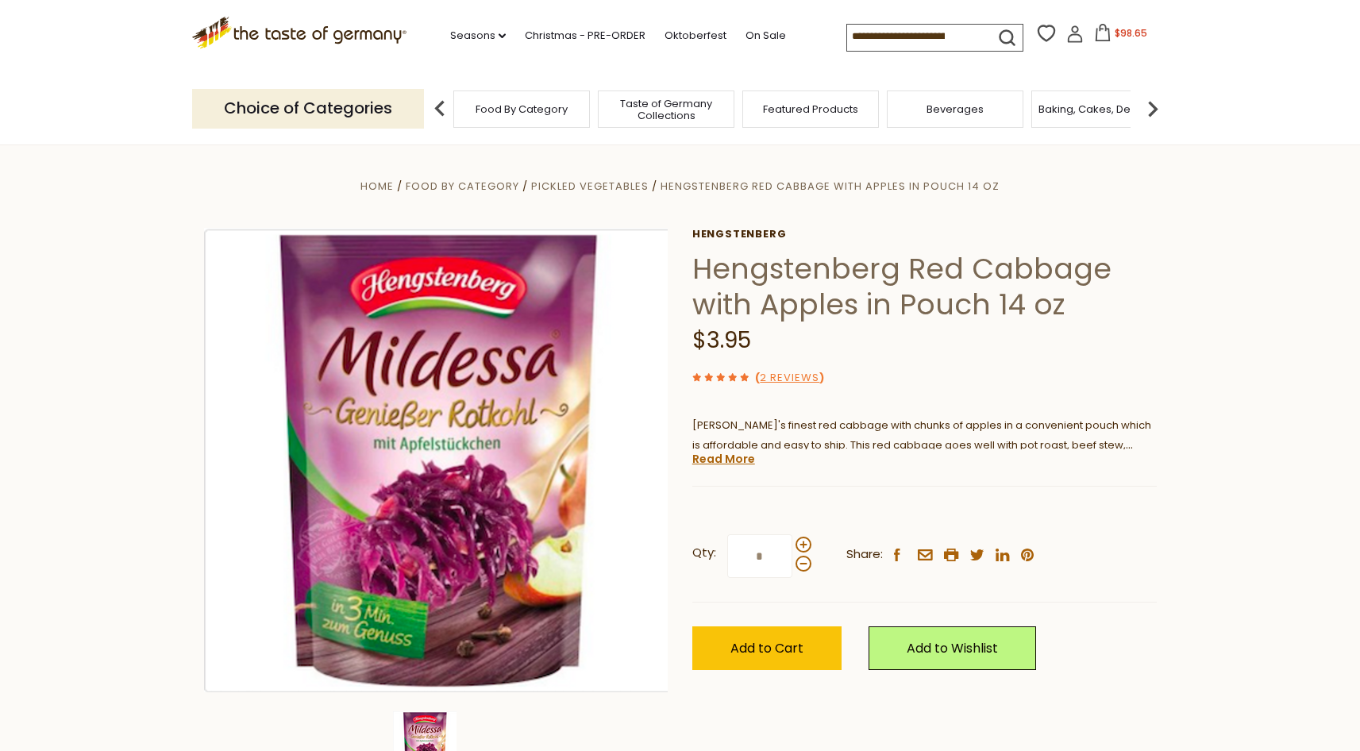
click at [735, 553] on input "*" at bounding box center [759, 556] width 65 height 44
type input "*"
click at [772, 650] on span "Add to Cart" at bounding box center [766, 648] width 73 height 18
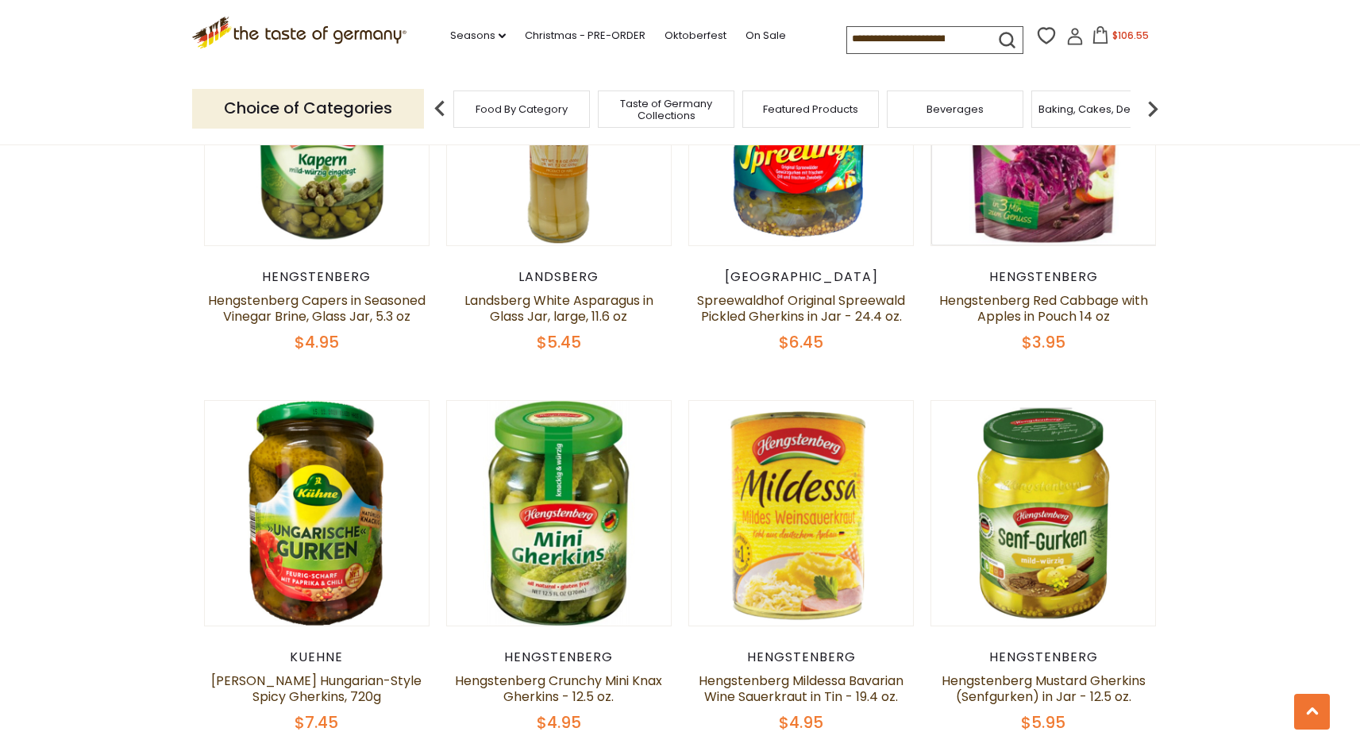
scroll to position [3551, 0]
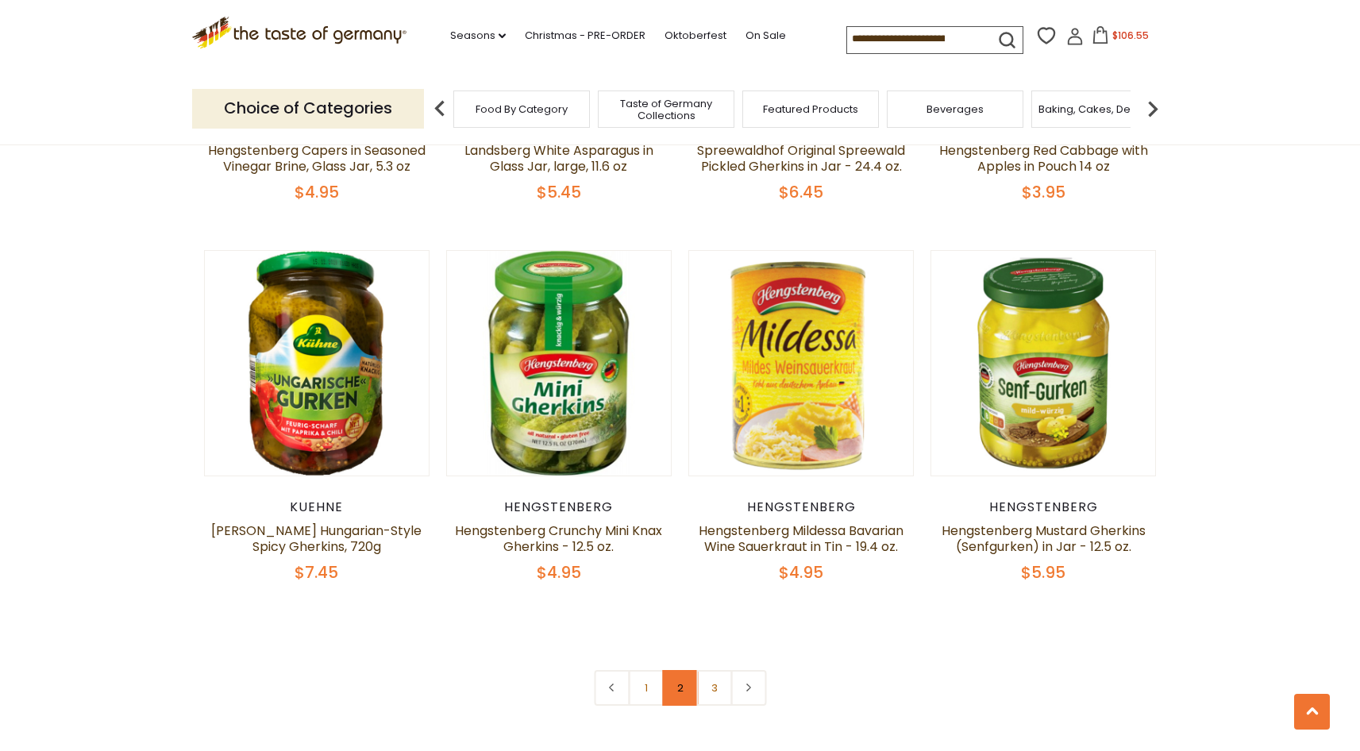
click at [681, 670] on link "2" at bounding box center [680, 688] width 36 height 36
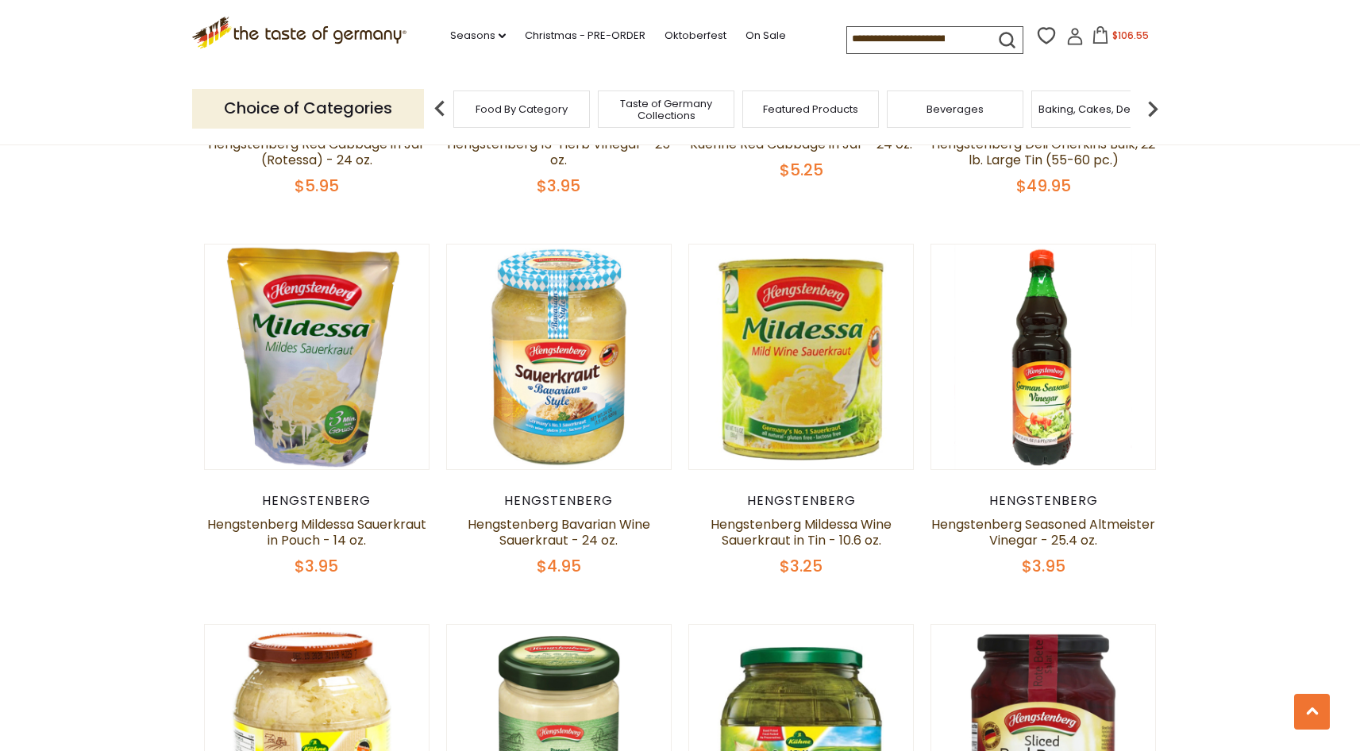
scroll to position [1183, 0]
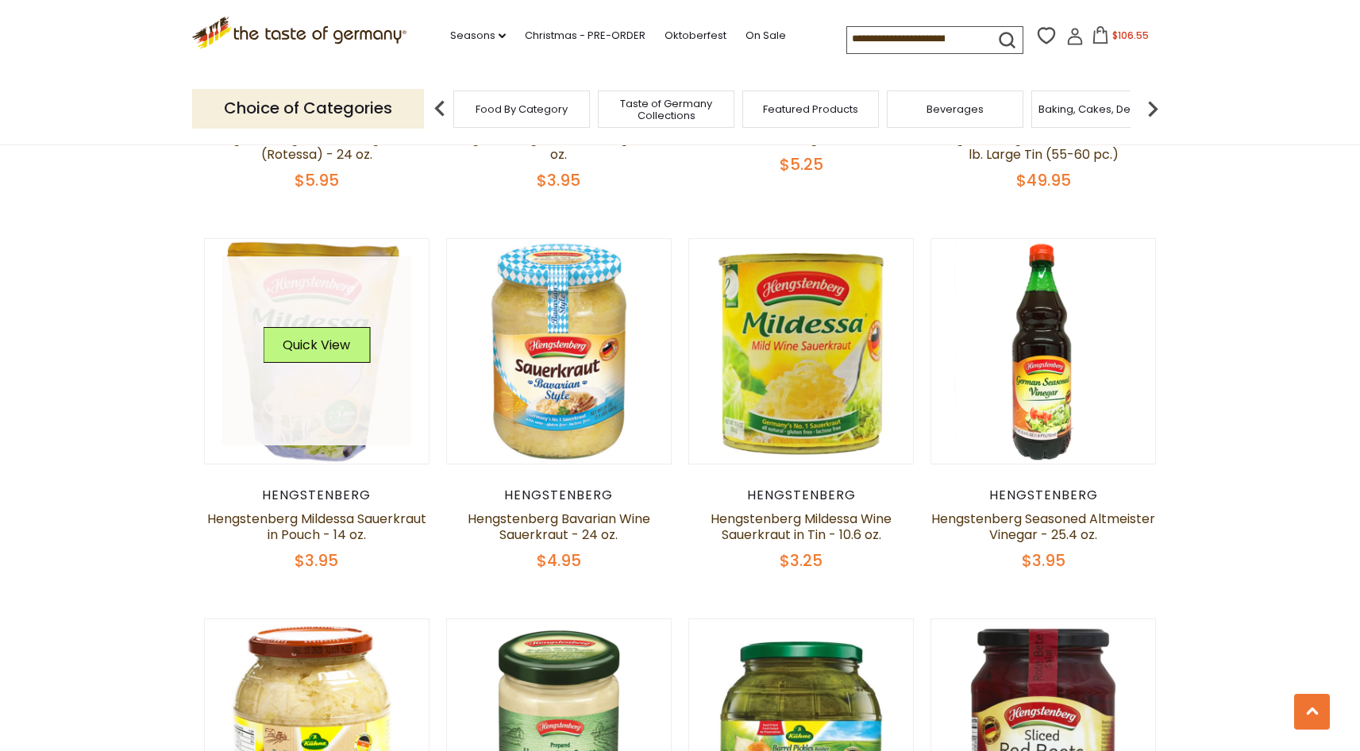
click at [323, 386] on link at bounding box center [316, 350] width 189 height 189
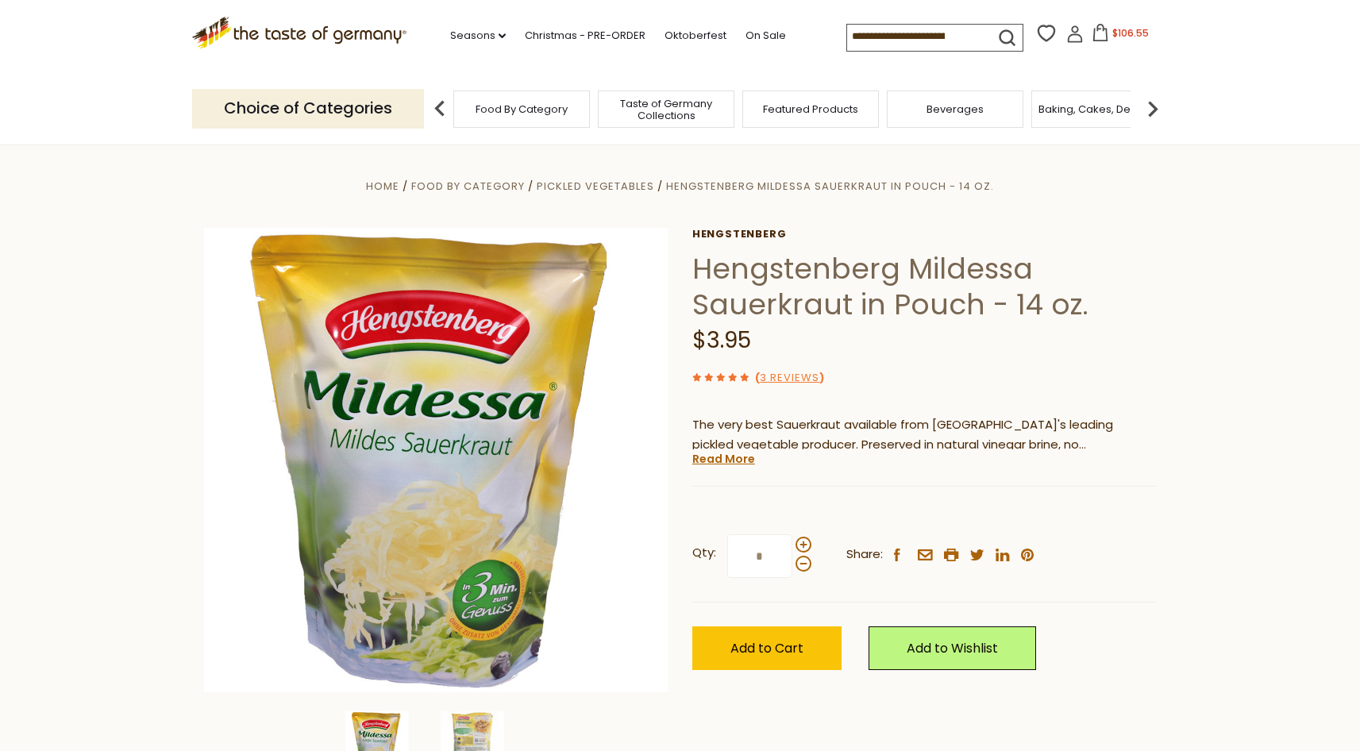
drag, startPoint x: 774, startPoint y: 557, endPoint x: 730, endPoint y: 550, distance: 45.0
click at [730, 550] on input "*" at bounding box center [759, 556] width 65 height 44
type input "*"
click at [769, 642] on span "Add to Cart" at bounding box center [766, 648] width 73 height 18
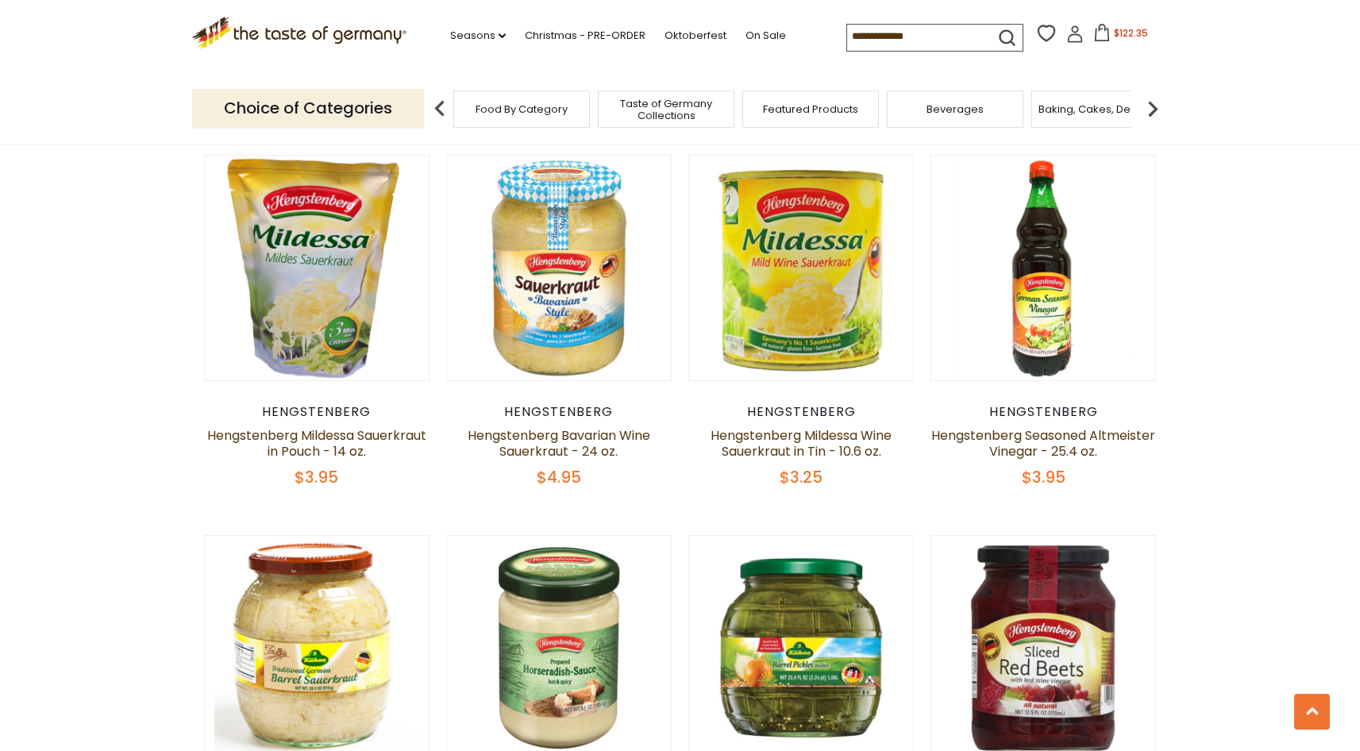
scroll to position [1183, 0]
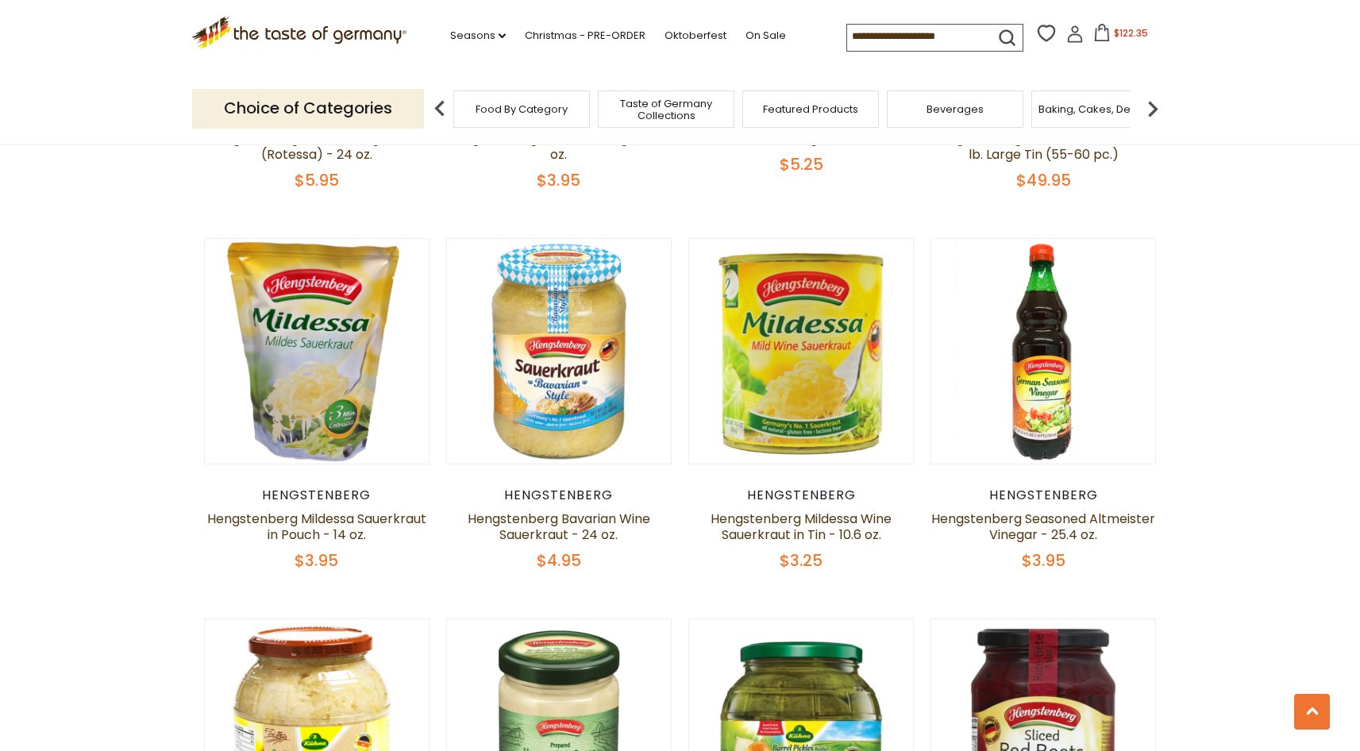
click at [1131, 36] on span "$122.35" at bounding box center [1131, 32] width 34 height 13
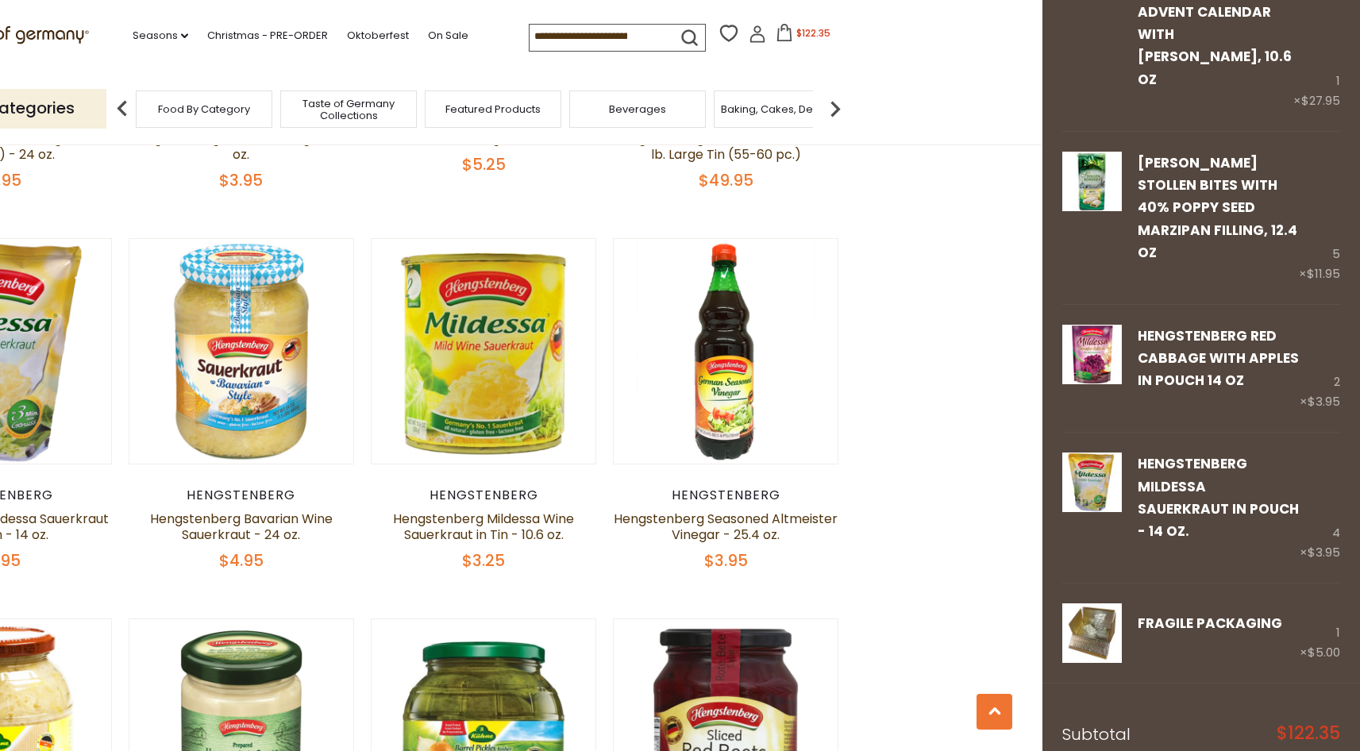
scroll to position [353, 0]
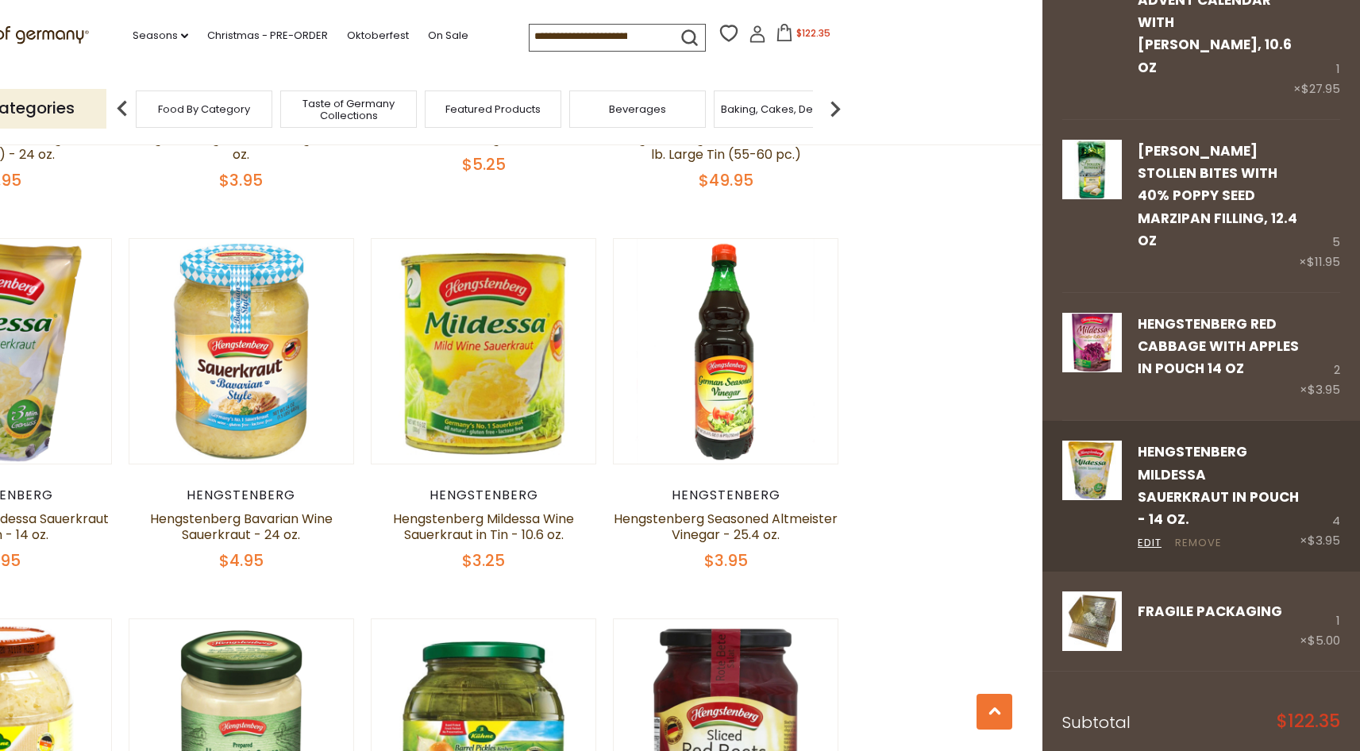
click at [1197, 535] on link "Remove" at bounding box center [1198, 543] width 47 height 17
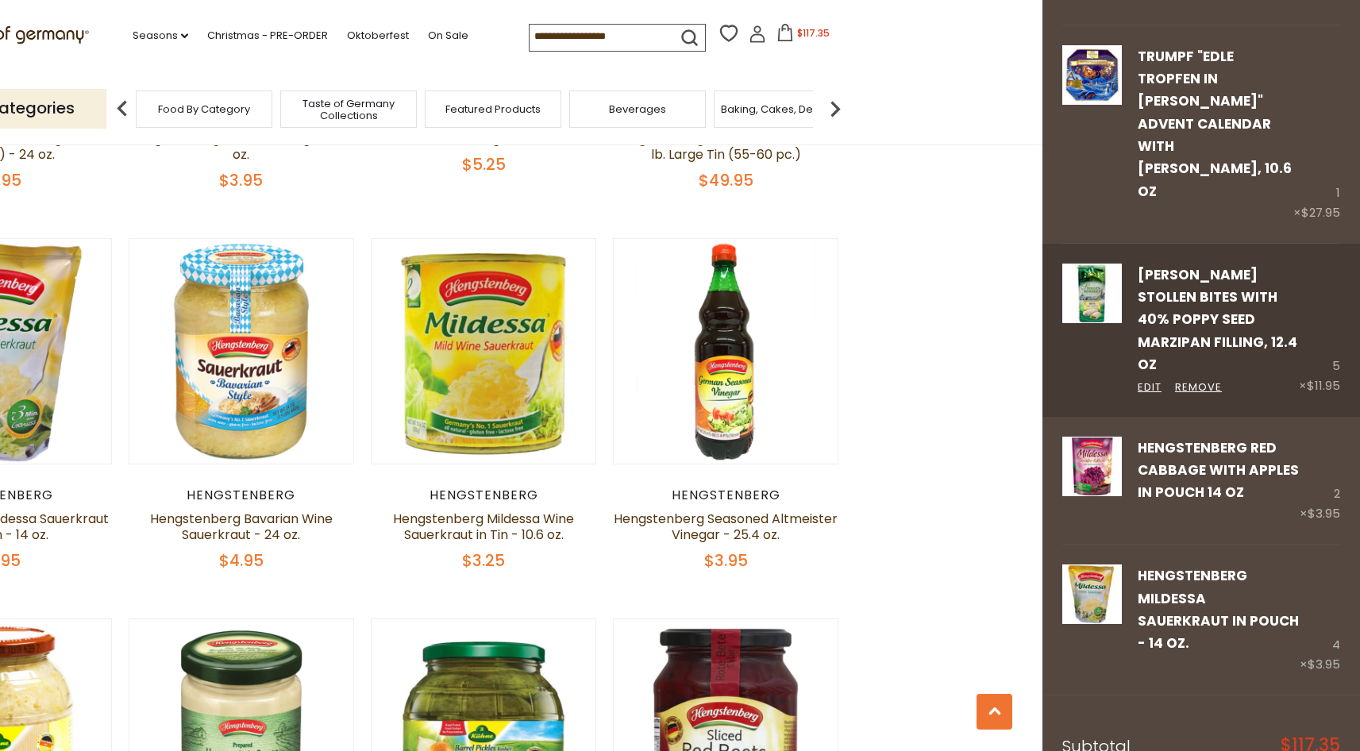
scroll to position [330, 0]
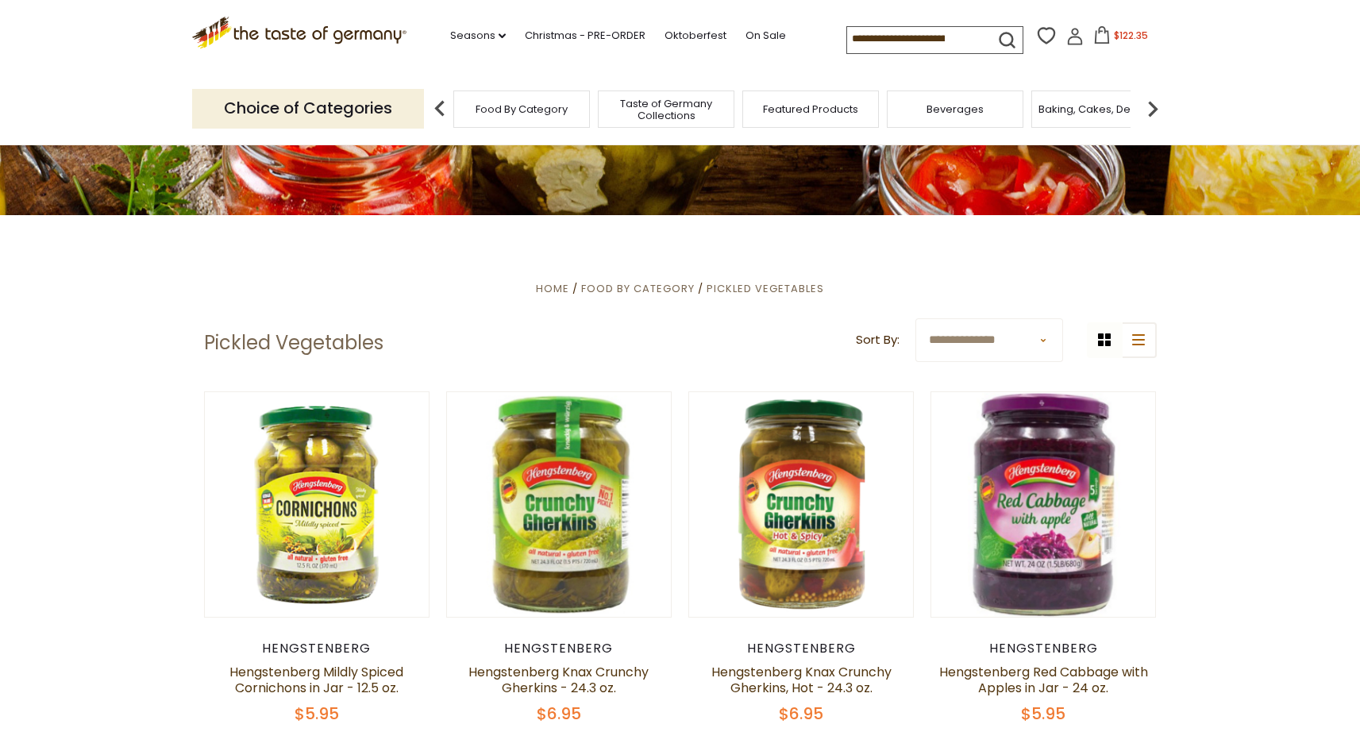
scroll to position [0, 0]
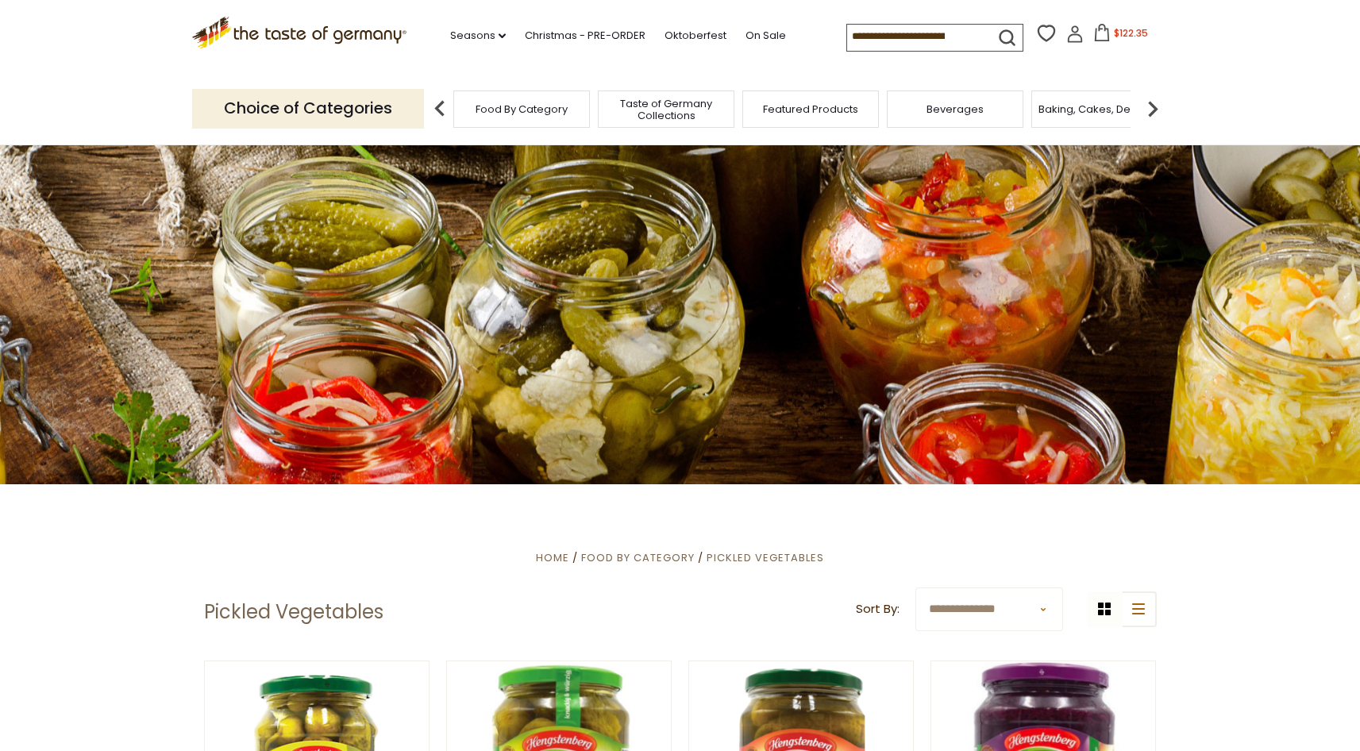
click at [1153, 106] on img at bounding box center [1153, 109] width 32 height 32
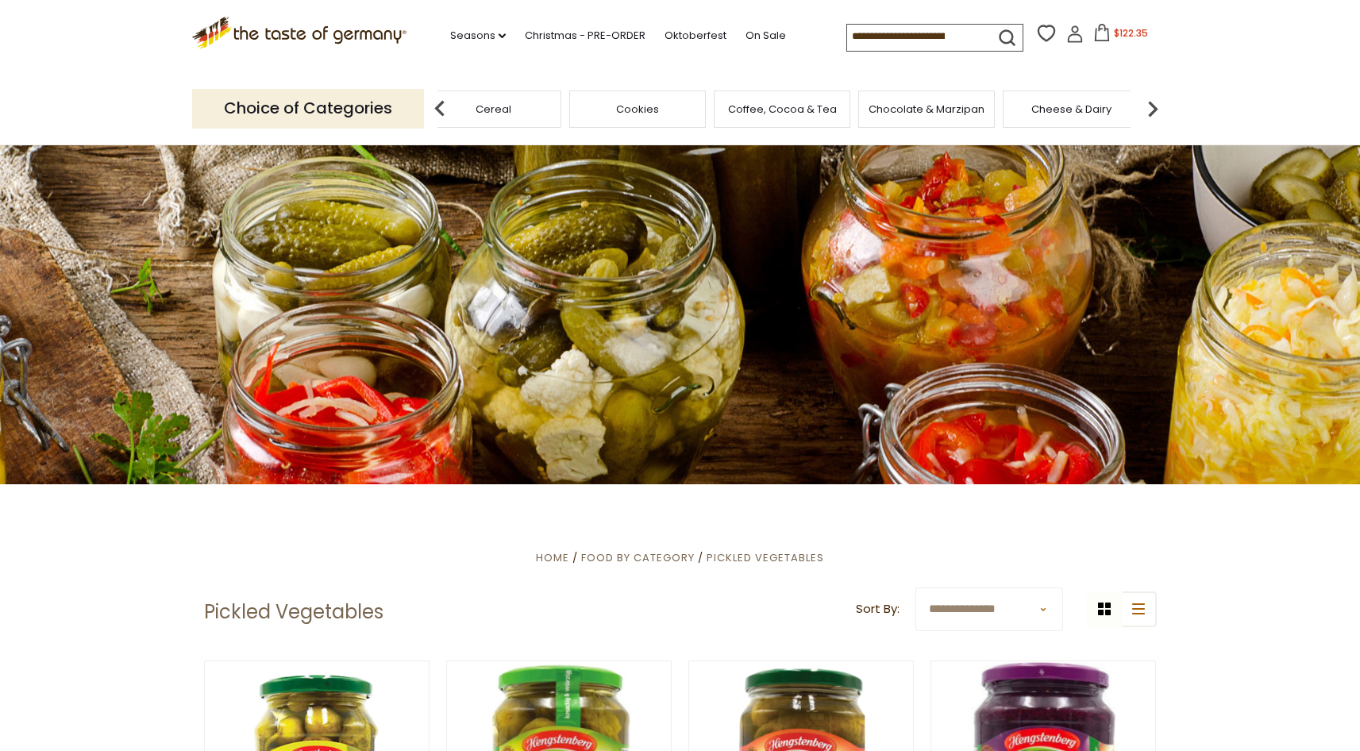
click at [912, 110] on span "Chocolate & Marzipan" at bounding box center [927, 109] width 116 height 12
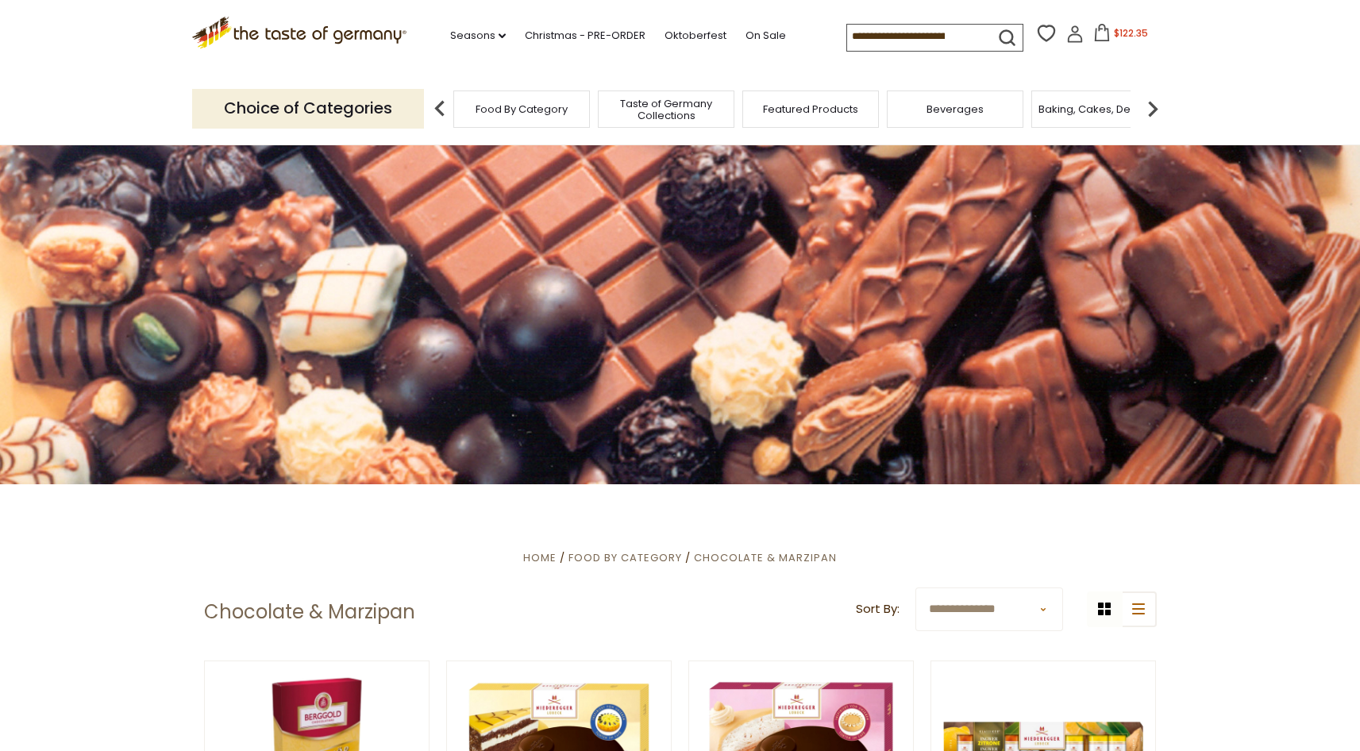
click at [1095, 31] on icon at bounding box center [1102, 32] width 14 height 17
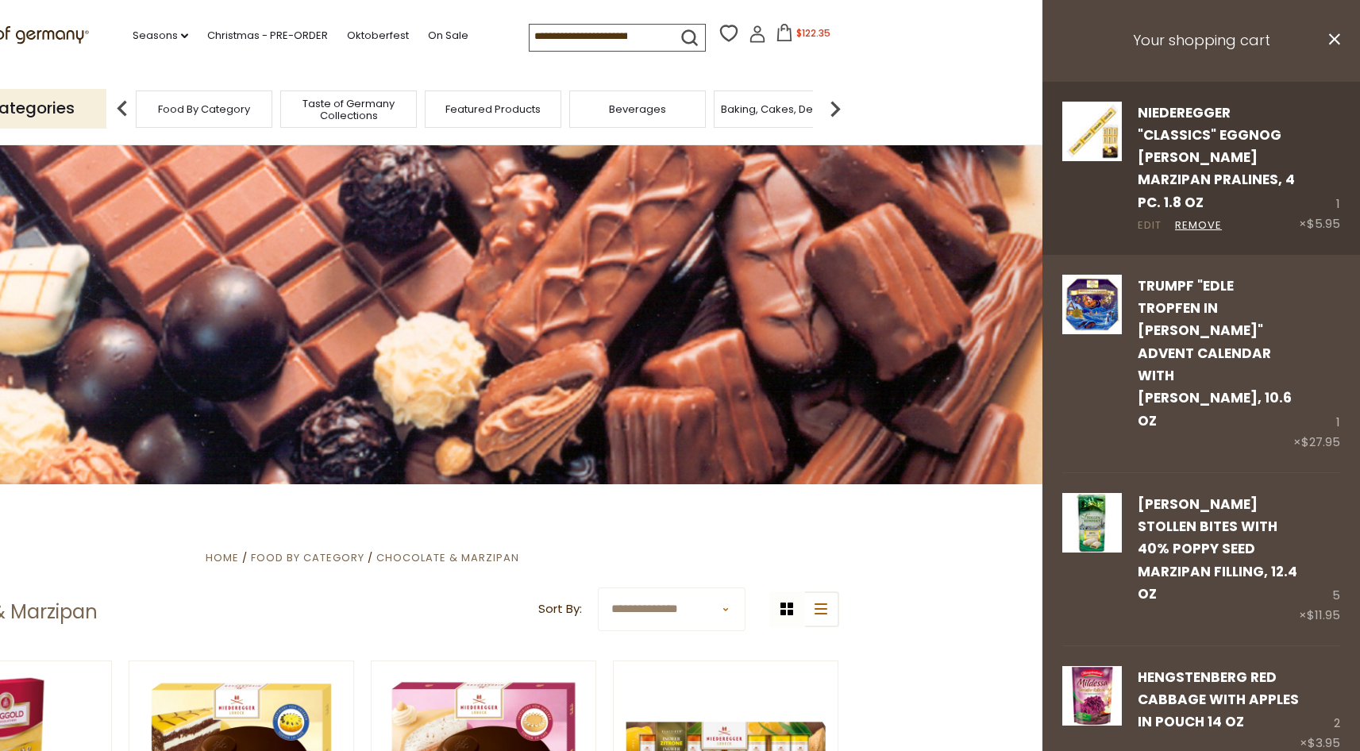
click at [1145, 218] on link "Edit" at bounding box center [1150, 226] width 24 height 17
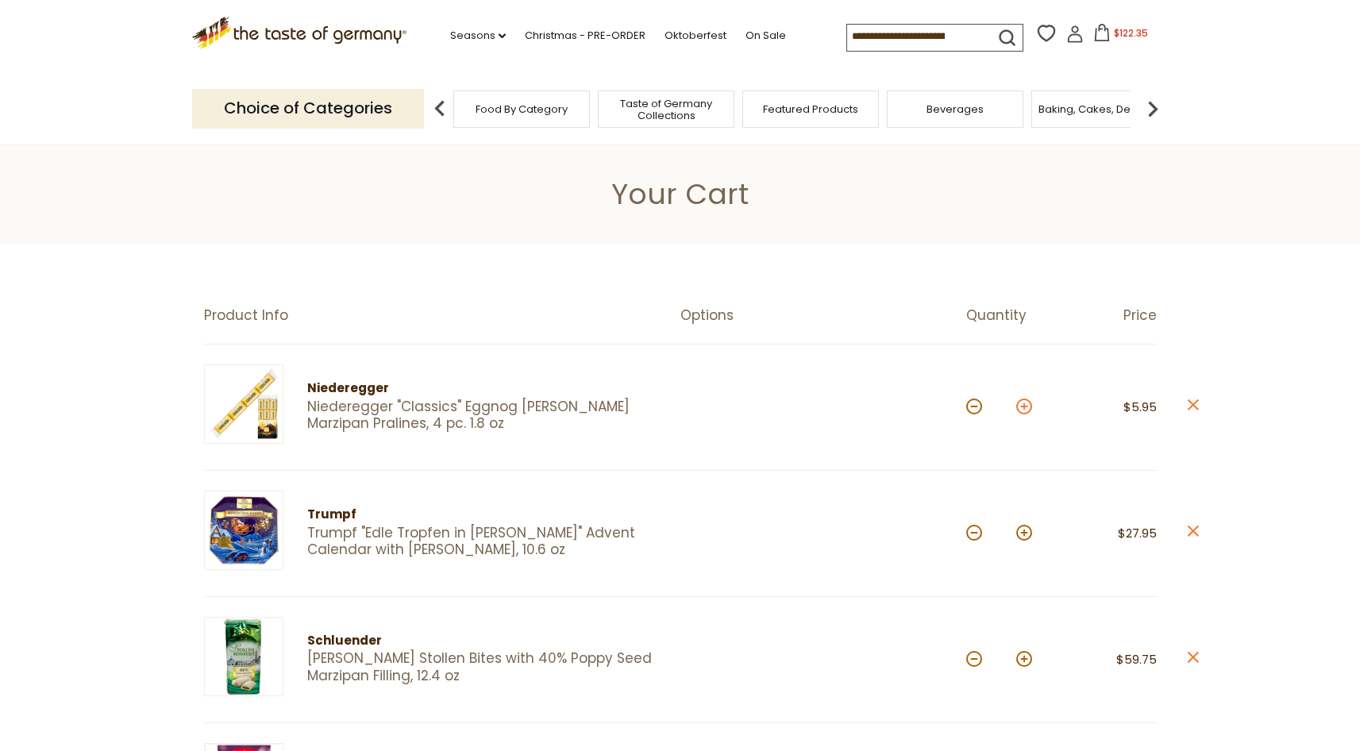
click at [1027, 409] on button at bounding box center [1024, 407] width 16 height 16
type input "*"
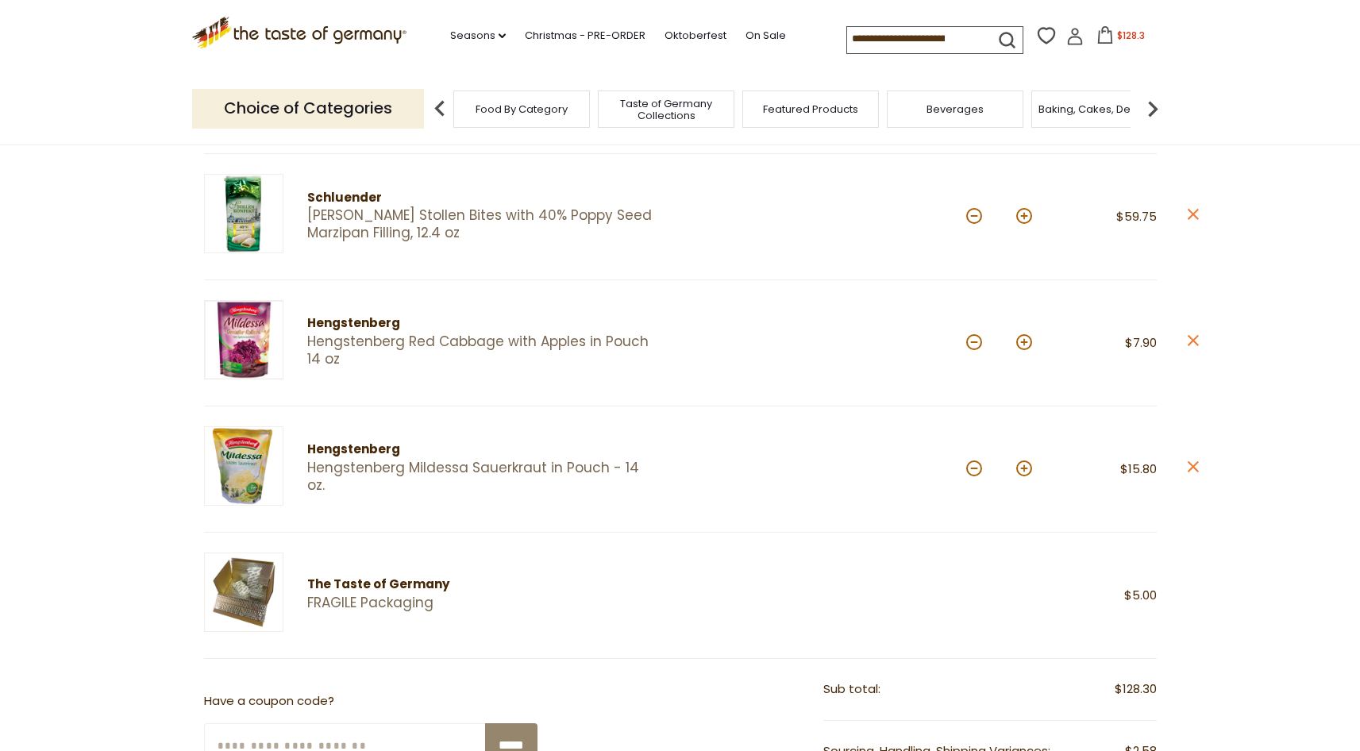
scroll to position [449, 0]
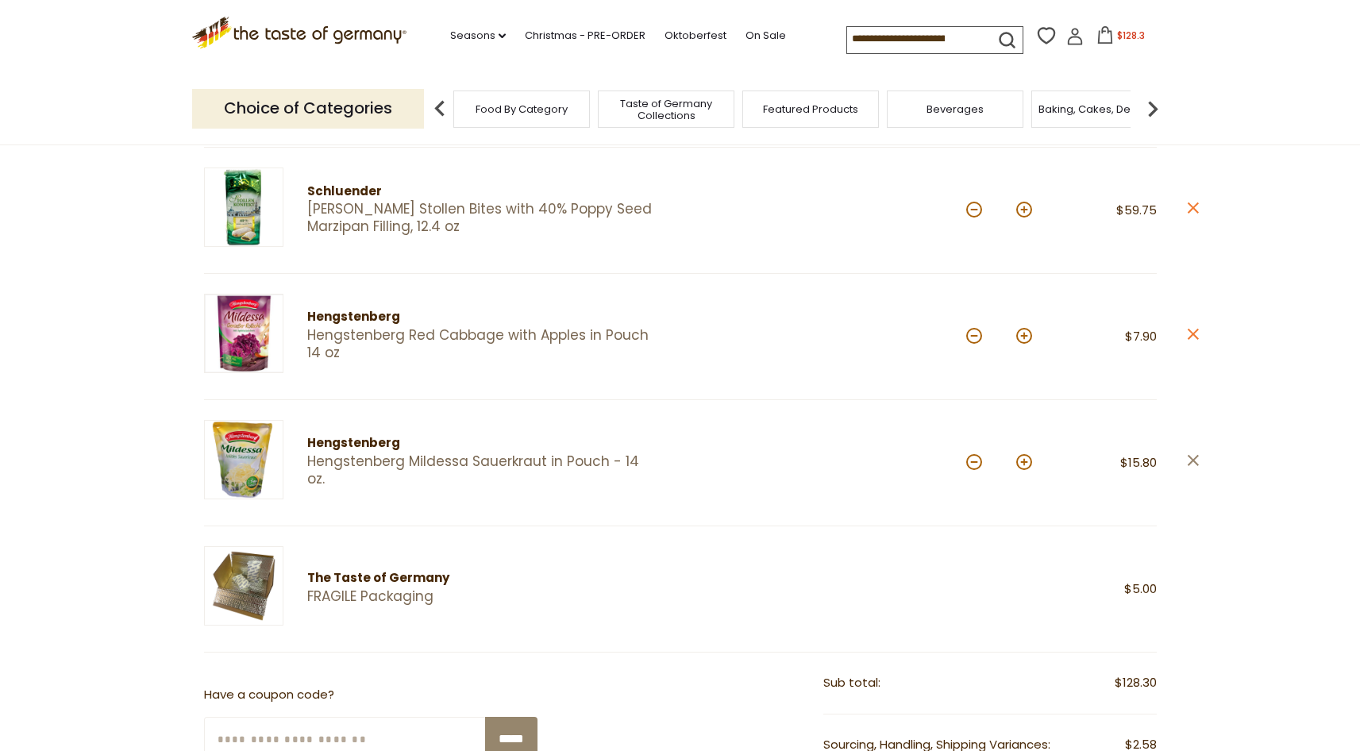
click at [1195, 460] on icon "close" at bounding box center [1193, 461] width 12 height 12
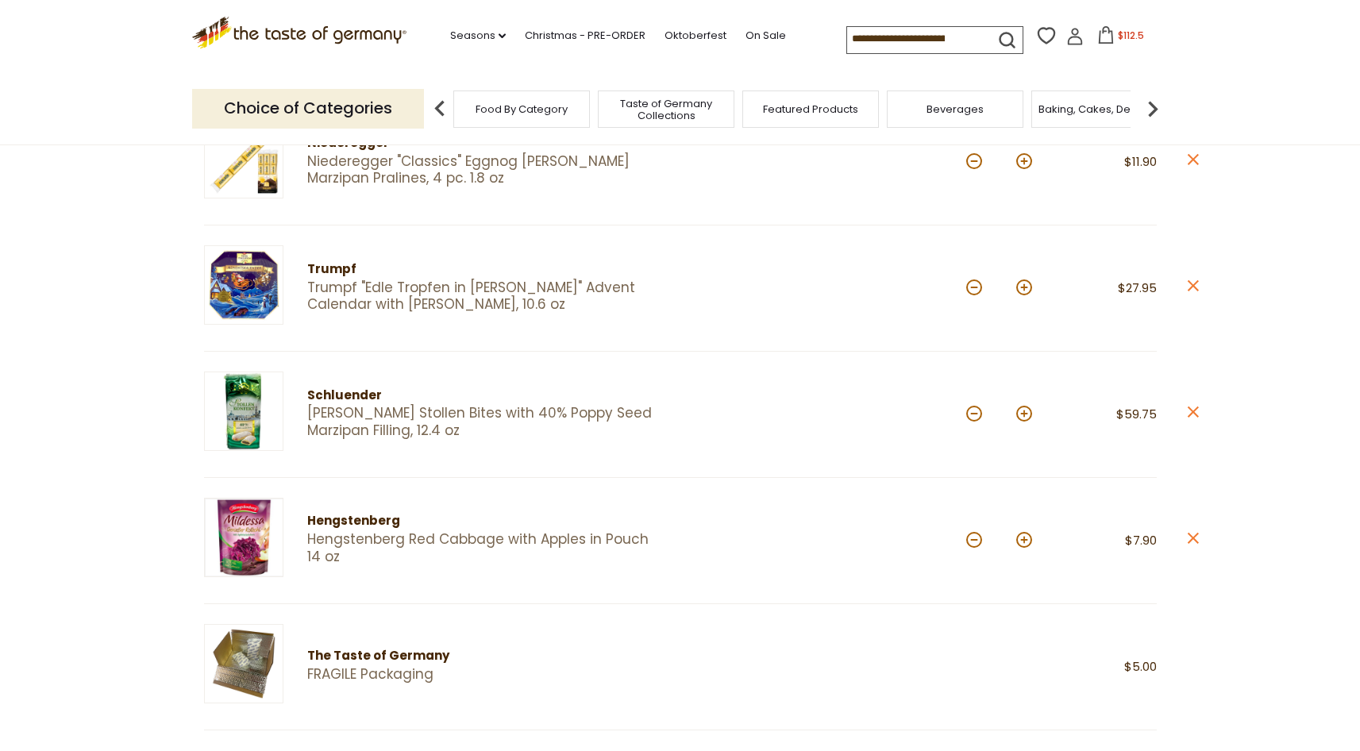
scroll to position [0, 0]
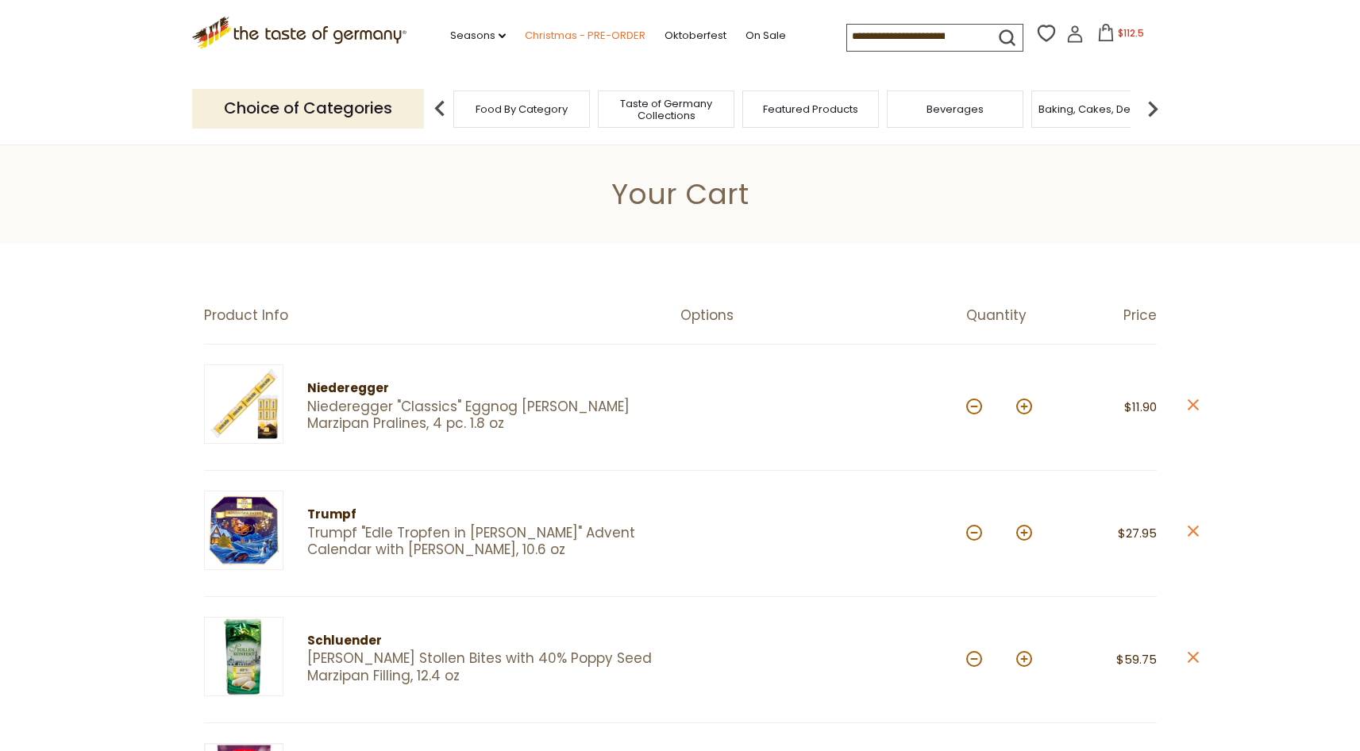
click at [573, 34] on link "Christmas - PRE-ORDER" at bounding box center [585, 35] width 121 height 17
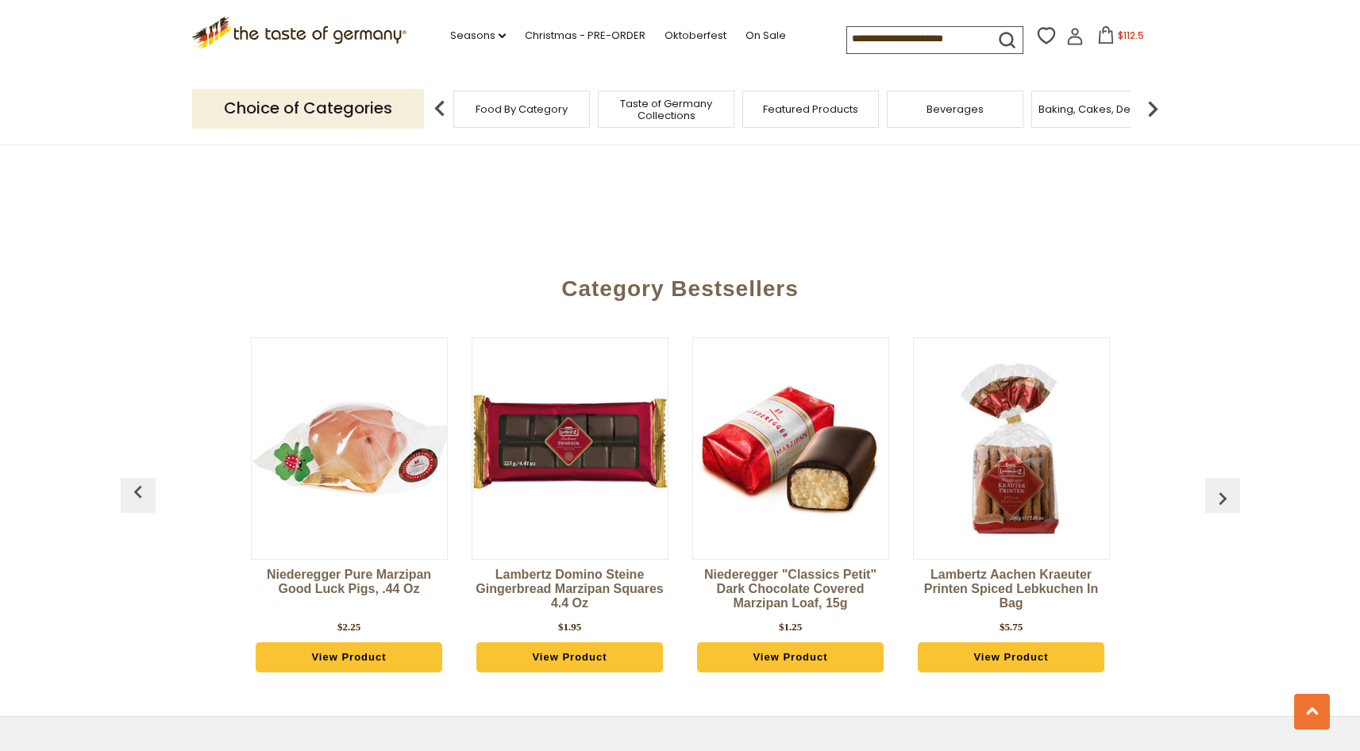
scroll to position [3902, 0]
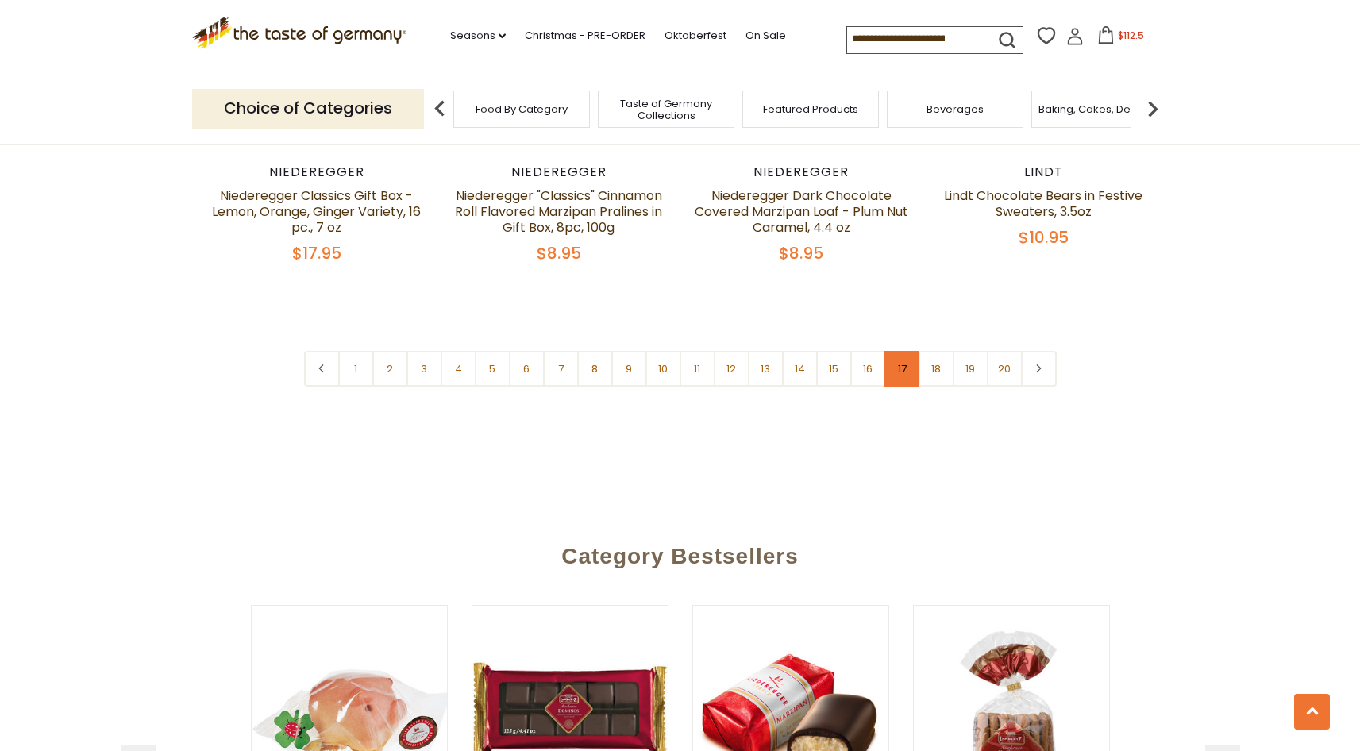
click at [892, 351] on link "17" at bounding box center [903, 369] width 36 height 36
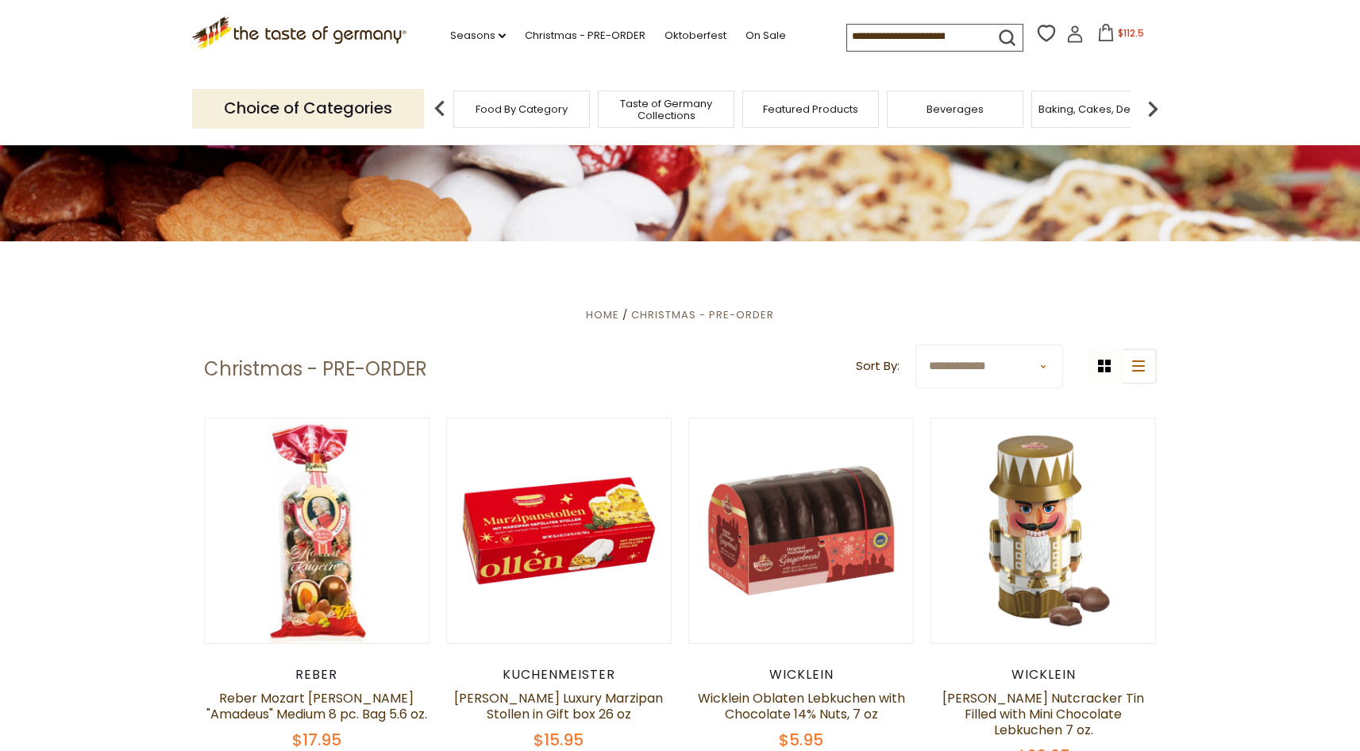
scroll to position [0, 0]
